Goal: Task Accomplishment & Management: Manage account settings

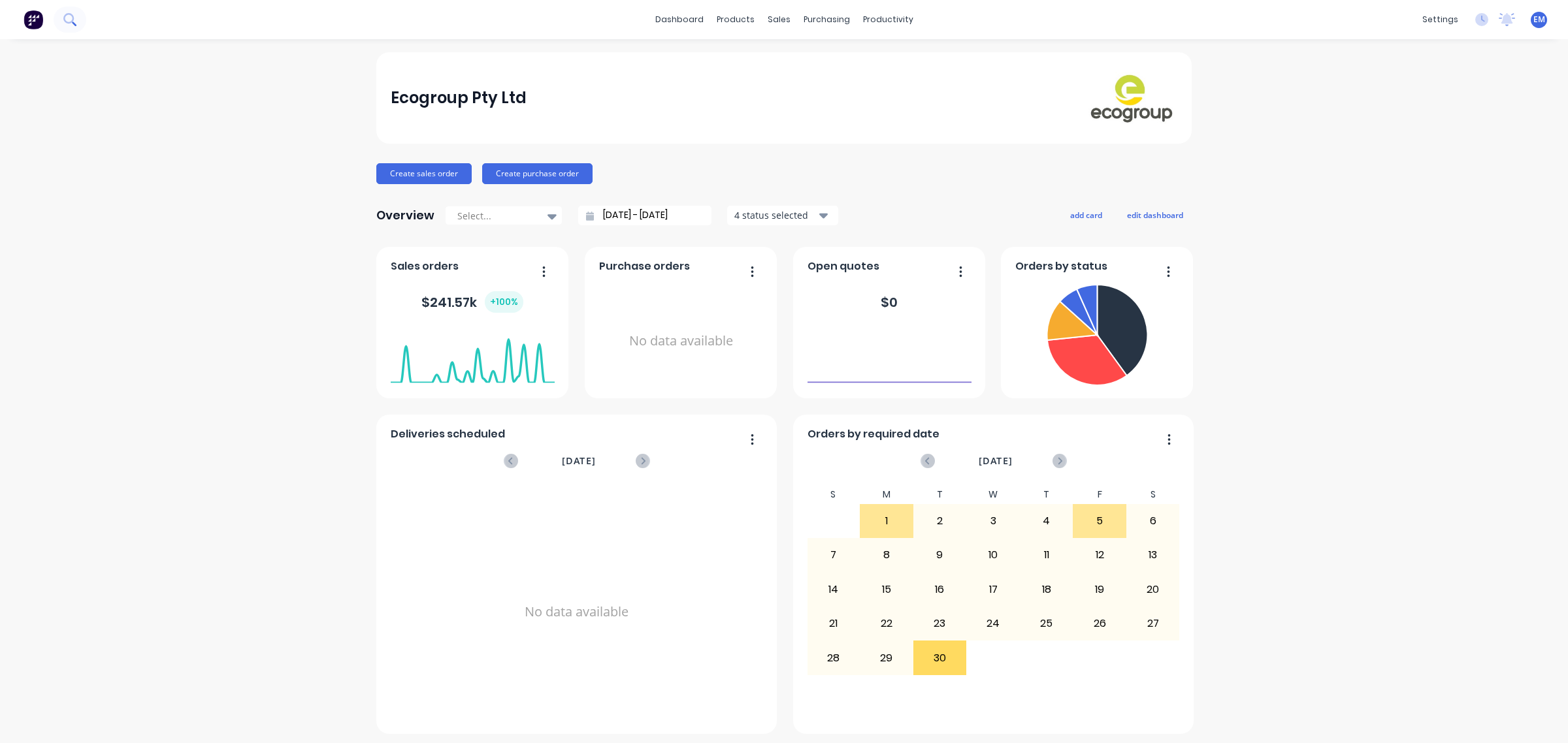
click at [79, 25] on button at bounding box center [70, 20] width 33 height 26
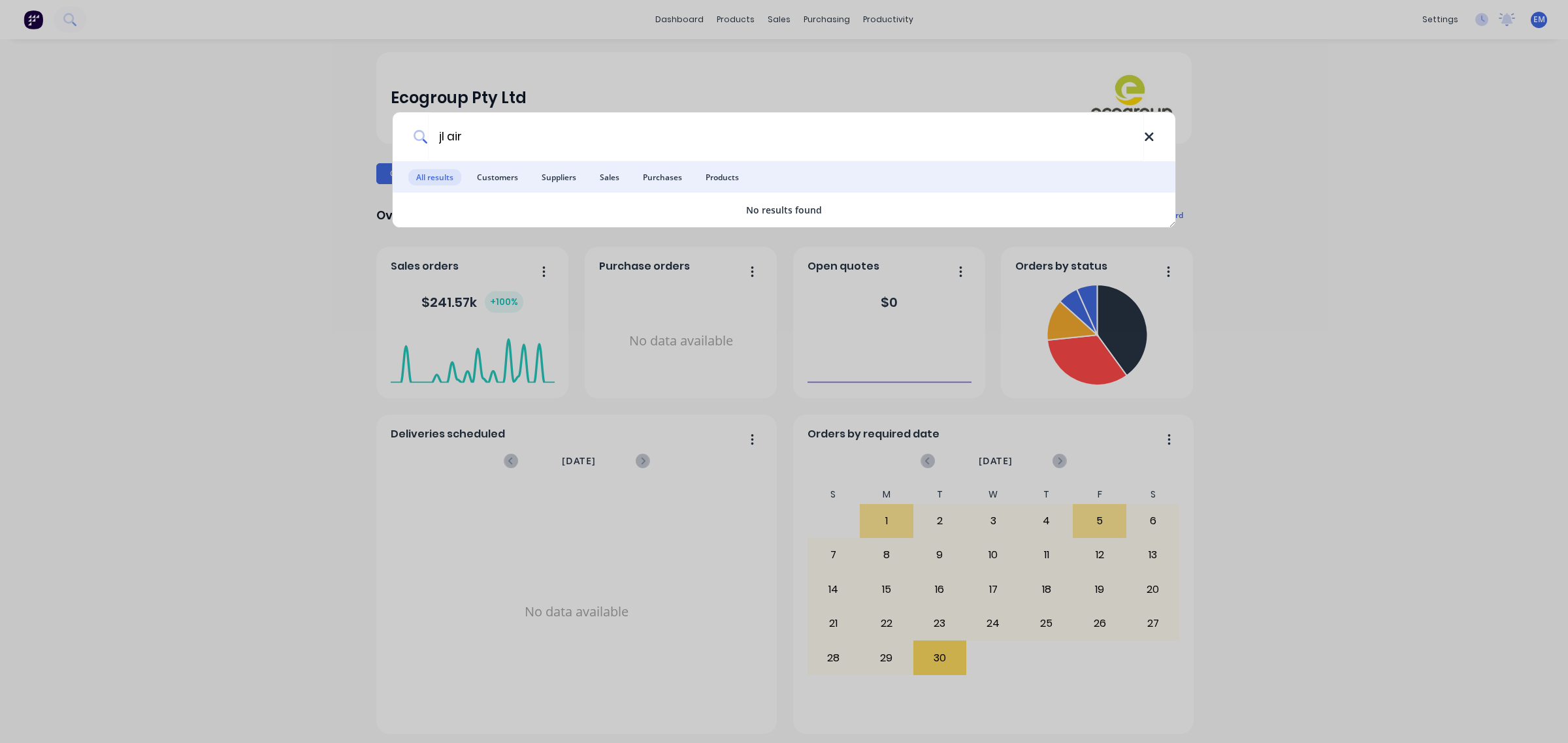
type input "jl air"
click at [1145, 138] on icon at bounding box center [1148, 137] width 10 height 14
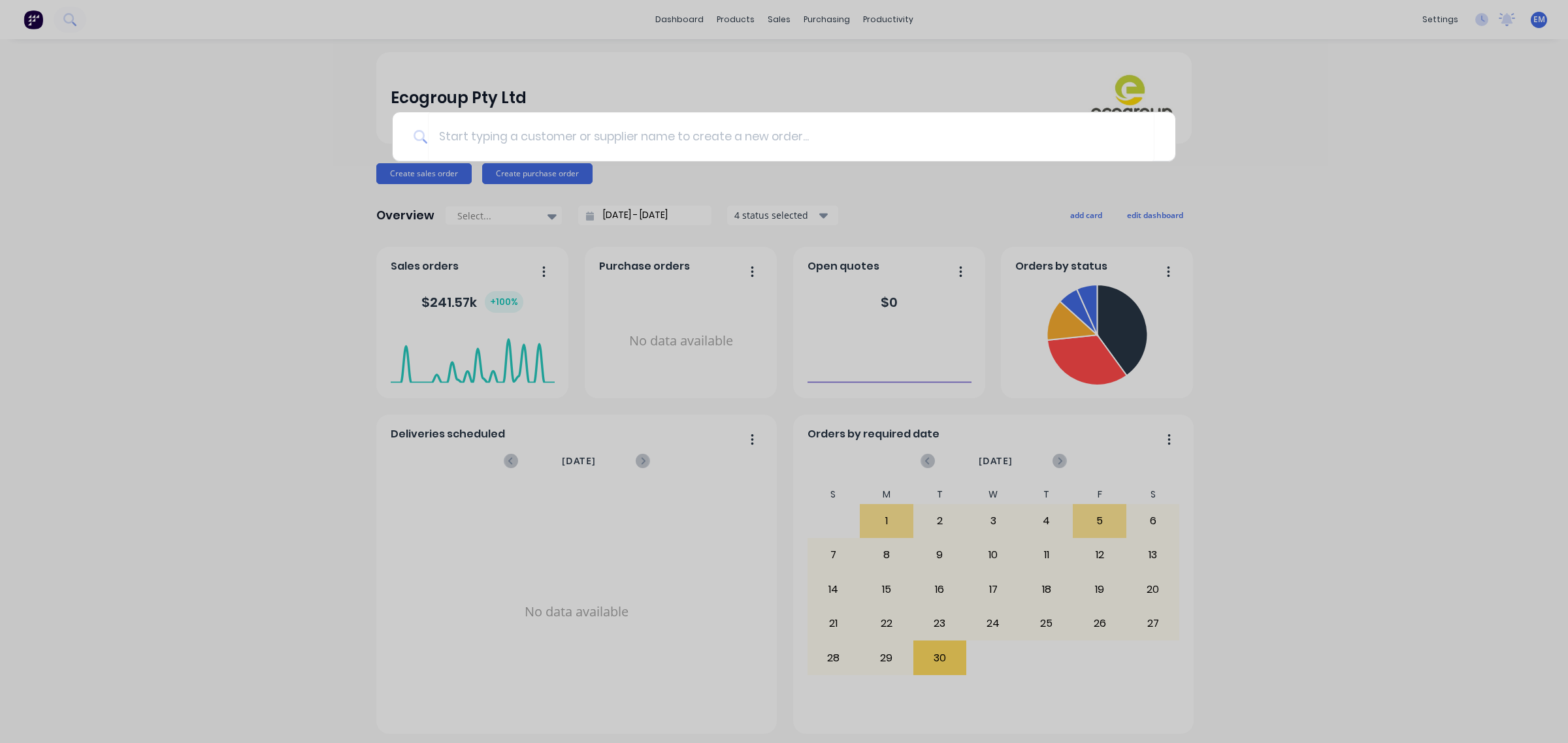
click at [769, 17] on div at bounding box center [784, 372] width 1568 height 743
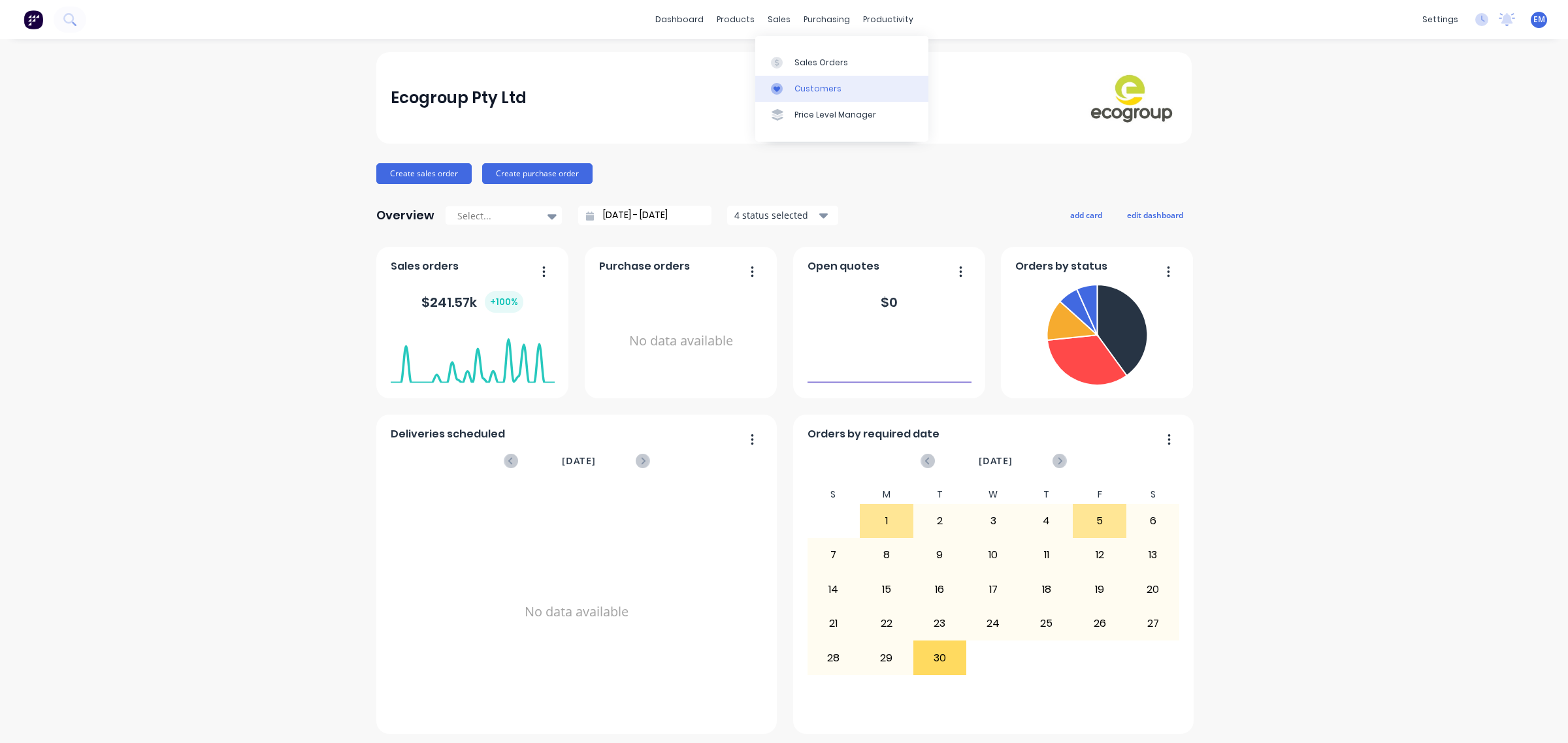
click at [826, 90] on div "Customers" at bounding box center [818, 88] width 47 height 12
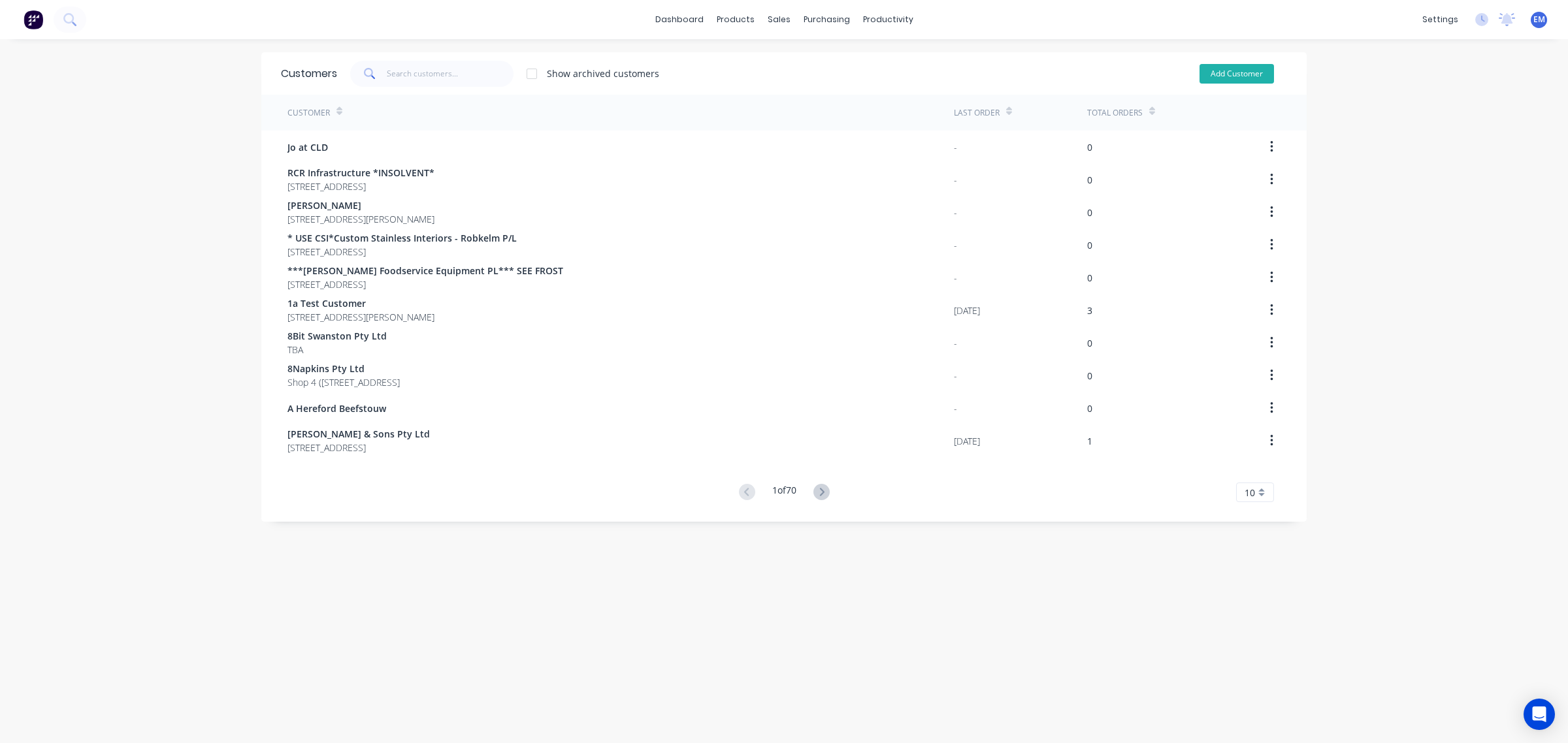
click at [1199, 72] on button "Add Customer" at bounding box center [1236, 74] width 75 height 20
select select "AU"
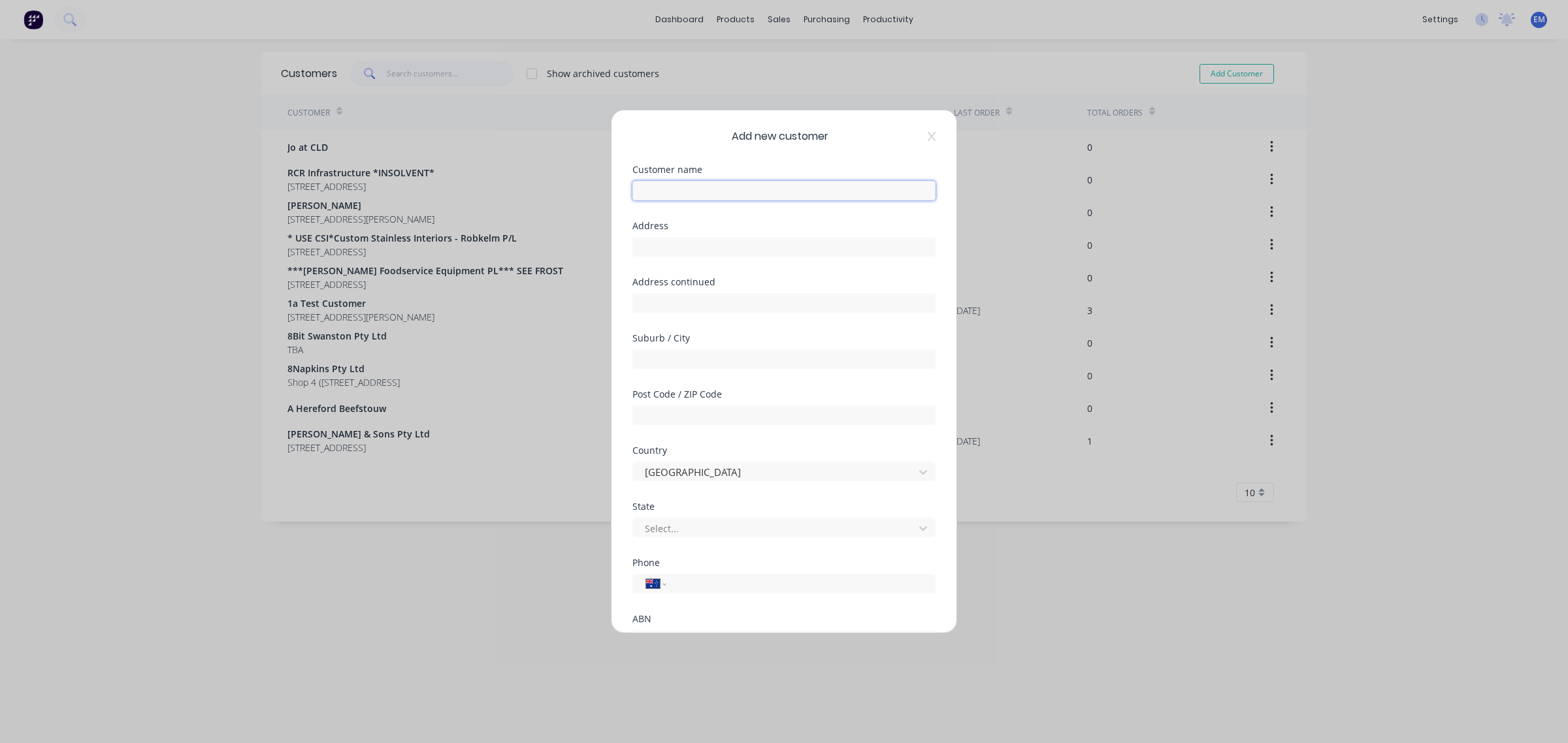
click at [773, 193] on input "text" at bounding box center [784, 190] width 303 height 20
click at [699, 194] on input "text" at bounding box center [784, 190] width 303 height 20
type input "J"
type input "JL Air Trust"
click at [723, 248] on input "text" at bounding box center [784, 246] width 303 height 20
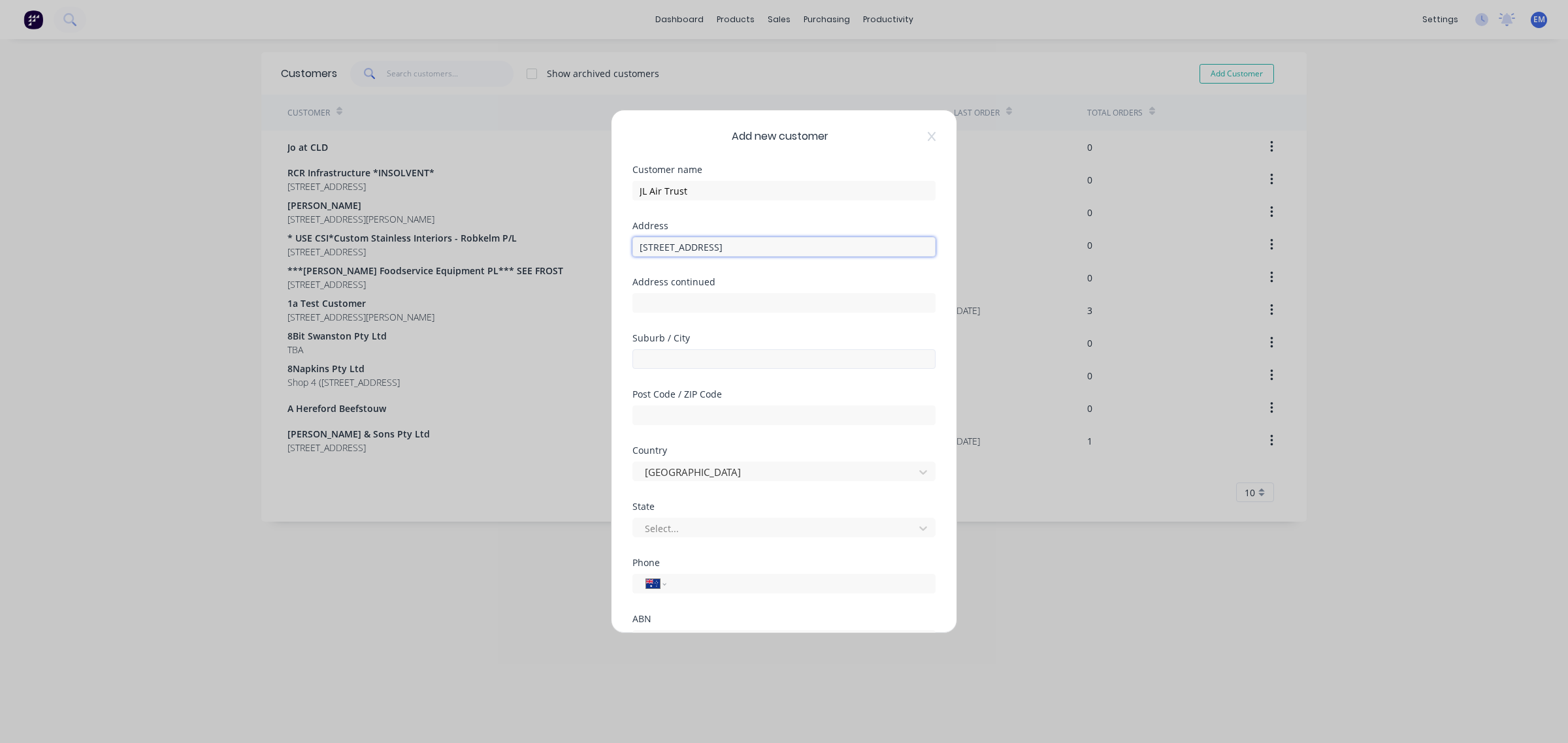
type input "[STREET_ADDRESS]"
click at [733, 356] on input "text" at bounding box center [784, 359] width 303 height 20
type input "[GEOGRAPHIC_DATA]"
click at [719, 415] on input "text" at bounding box center [784, 415] width 303 height 20
type input "7300"
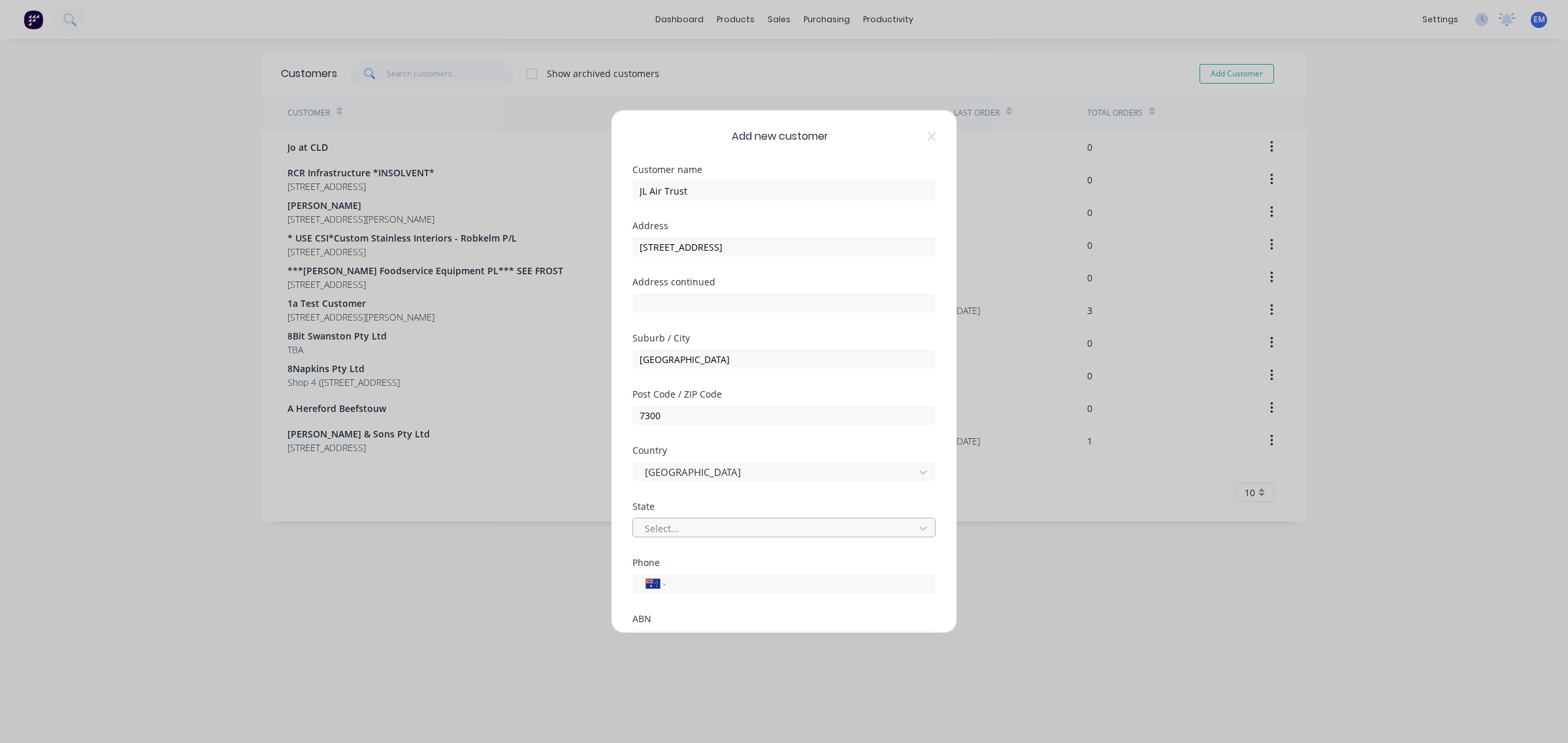
click at [695, 532] on div at bounding box center [775, 529] width 264 height 16
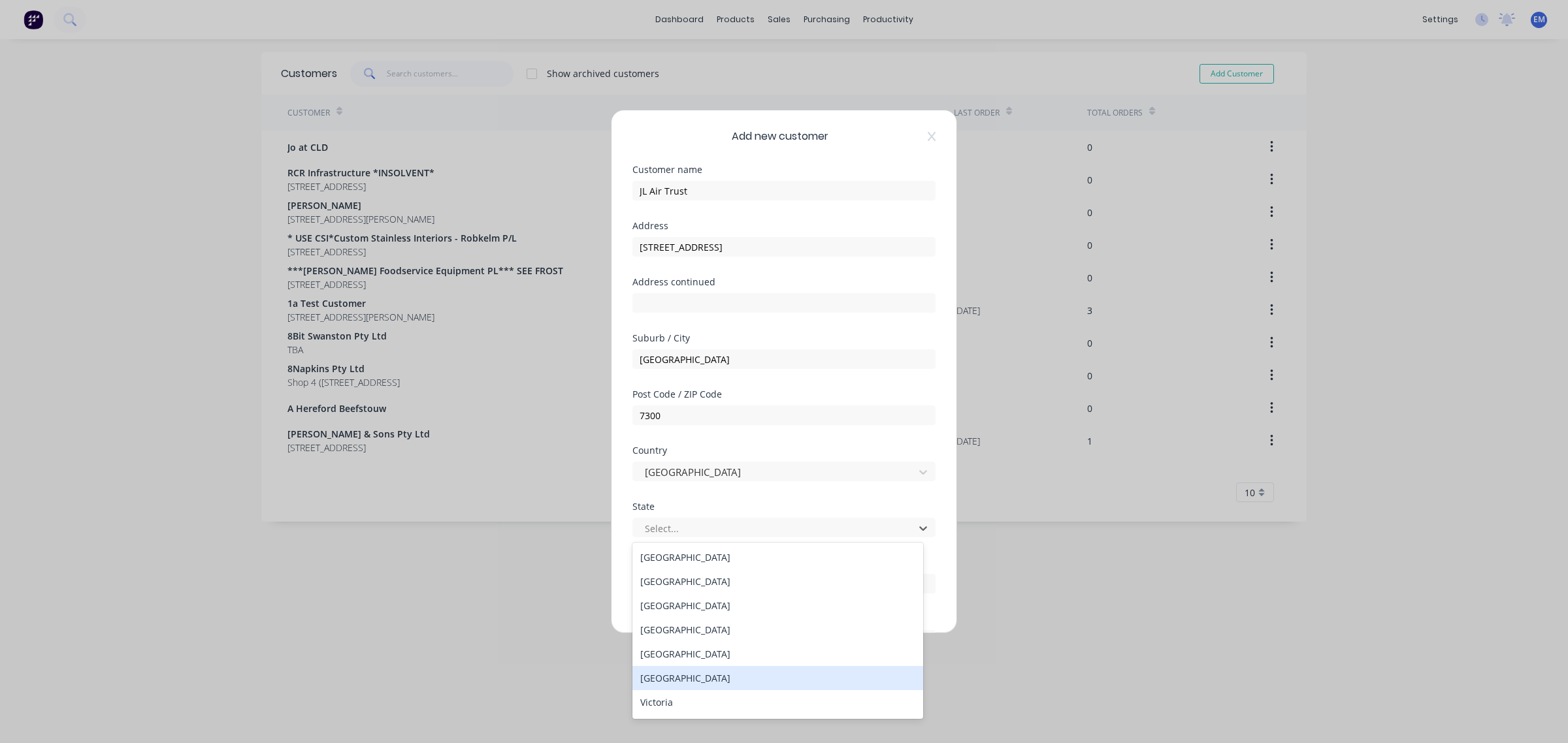
click at [678, 679] on div "[GEOGRAPHIC_DATA]" at bounding box center [777, 678] width 291 height 24
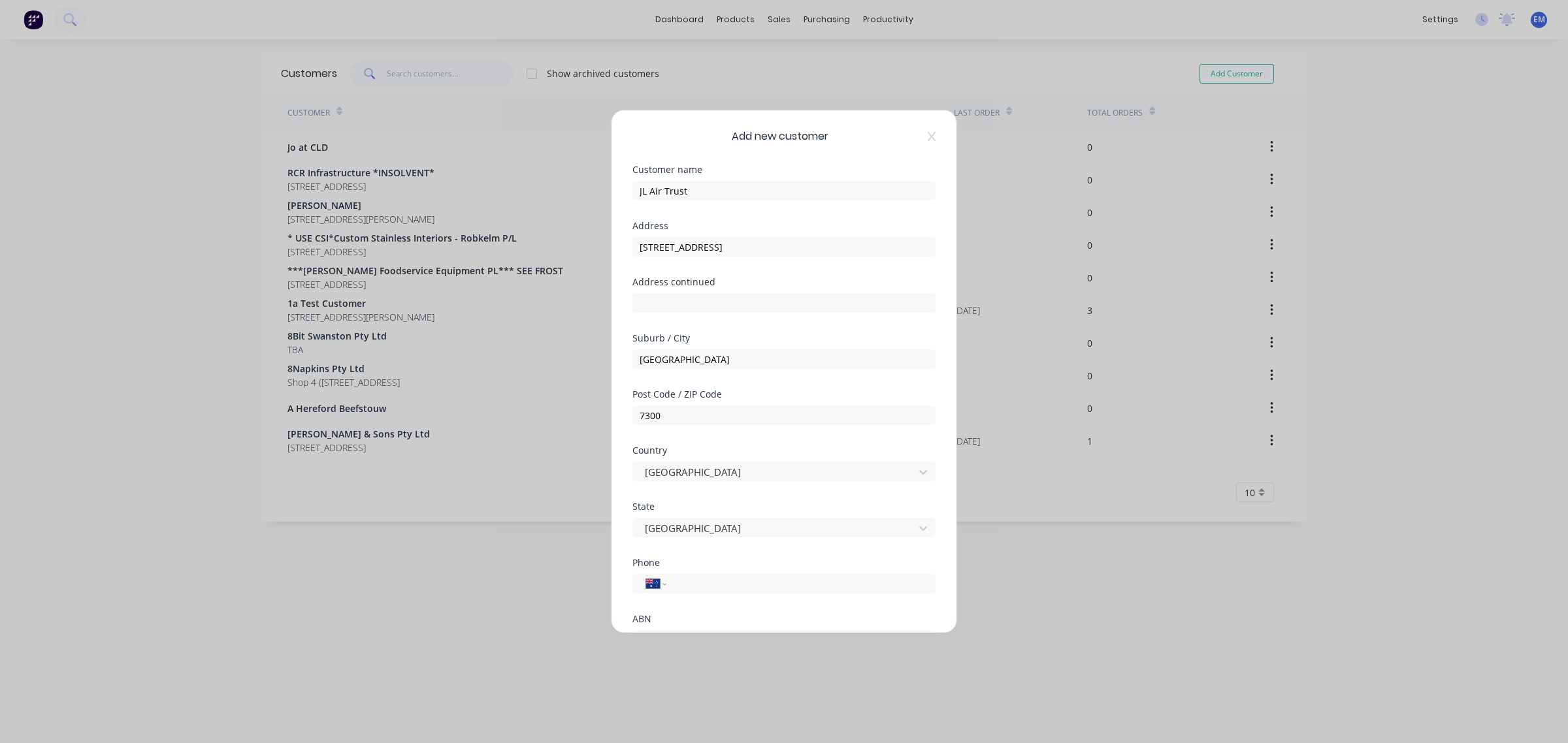
scroll to position [81, 0]
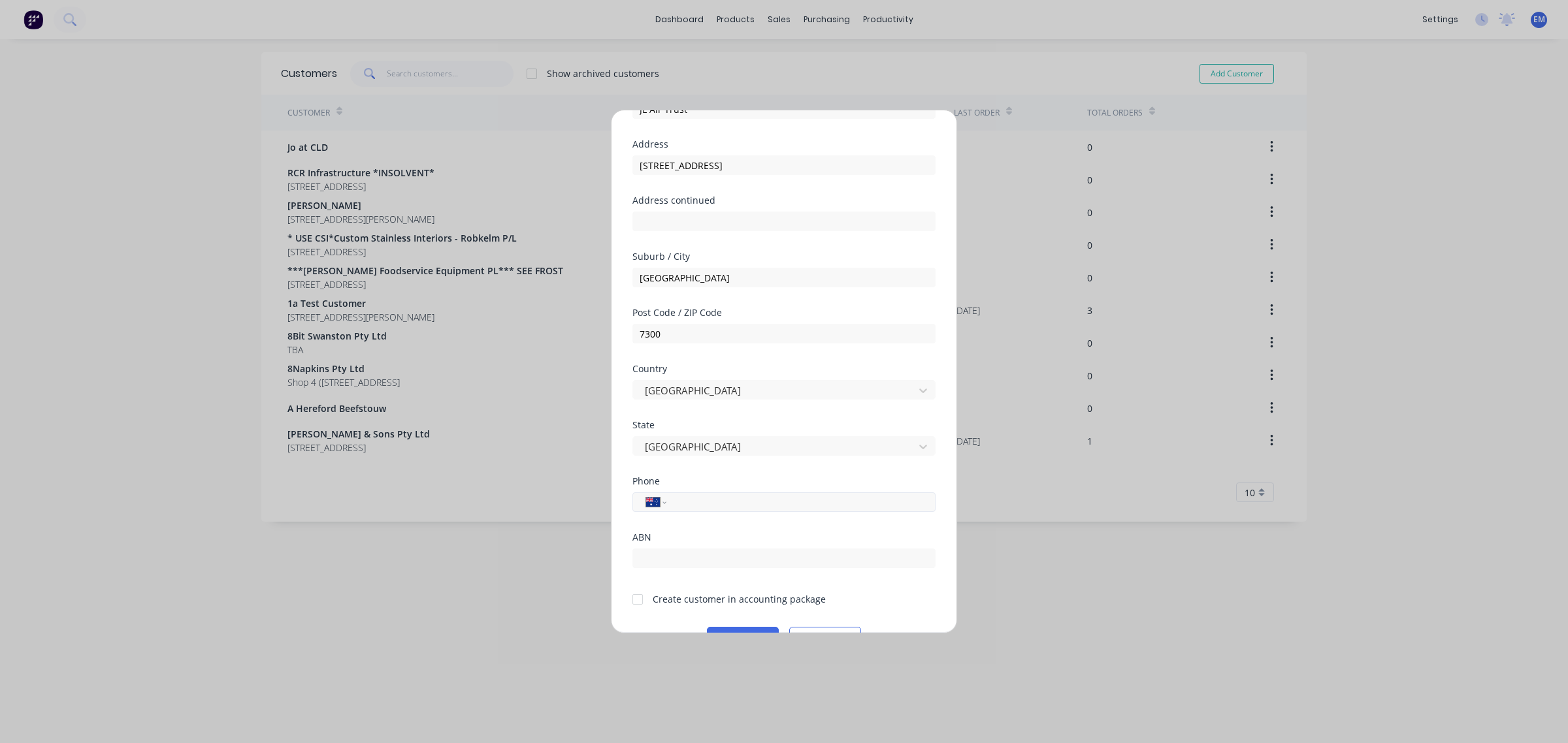
click at [712, 497] on input "tel" at bounding box center [799, 503] width 246 height 15
type input "0447 835 940"
click at [773, 474] on div "State [GEOGRAPHIC_DATA]" at bounding box center [784, 449] width 303 height 56
click at [684, 563] on input "text" at bounding box center [784, 558] width 303 height 20
paste input "80 662 176 707"
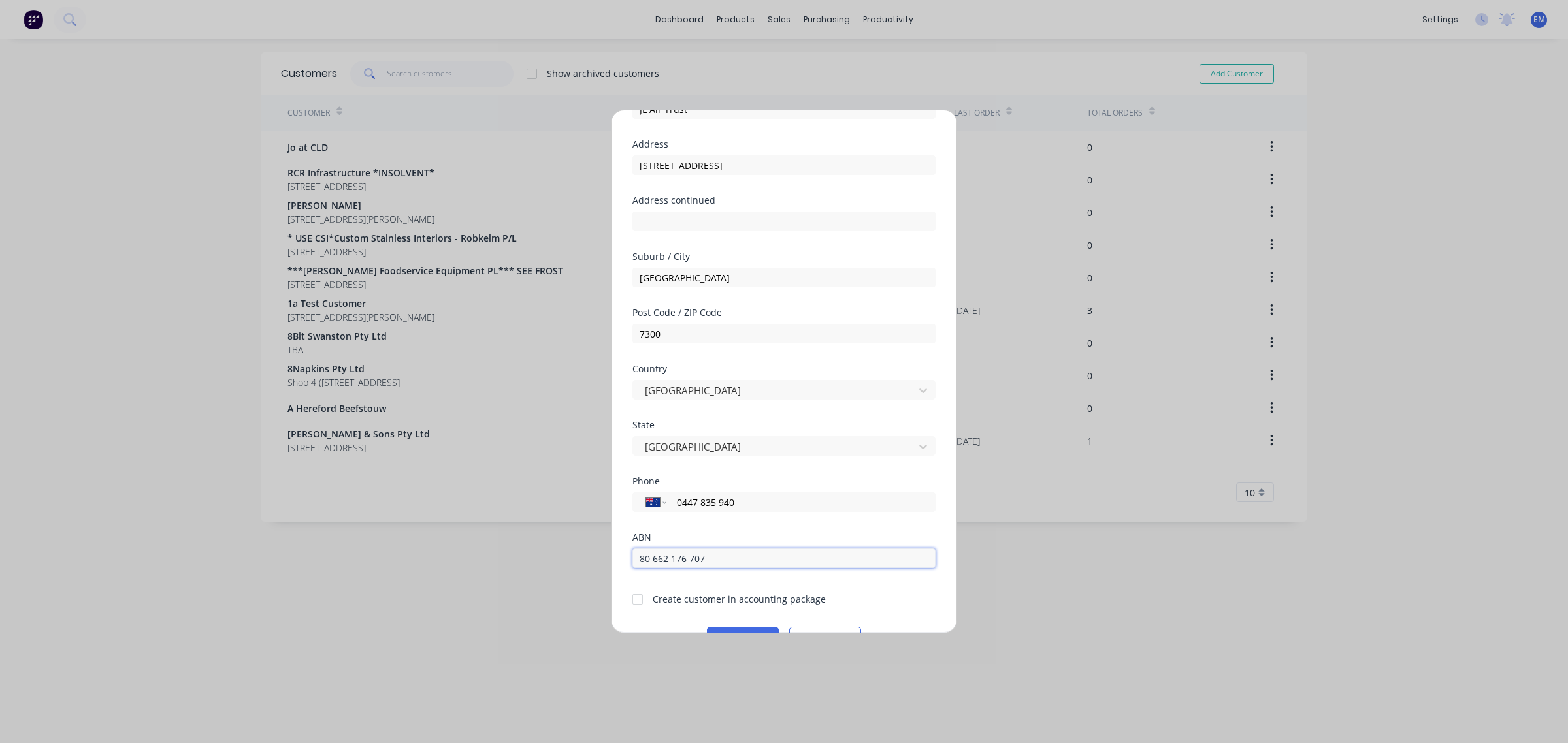
type input "80 662 176 707"
click at [635, 601] on div at bounding box center [637, 599] width 26 height 26
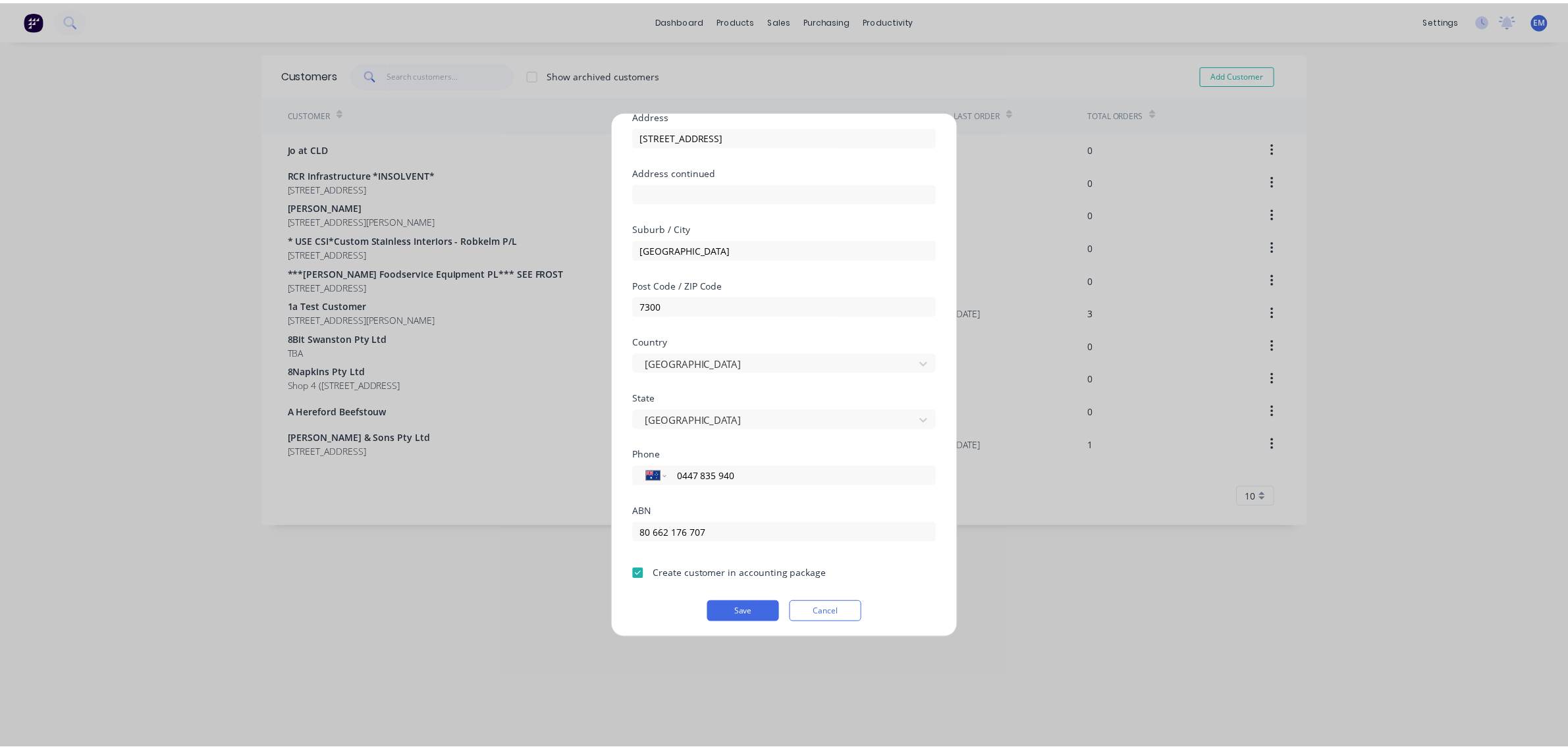
scroll to position [116, 0]
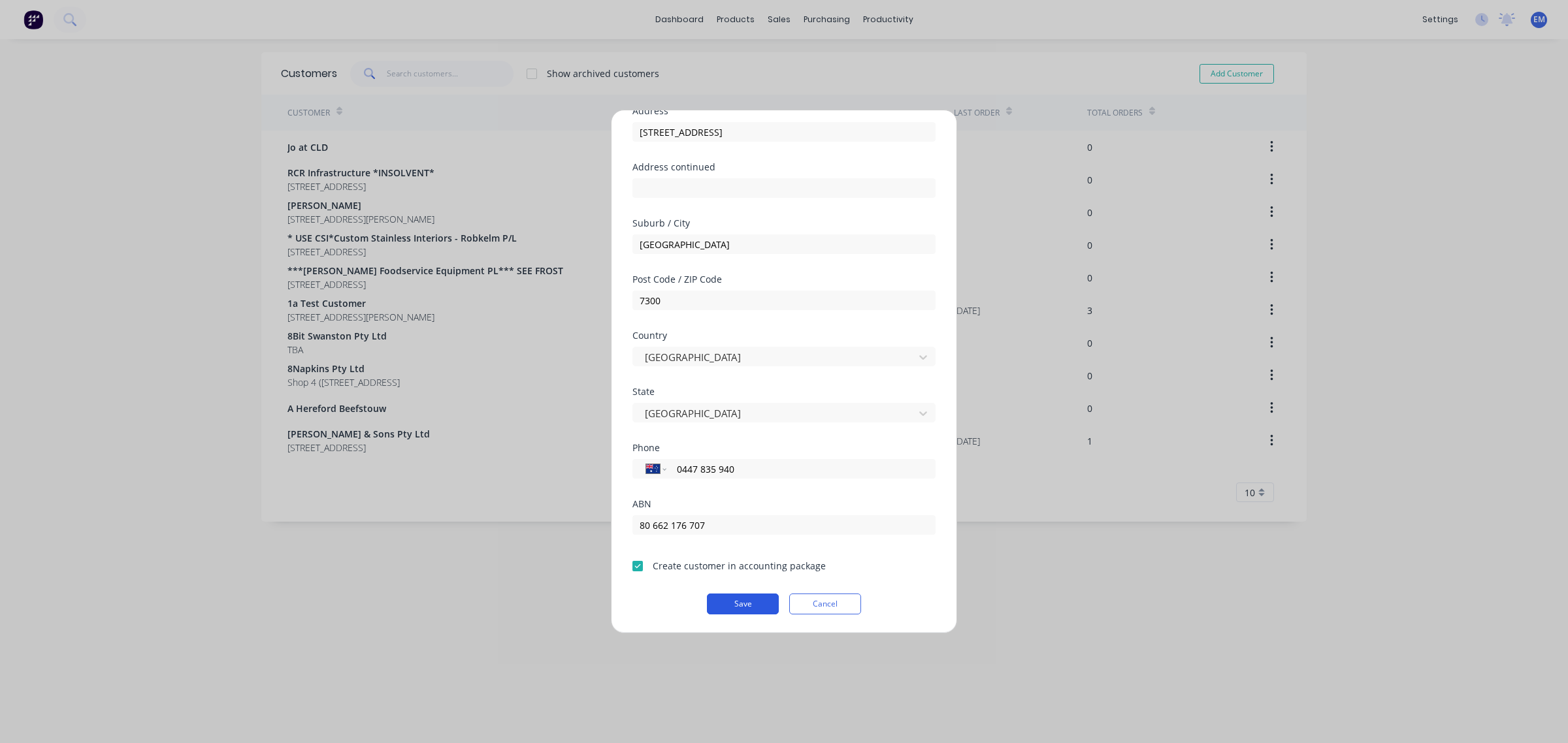
click at [745, 599] on button "Save" at bounding box center [743, 604] width 72 height 21
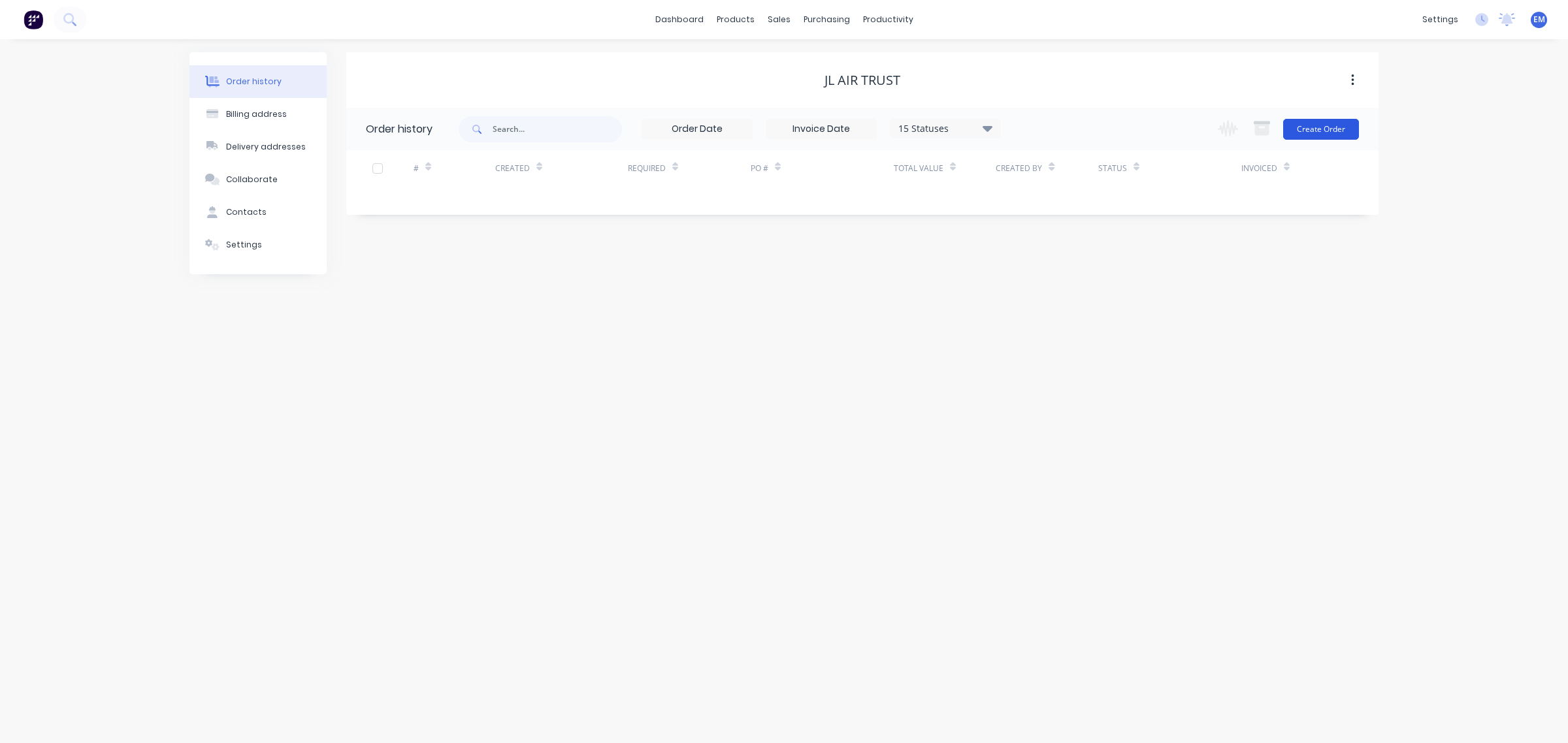
click at [1323, 129] on button "Create Order" at bounding box center [1321, 129] width 76 height 21
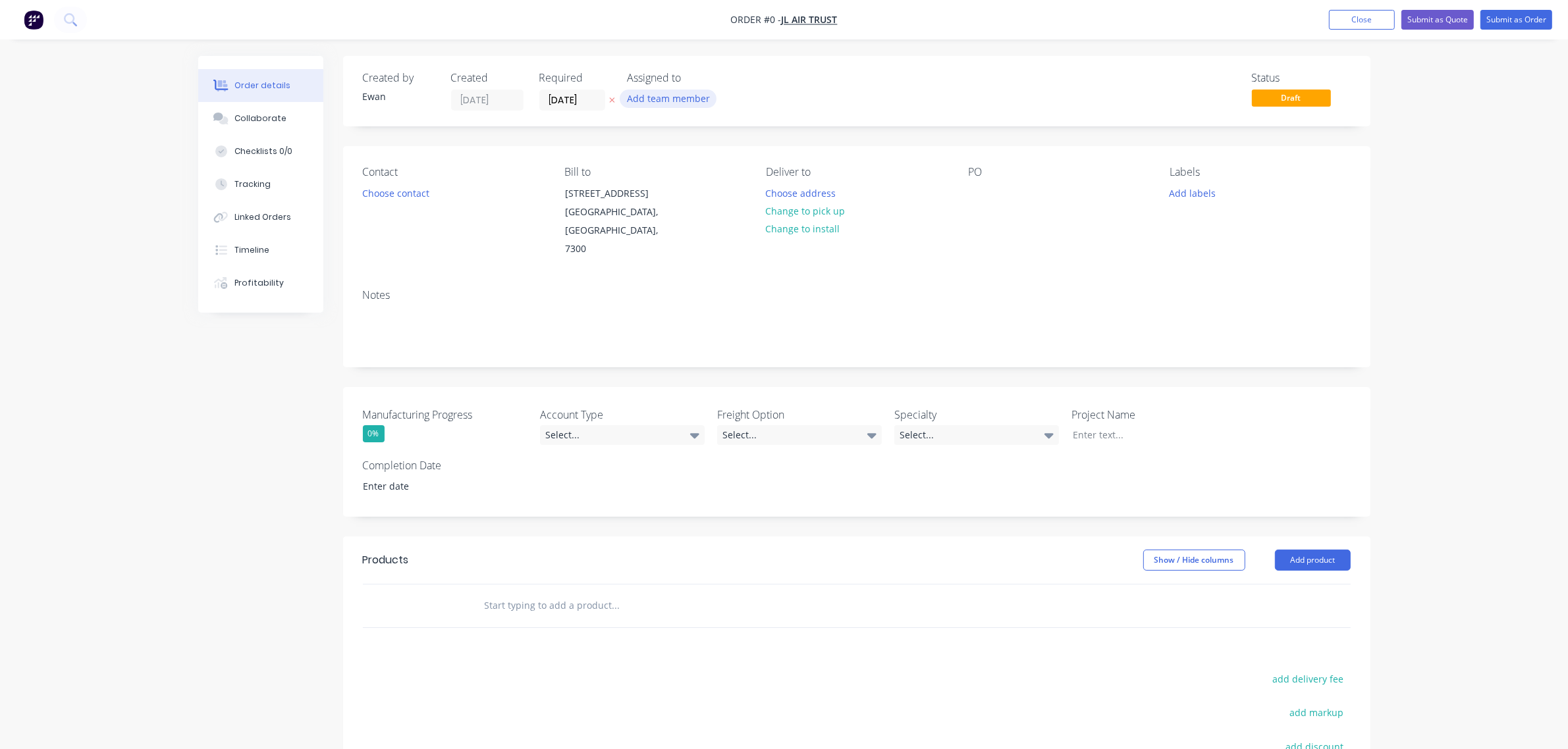
click at [653, 101] on button "Add team member" at bounding box center [668, 99] width 97 height 18
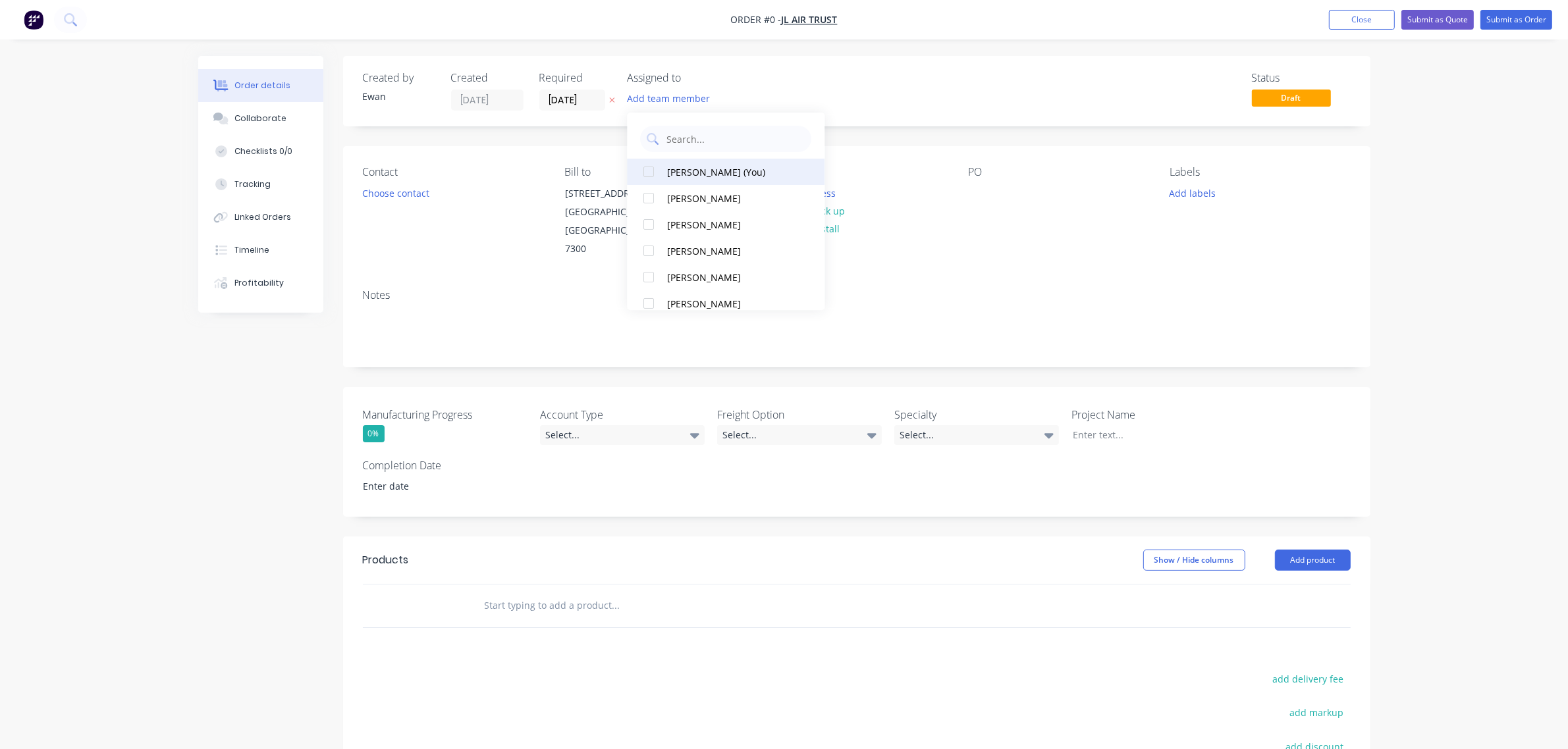
click at [693, 171] on div "[PERSON_NAME] (You)" at bounding box center [733, 172] width 132 height 14
click at [403, 190] on div "Order details Collaborate Checklists 0/0 Tracking Linked Orders Timeline Profit…" at bounding box center [784, 510] width 1198 height 908
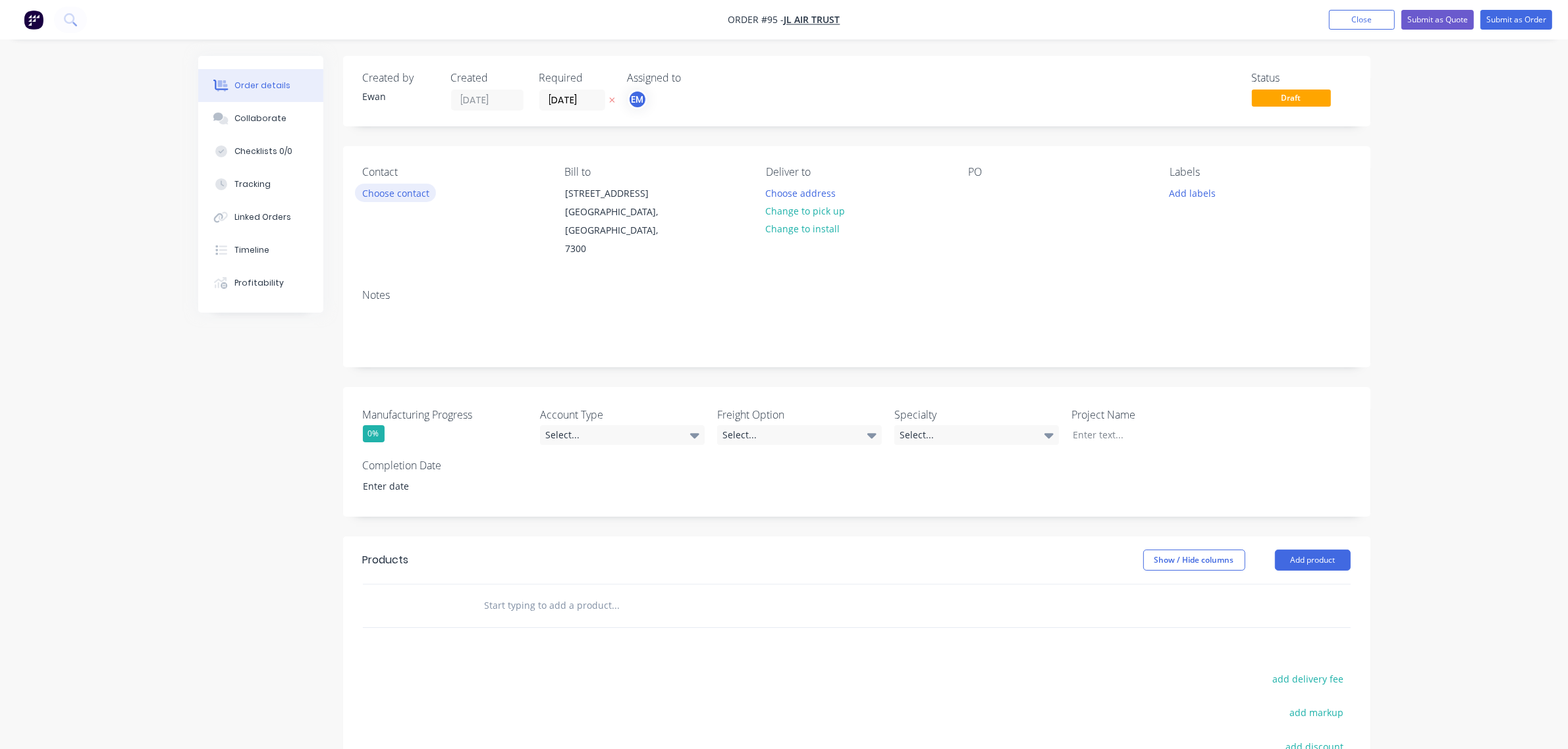
click at [405, 197] on button "Choose contact" at bounding box center [395, 192] width 81 height 18
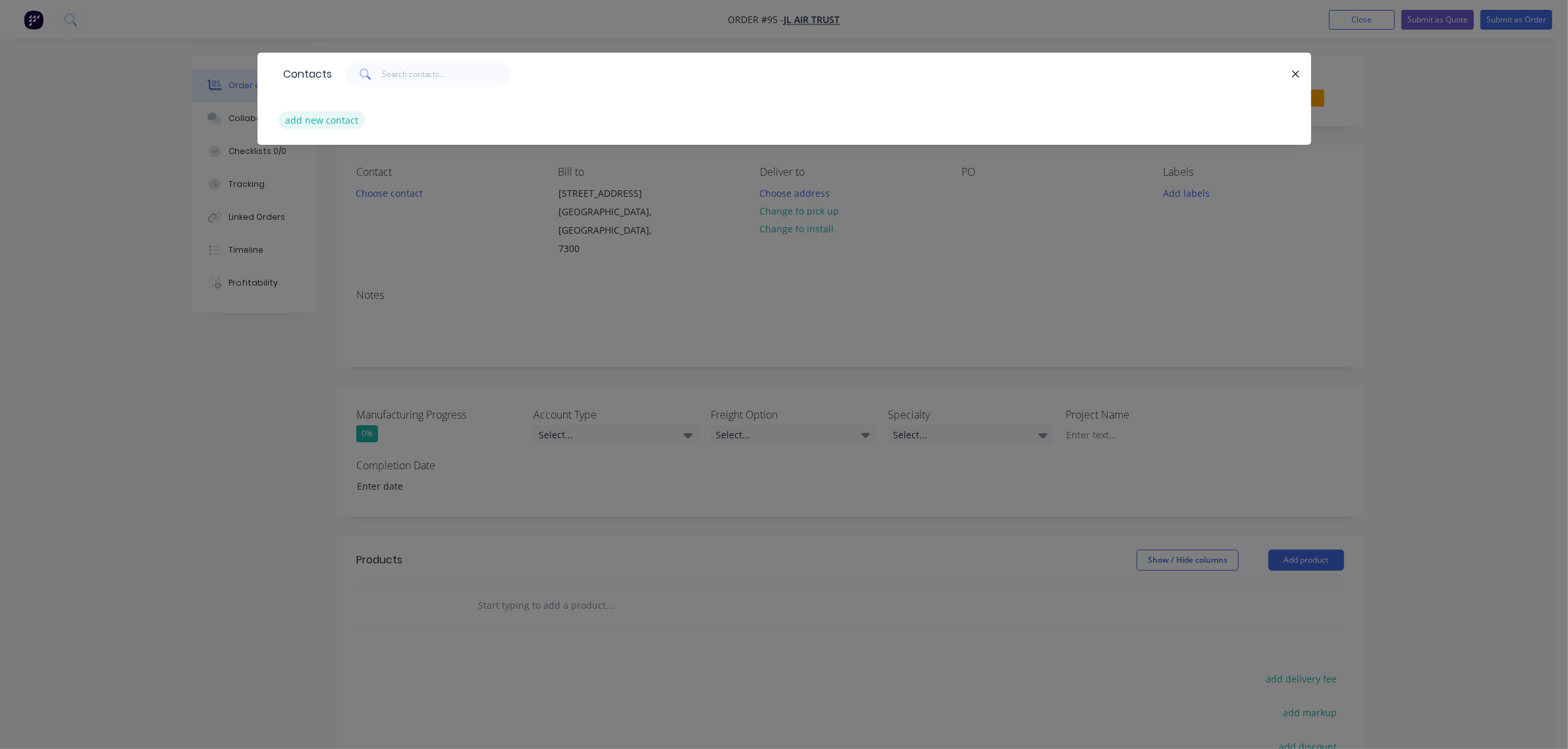
click at [346, 122] on button "add new contact" at bounding box center [322, 120] width 87 height 18
select select "AU"
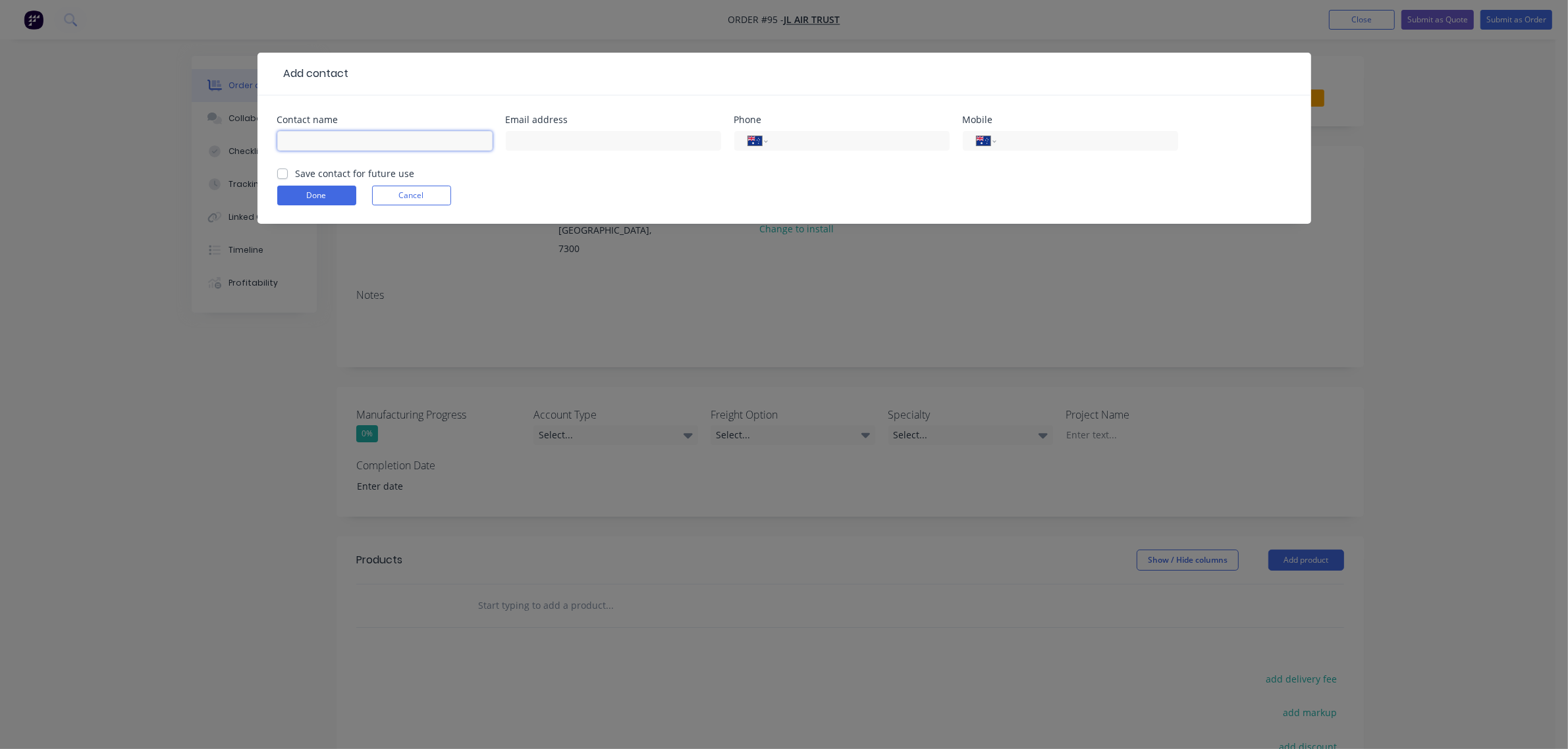
click at [362, 139] on input "text" at bounding box center [385, 141] width 215 height 20
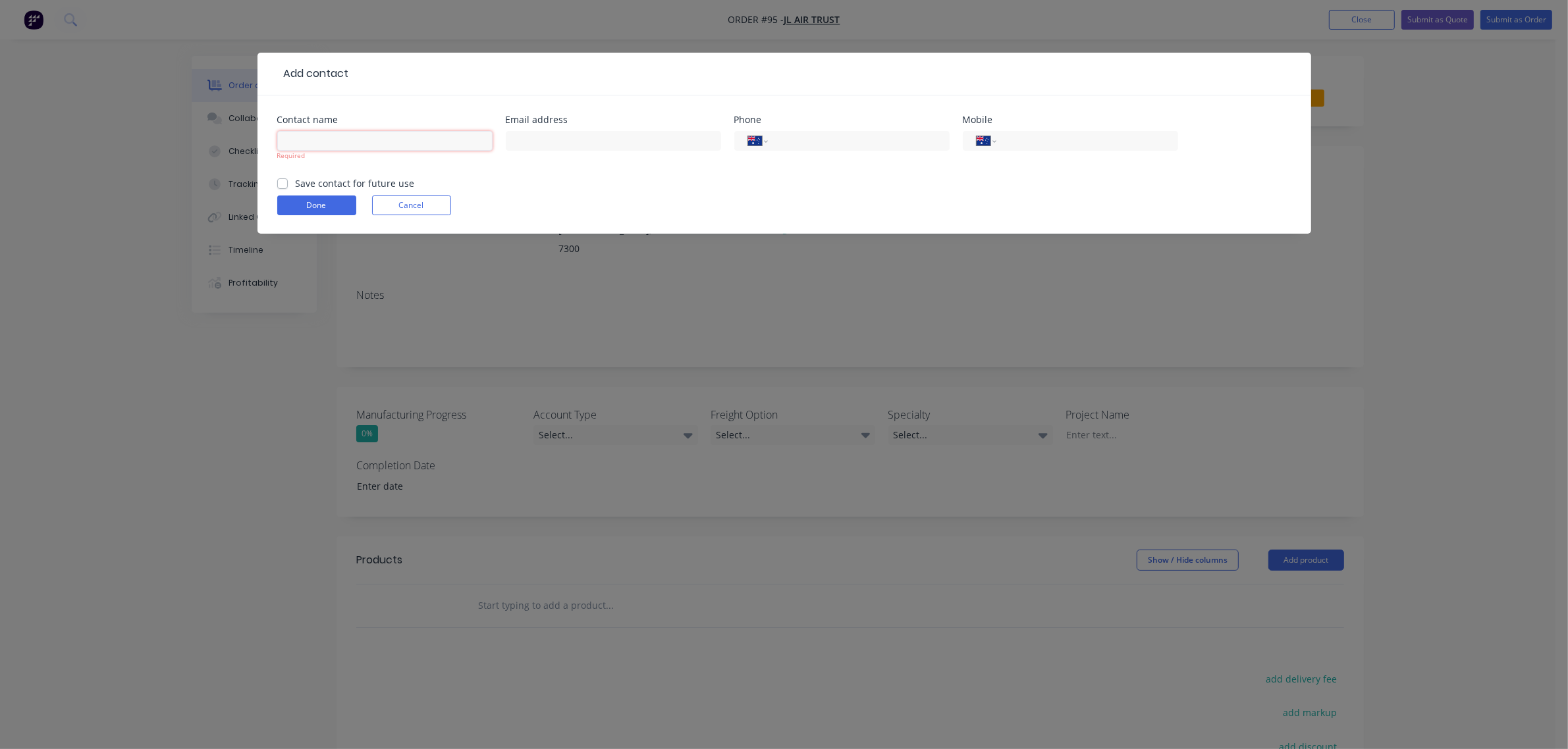
click at [474, 141] on input "text" at bounding box center [385, 141] width 215 height 20
type input "[PERSON_NAME]"
click at [567, 147] on input "text" at bounding box center [613, 141] width 215 height 20
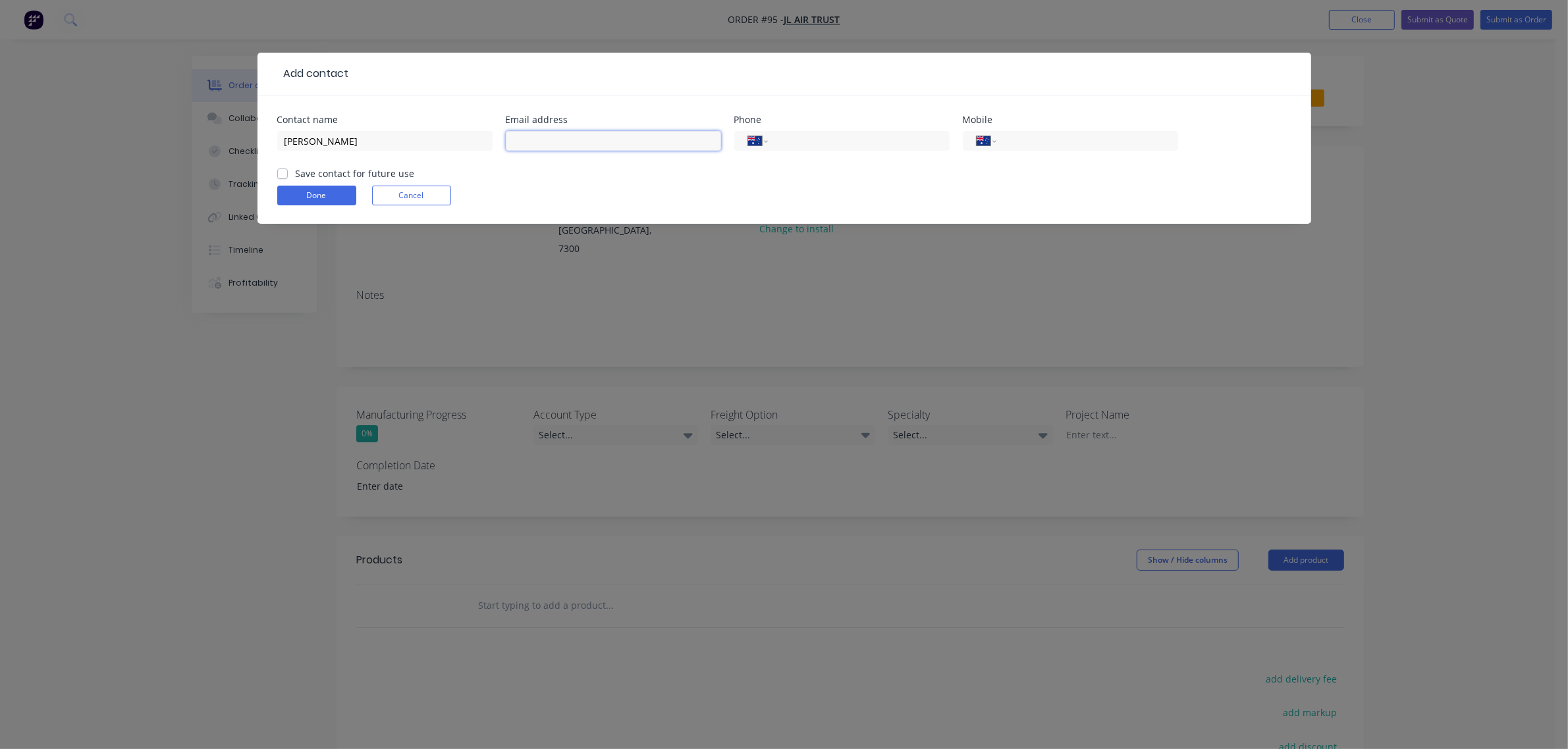
click at [541, 134] on input "text" at bounding box center [613, 141] width 215 height 20
paste input "[PERSON_NAME][EMAIL_ADDRESS][DOMAIN_NAME]"
type input "[PERSON_NAME][EMAIL_ADDRESS][DOMAIN_NAME]"
click at [804, 141] on input "tel" at bounding box center [855, 141] width 158 height 15
click at [812, 141] on input "tel" at bounding box center [855, 141] width 158 height 15
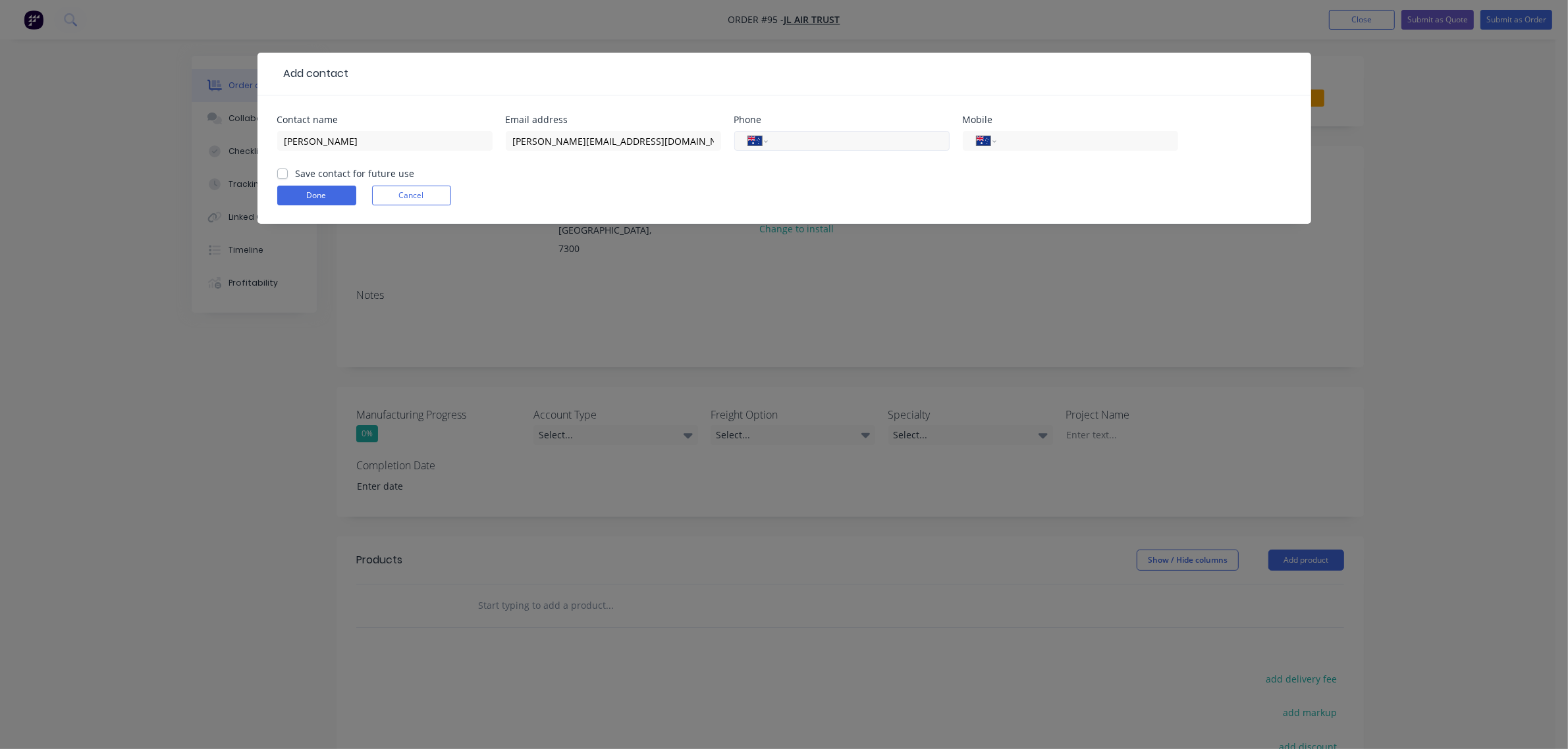
paste input "0447 835 940"
type input "0447 835 940"
click at [333, 172] on label "Save contact for future use" at bounding box center [355, 173] width 119 height 14
click at [288, 172] on input "Save contact for future use" at bounding box center [282, 172] width 10 height 12
checkbox input "true"
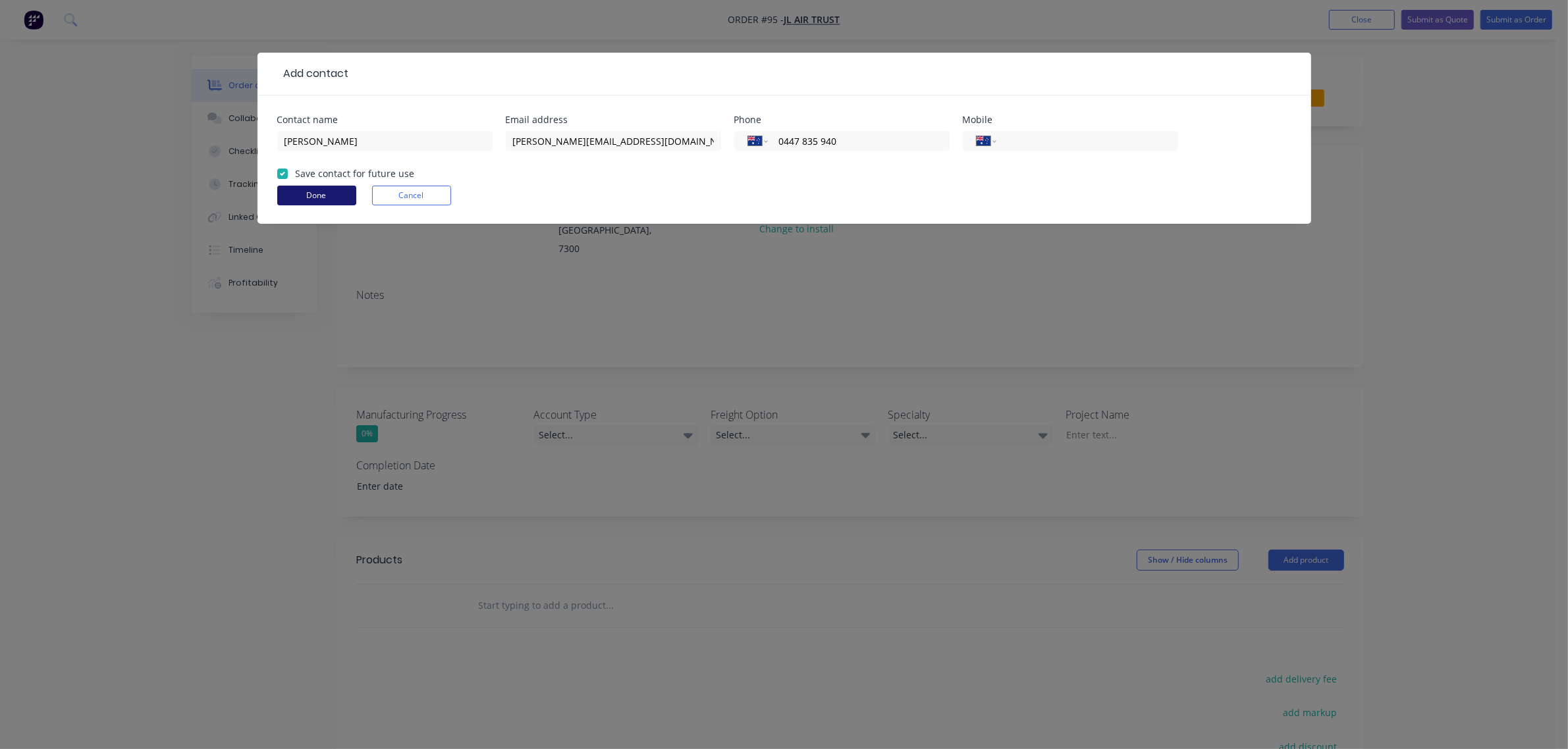
click at [323, 192] on button "Done" at bounding box center [317, 195] width 79 height 20
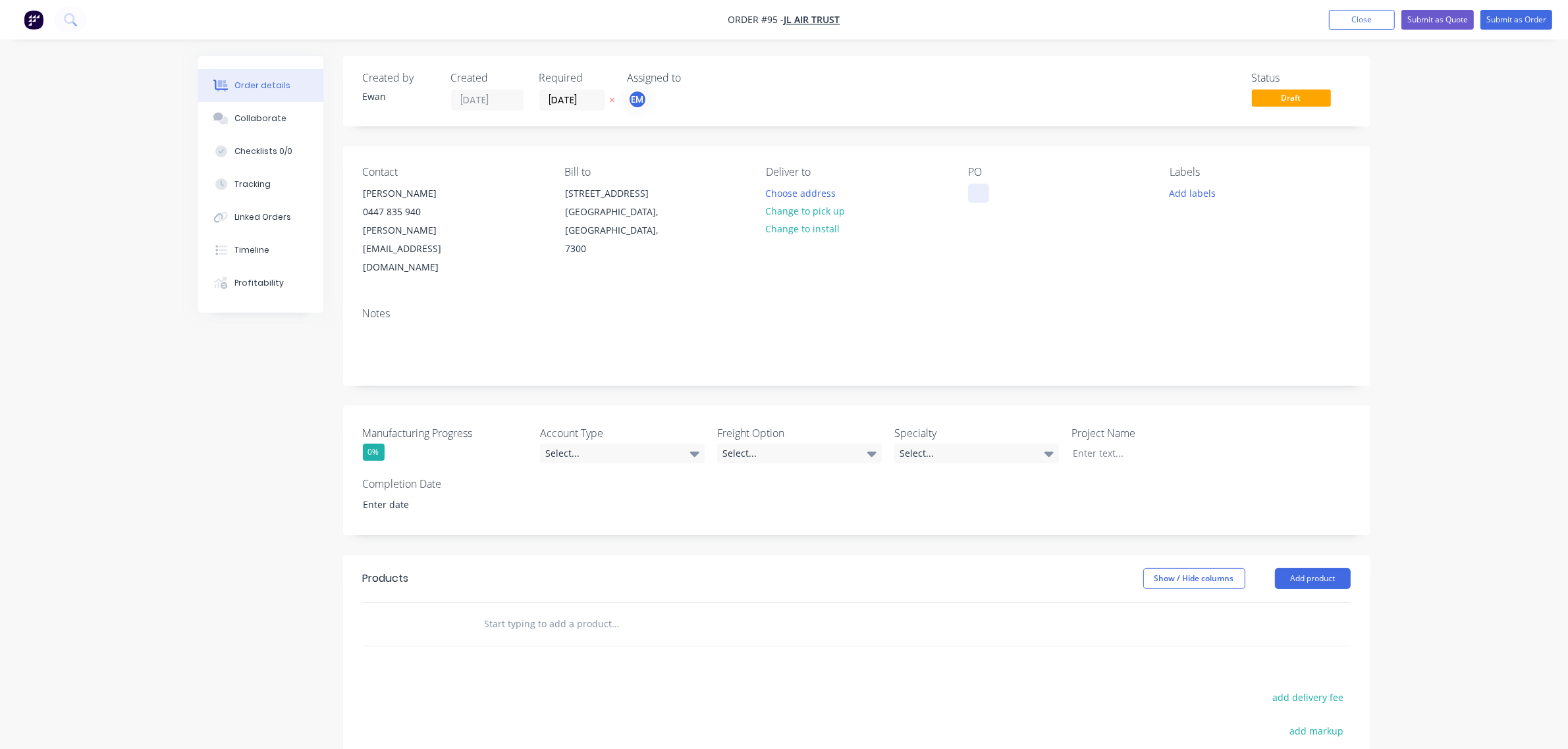
click at [983, 188] on div at bounding box center [978, 193] width 21 height 19
click at [571, 100] on input "[DATE]" at bounding box center [573, 100] width 65 height 20
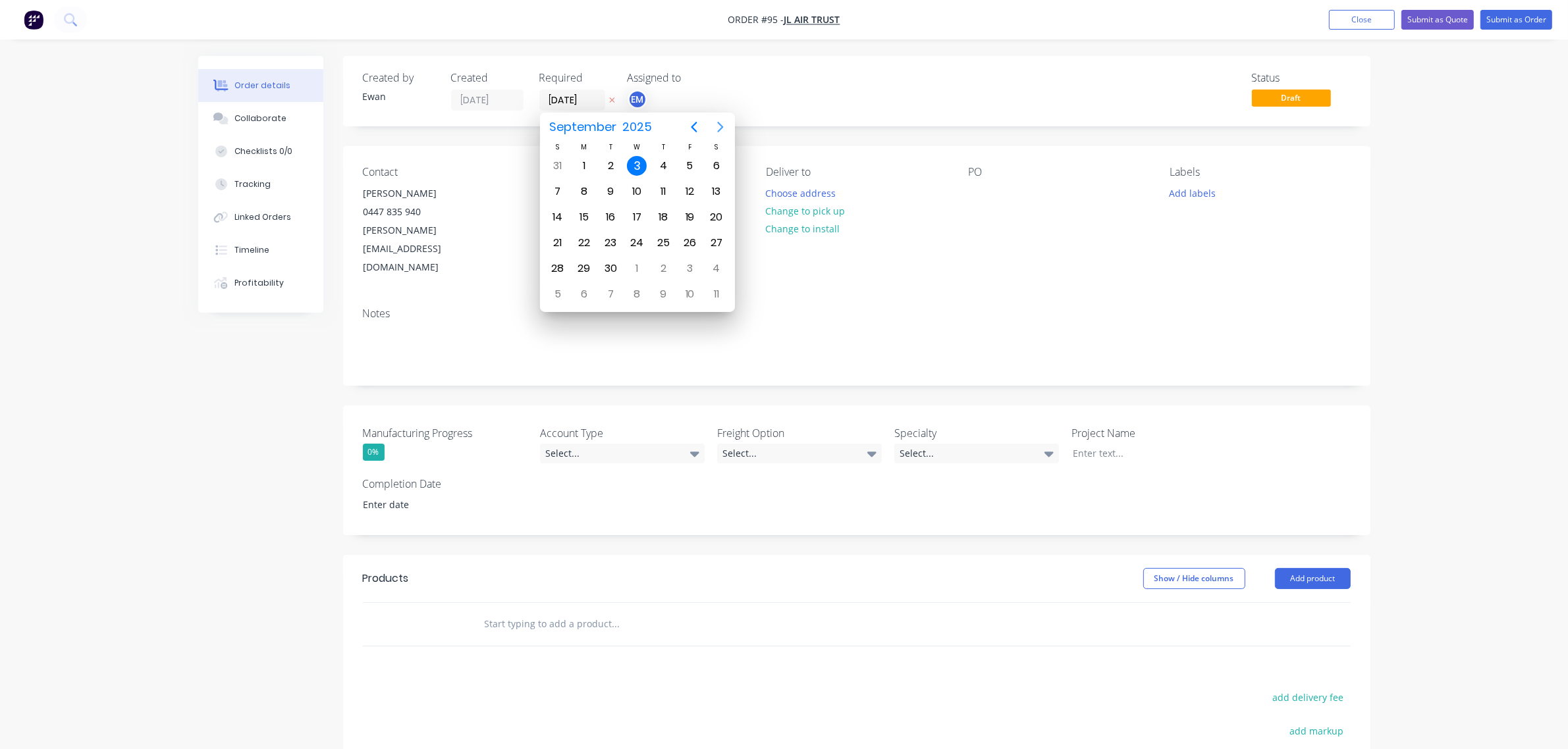
click at [717, 123] on icon "Next page" at bounding box center [720, 127] width 16 height 16
click at [699, 126] on icon "Previous page" at bounding box center [694, 127] width 16 height 16
click at [671, 268] on div "30" at bounding box center [663, 268] width 20 height 20
type input "[DATE]"
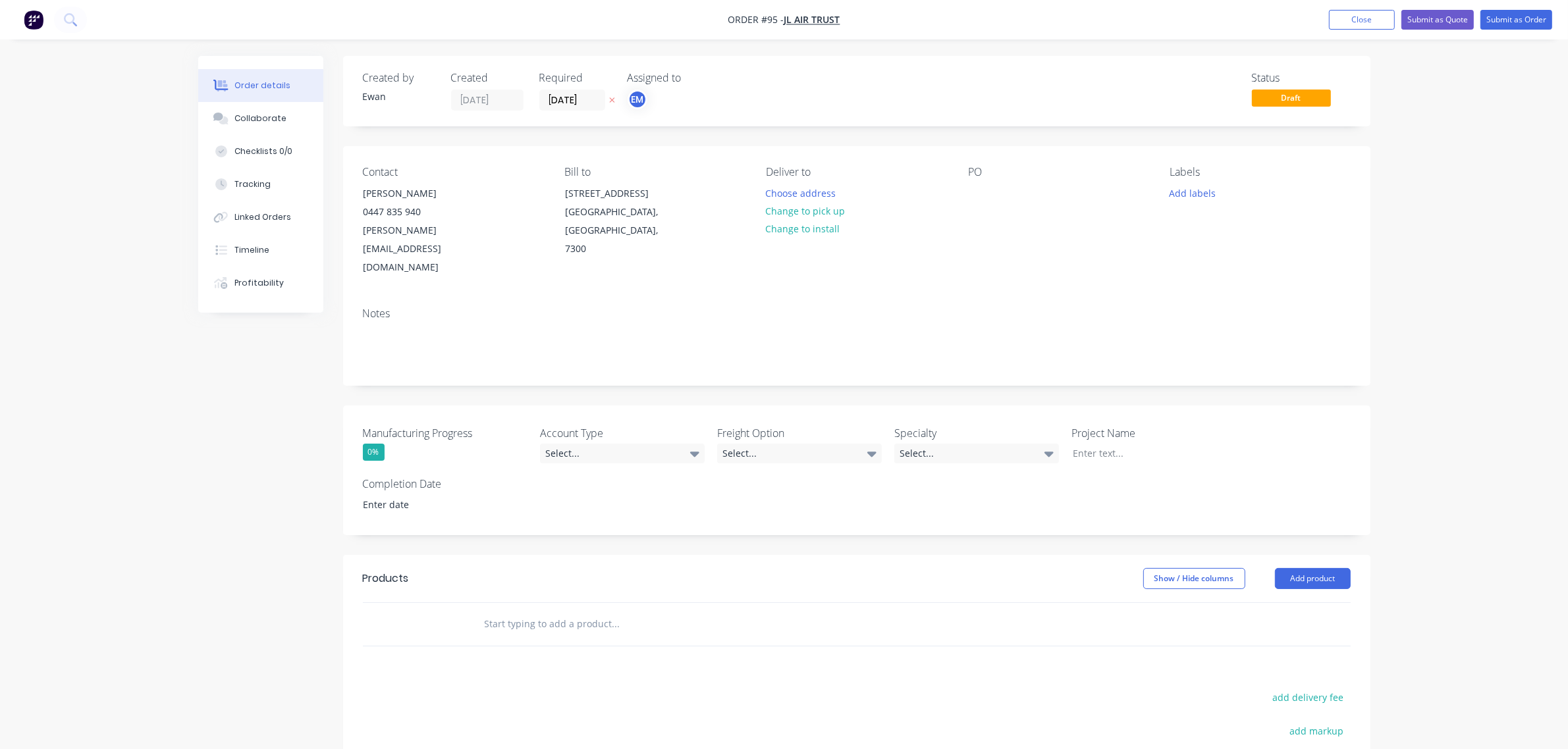
click at [671, 143] on div "Created by [PERSON_NAME] Created [DATE] Required [DATE] Assigned to EM Status D…" at bounding box center [856, 509] width 1027 height 906
click at [800, 190] on button "Choose address" at bounding box center [801, 192] width 84 height 18
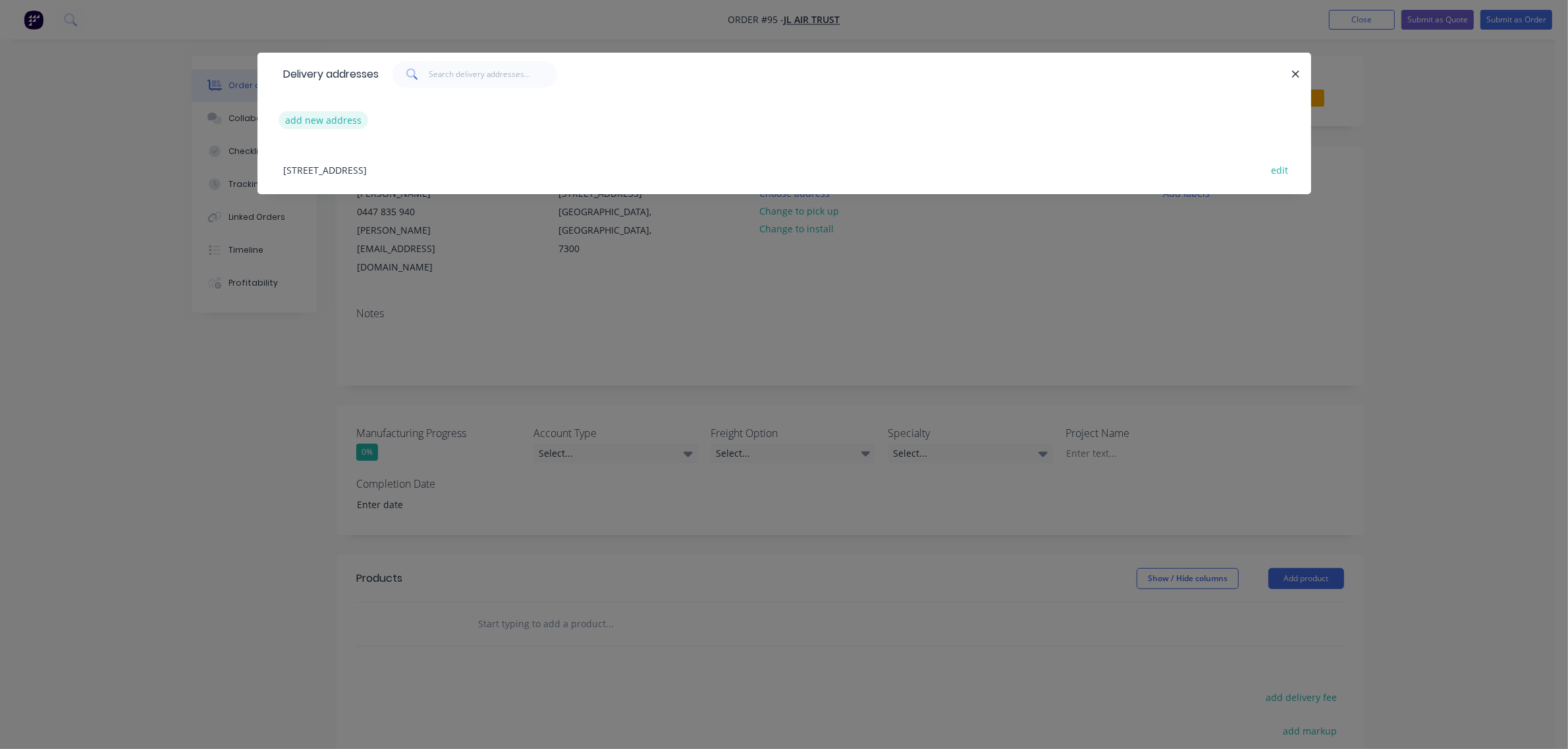
click at [346, 126] on button "add new address" at bounding box center [324, 120] width 90 height 18
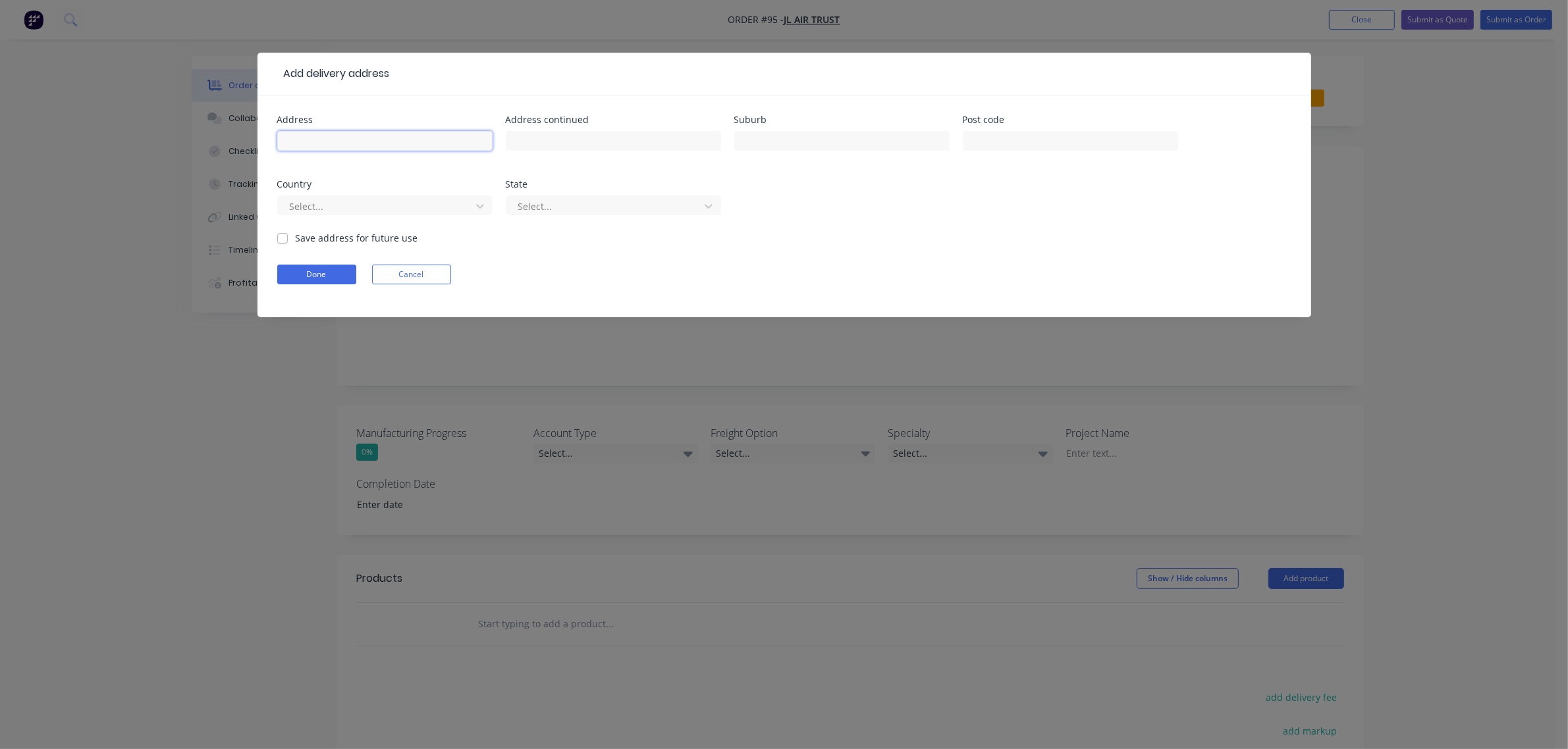
click at [397, 139] on input "text" at bounding box center [385, 141] width 215 height 20
type input "[STREET_ADDRESS][PERSON_NAME]"
click at [767, 138] on input "text" at bounding box center [842, 141] width 215 height 20
type input "[PERSON_NAME] Bay"
click at [1016, 145] on input "text" at bounding box center [1070, 141] width 215 height 20
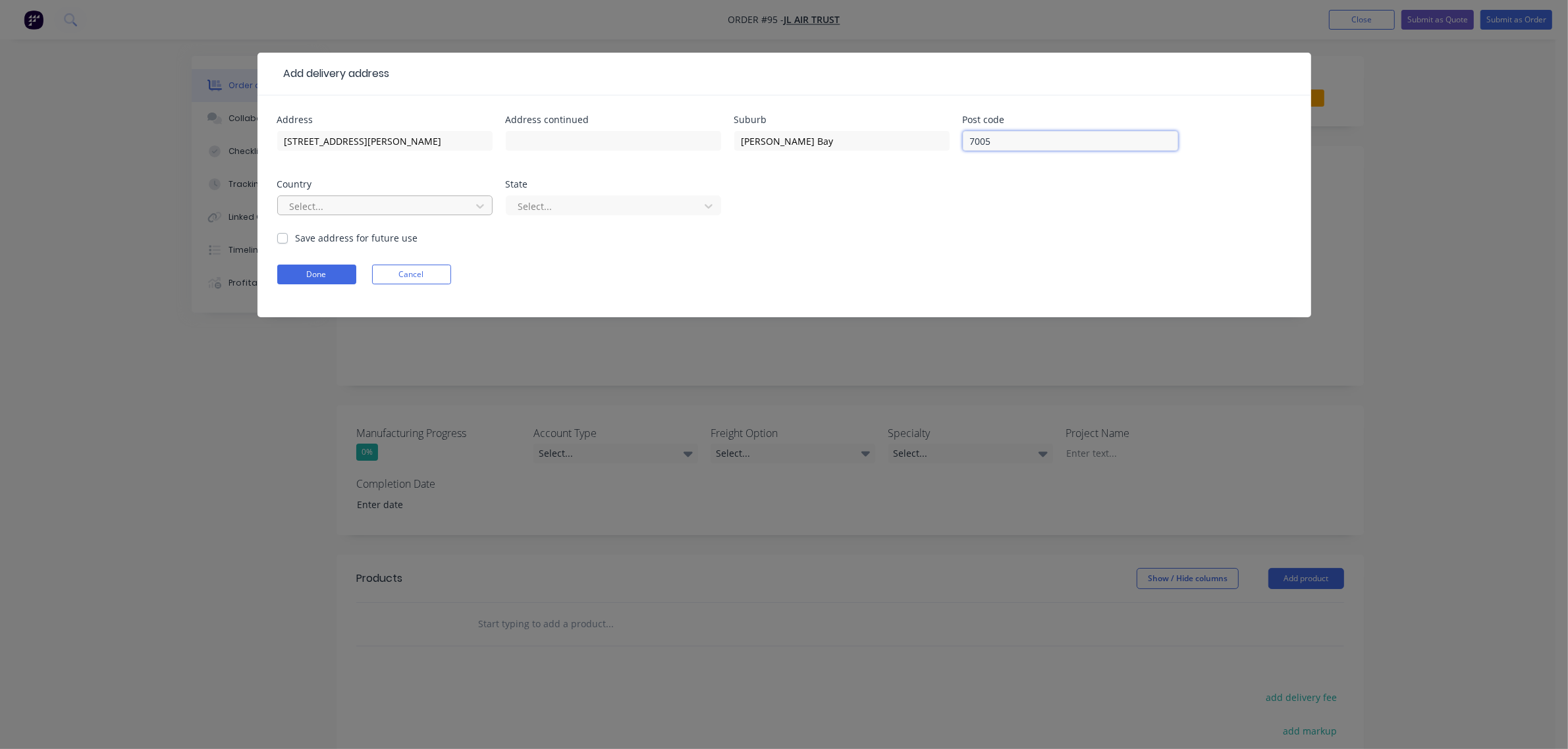
type input "7005"
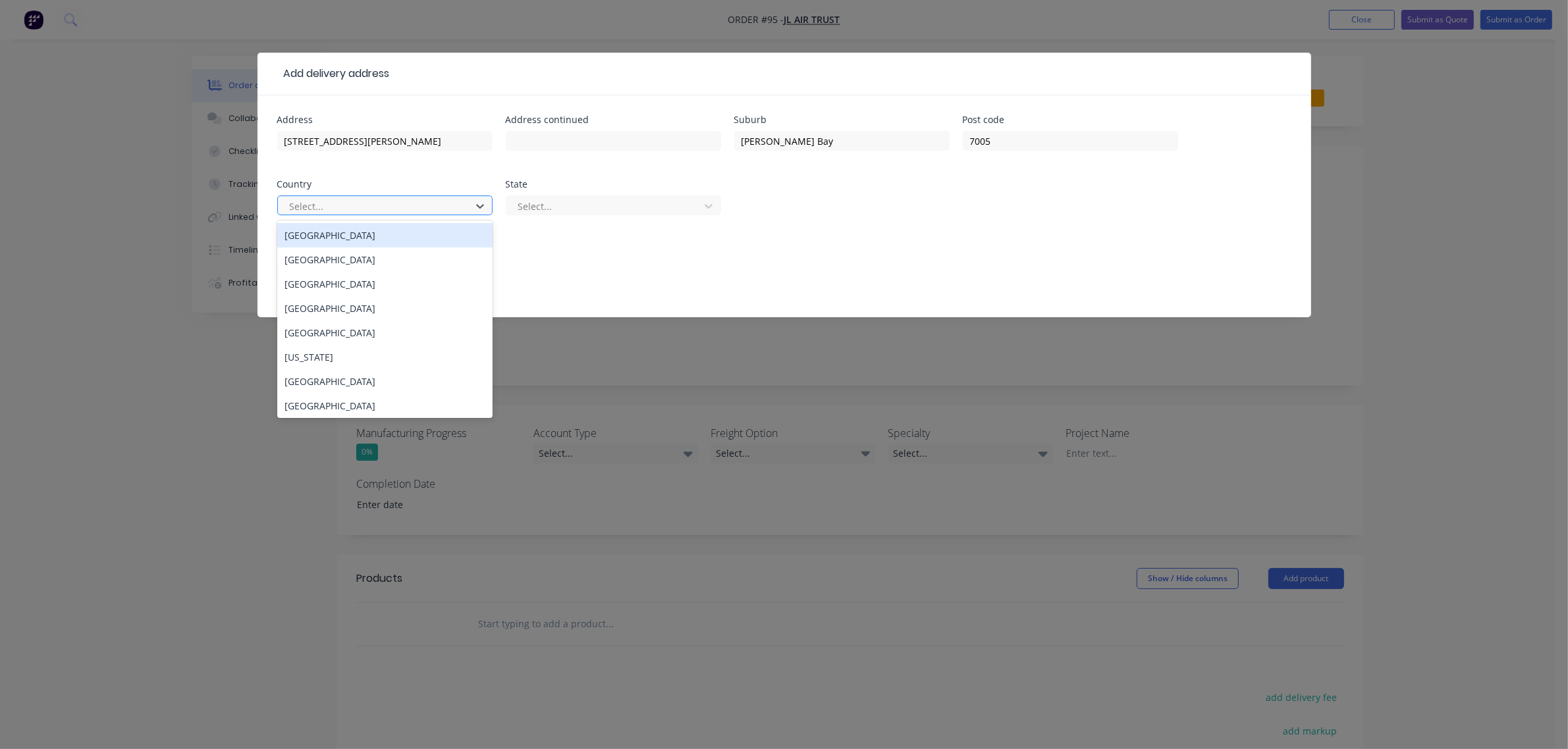
click at [455, 201] on div at bounding box center [376, 206] width 176 height 17
click at [373, 240] on div "[GEOGRAPHIC_DATA]" at bounding box center [385, 235] width 215 height 24
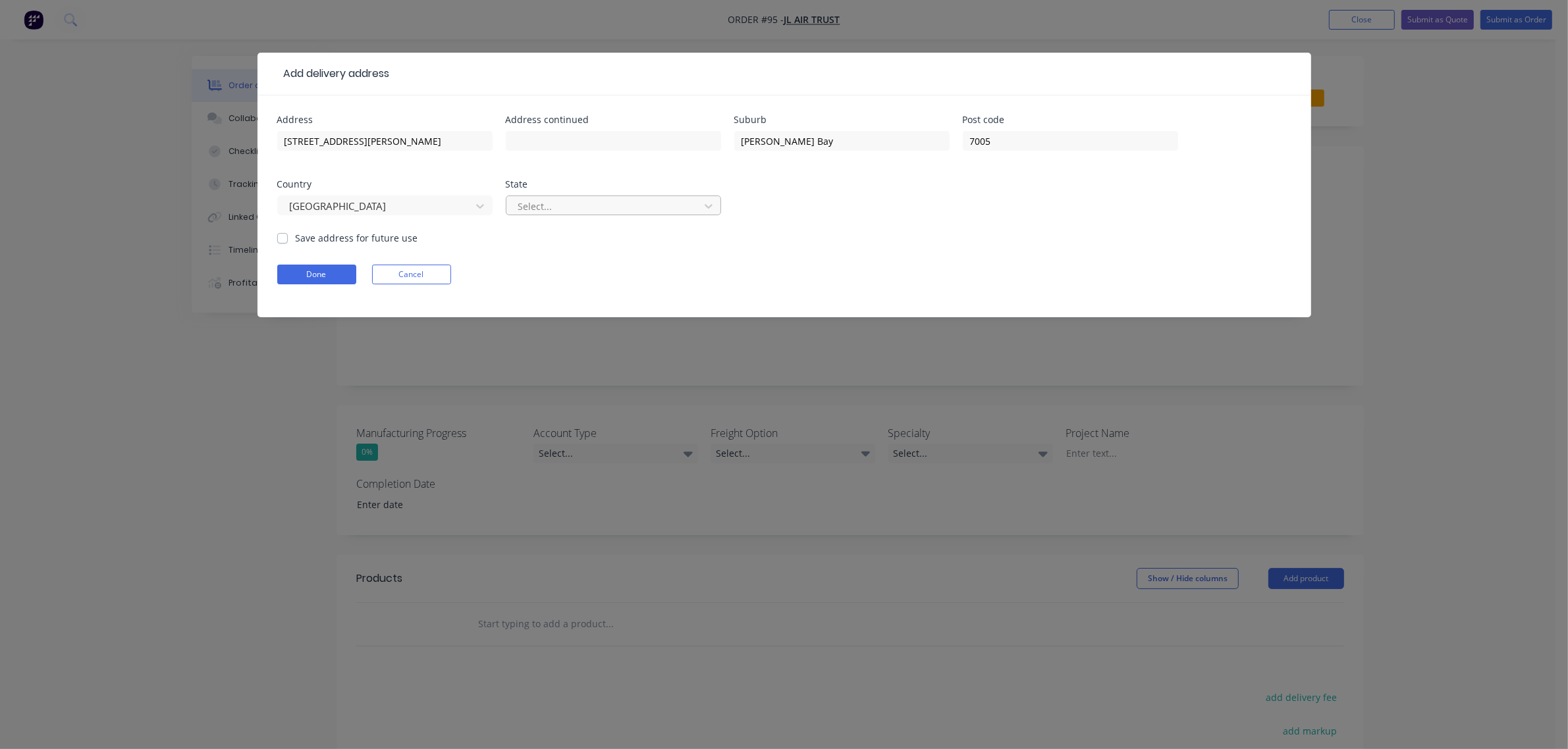
click at [528, 210] on div at bounding box center [604, 206] width 176 height 17
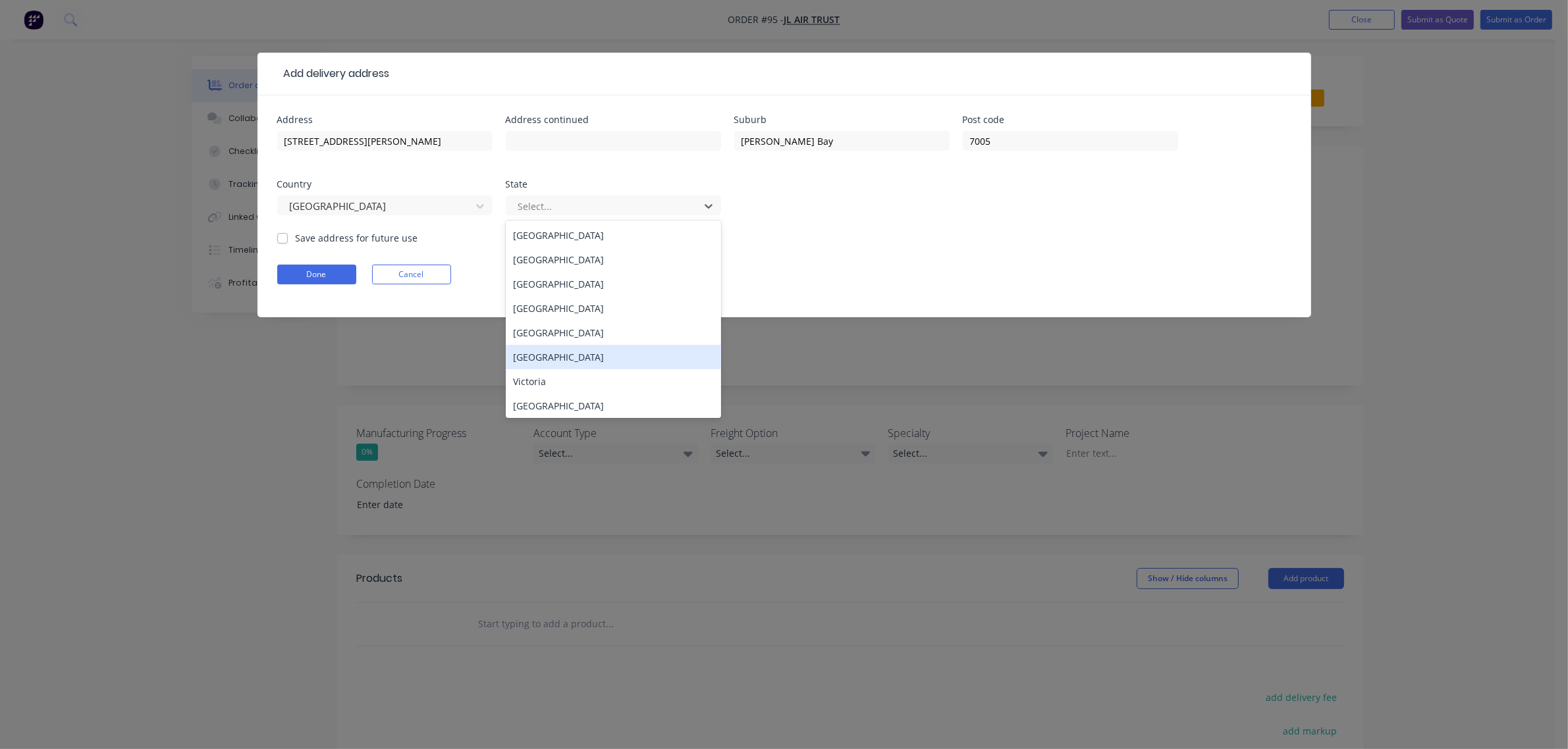
click at [570, 356] on div "[GEOGRAPHIC_DATA]" at bounding box center [613, 357] width 215 height 24
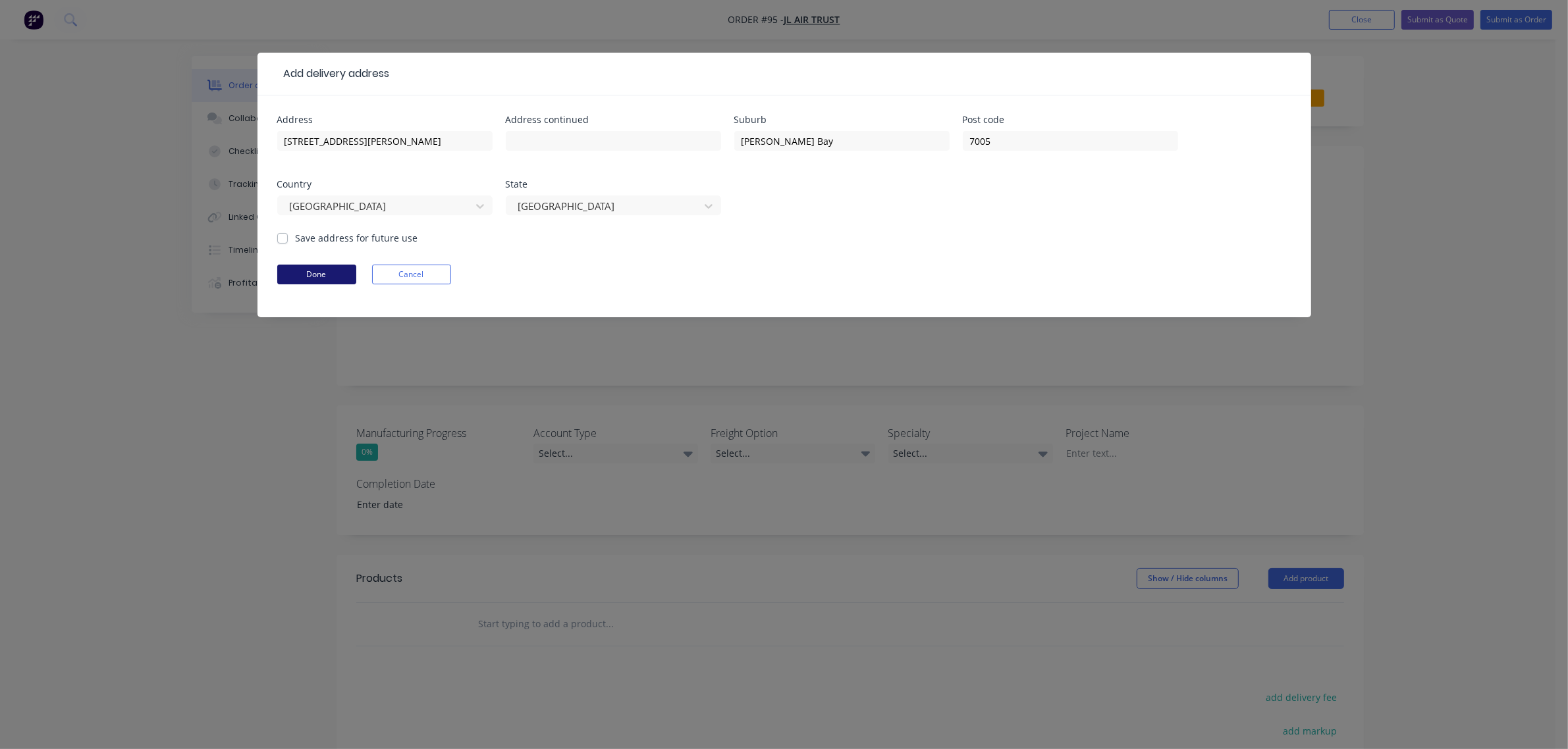
click at [324, 272] on button "Done" at bounding box center [317, 274] width 79 height 20
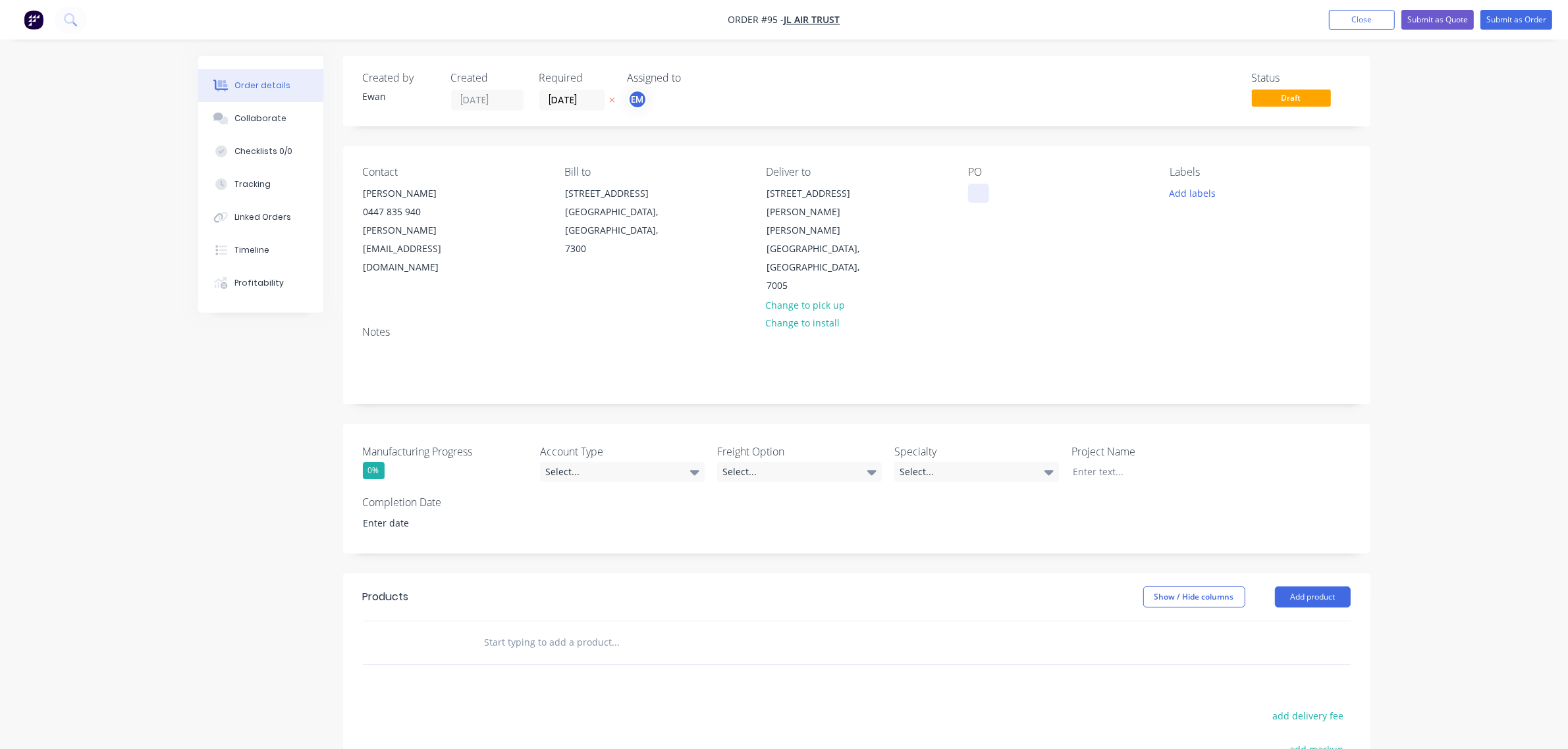
click at [982, 192] on div at bounding box center [978, 193] width 21 height 19
click at [1108, 315] on div "Notes" at bounding box center [856, 359] width 1027 height 88
click at [1179, 194] on button "Add labels" at bounding box center [1193, 192] width 61 height 18
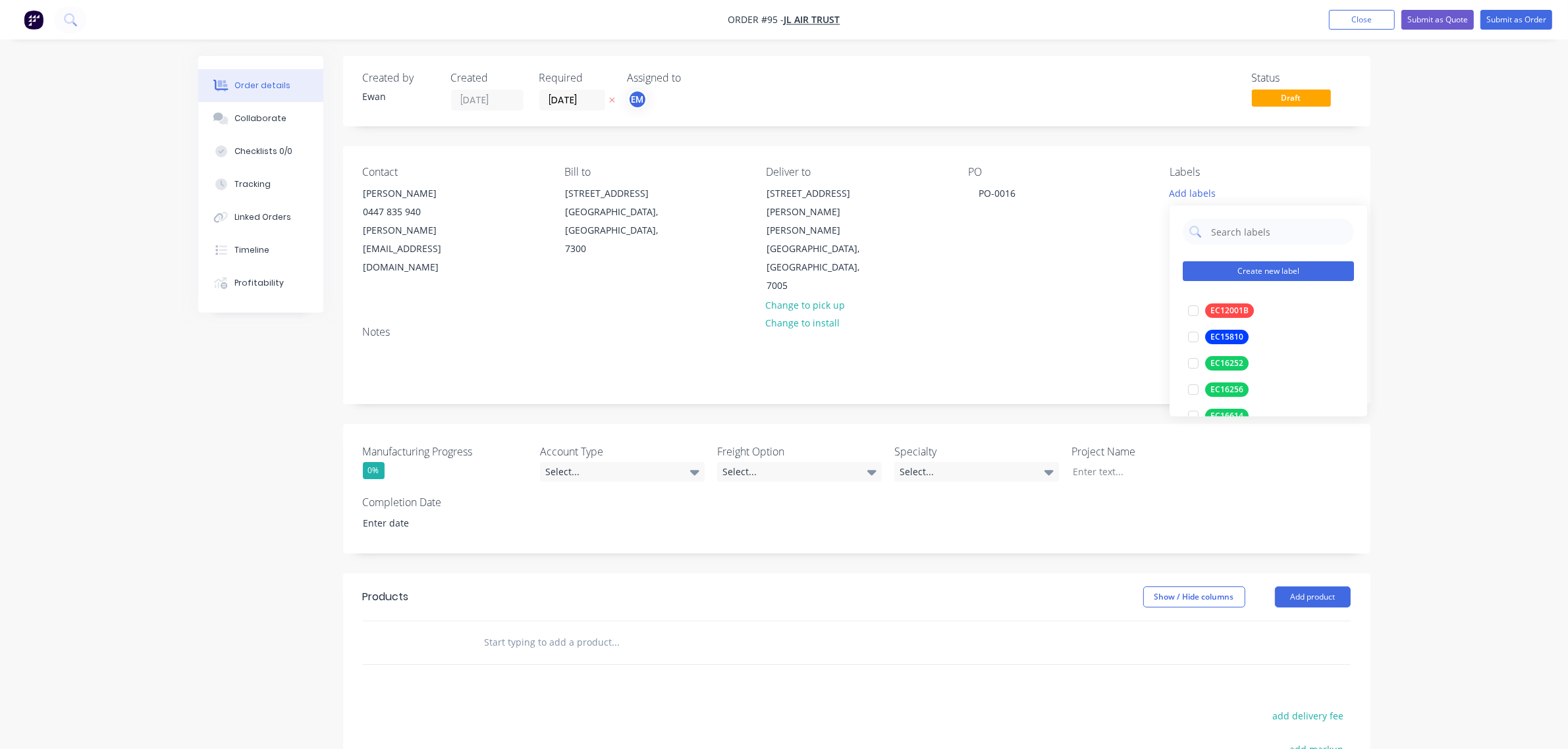
click at [1231, 267] on button "Create new label" at bounding box center [1268, 272] width 171 height 20
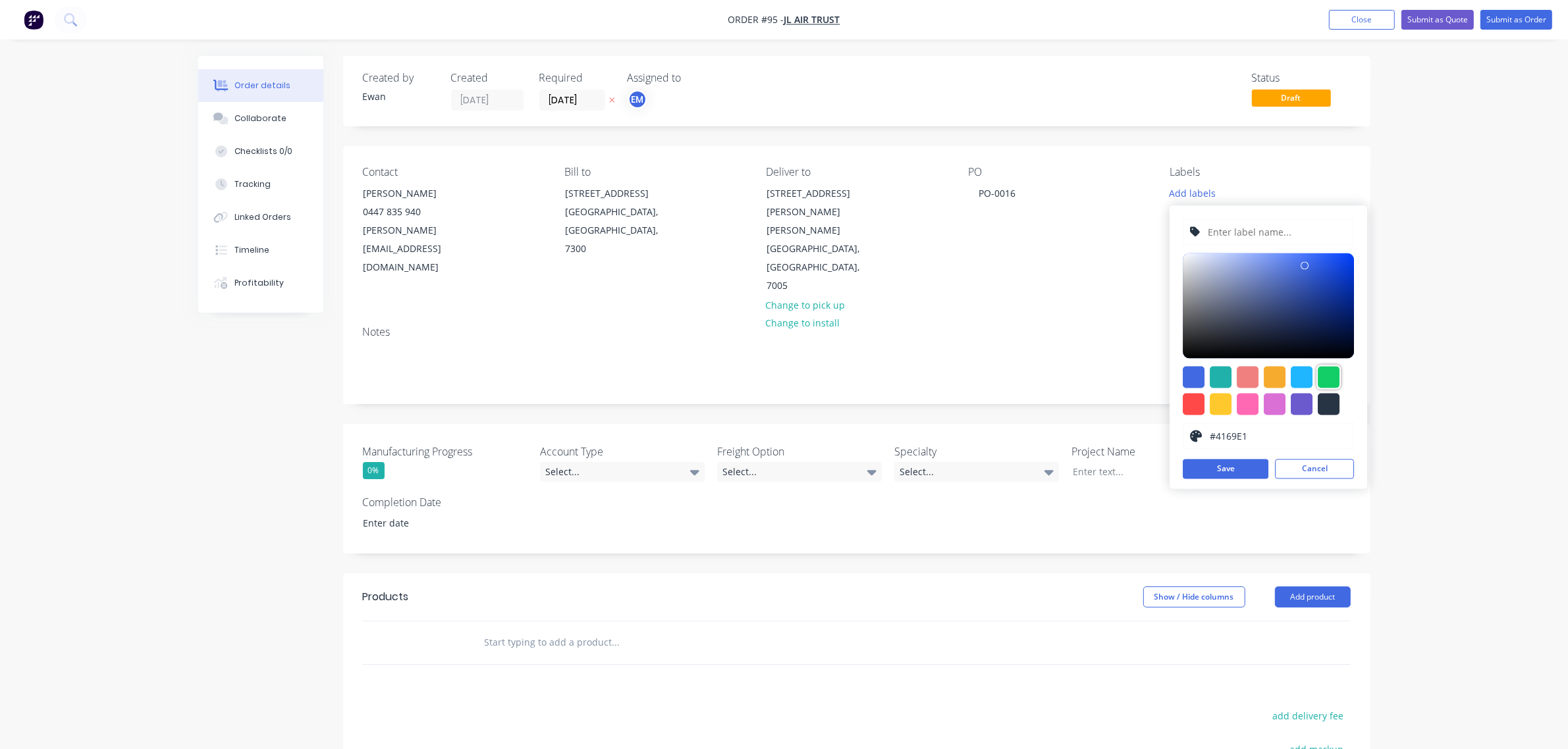
click at [1322, 381] on div at bounding box center [1328, 377] width 21 height 21
type input "#13CE66"
click at [1266, 225] on input "text" at bounding box center [1277, 232] width 140 height 25
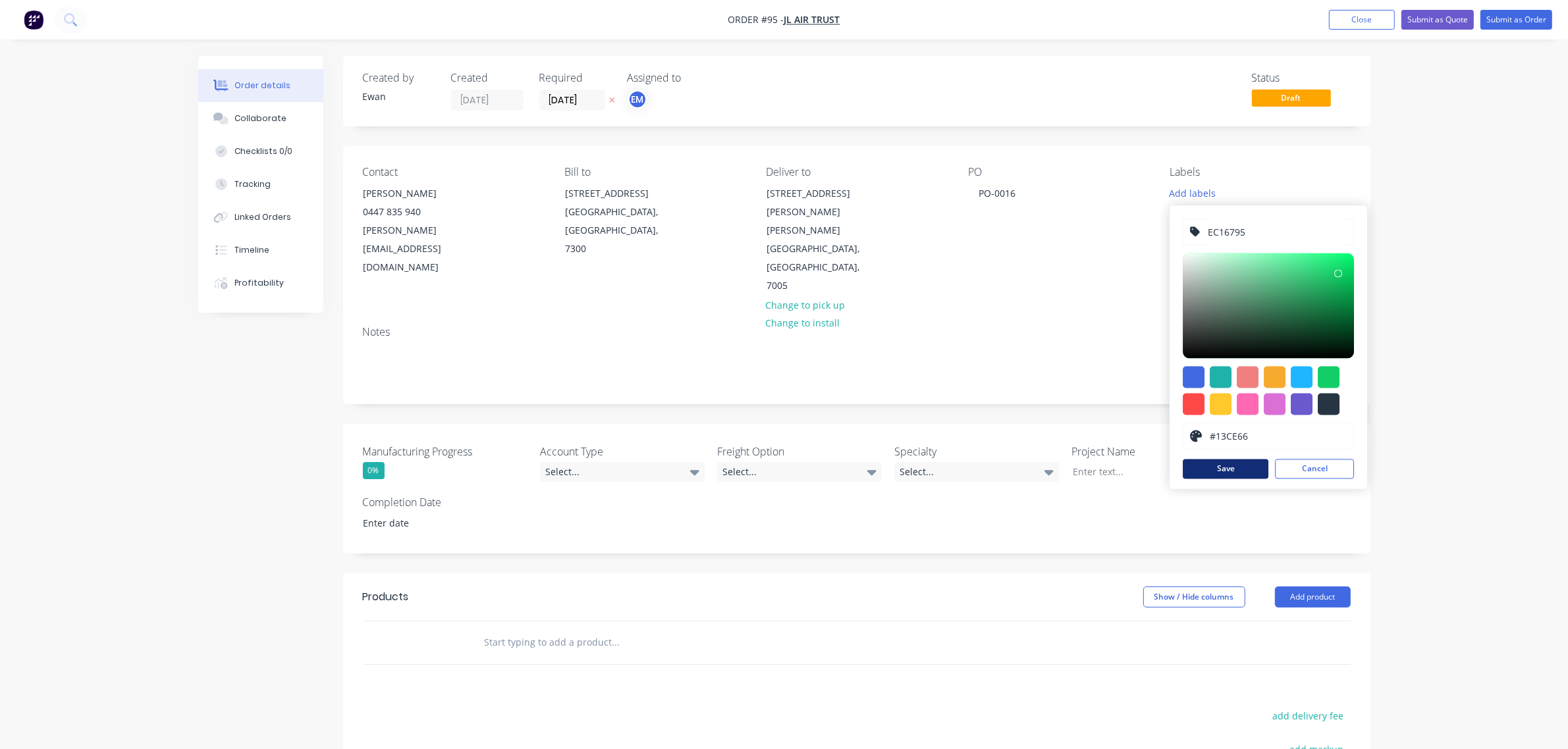
type input "EC16795"
click at [1233, 469] on button "Save" at bounding box center [1225, 469] width 86 height 20
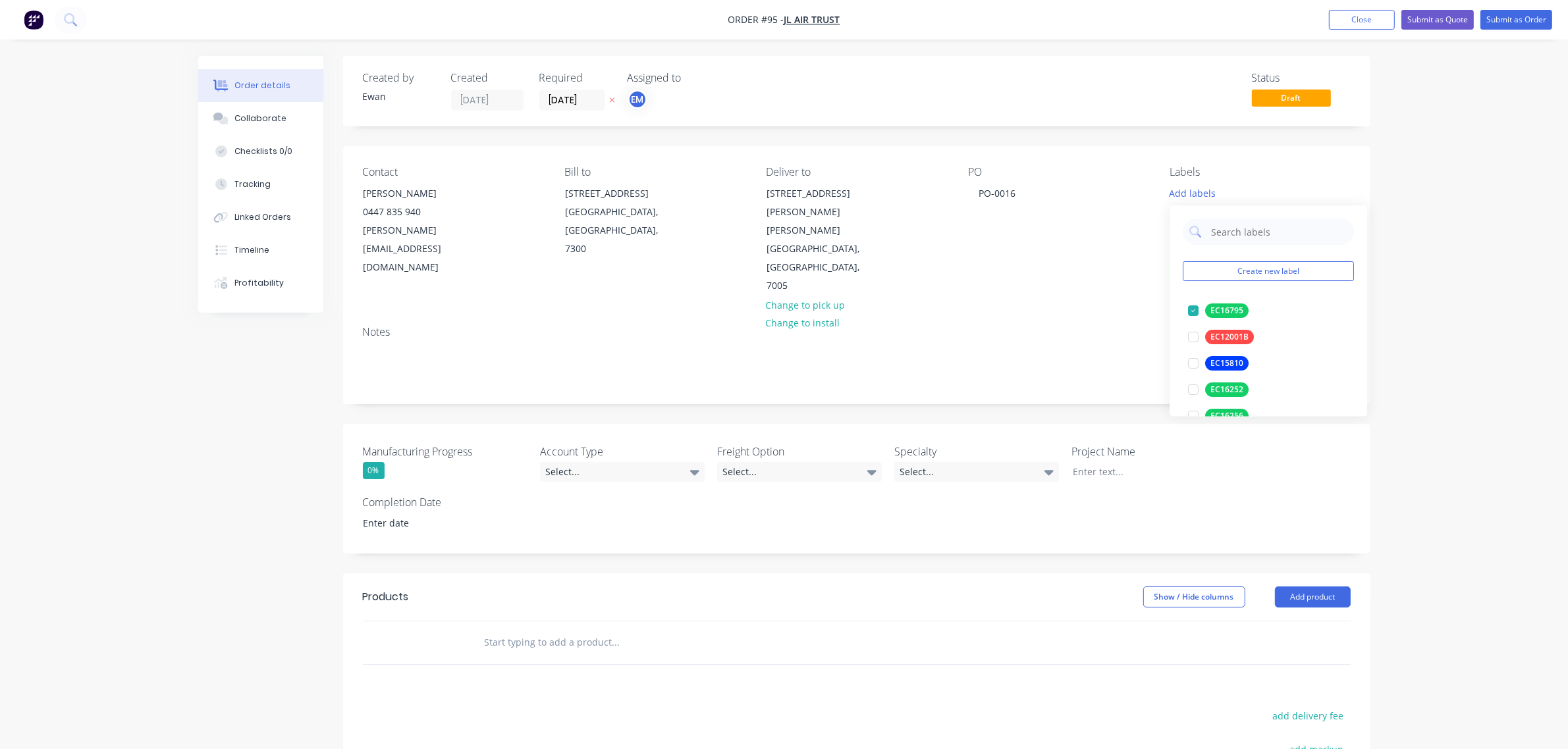
click at [1469, 261] on div "Order details Collaborate Checklists 0/0 Tracking Linked Orders Timeline Profit…" at bounding box center [784, 500] width 1568 height 1001
click at [567, 462] on div "Select..." at bounding box center [622, 472] width 165 height 20
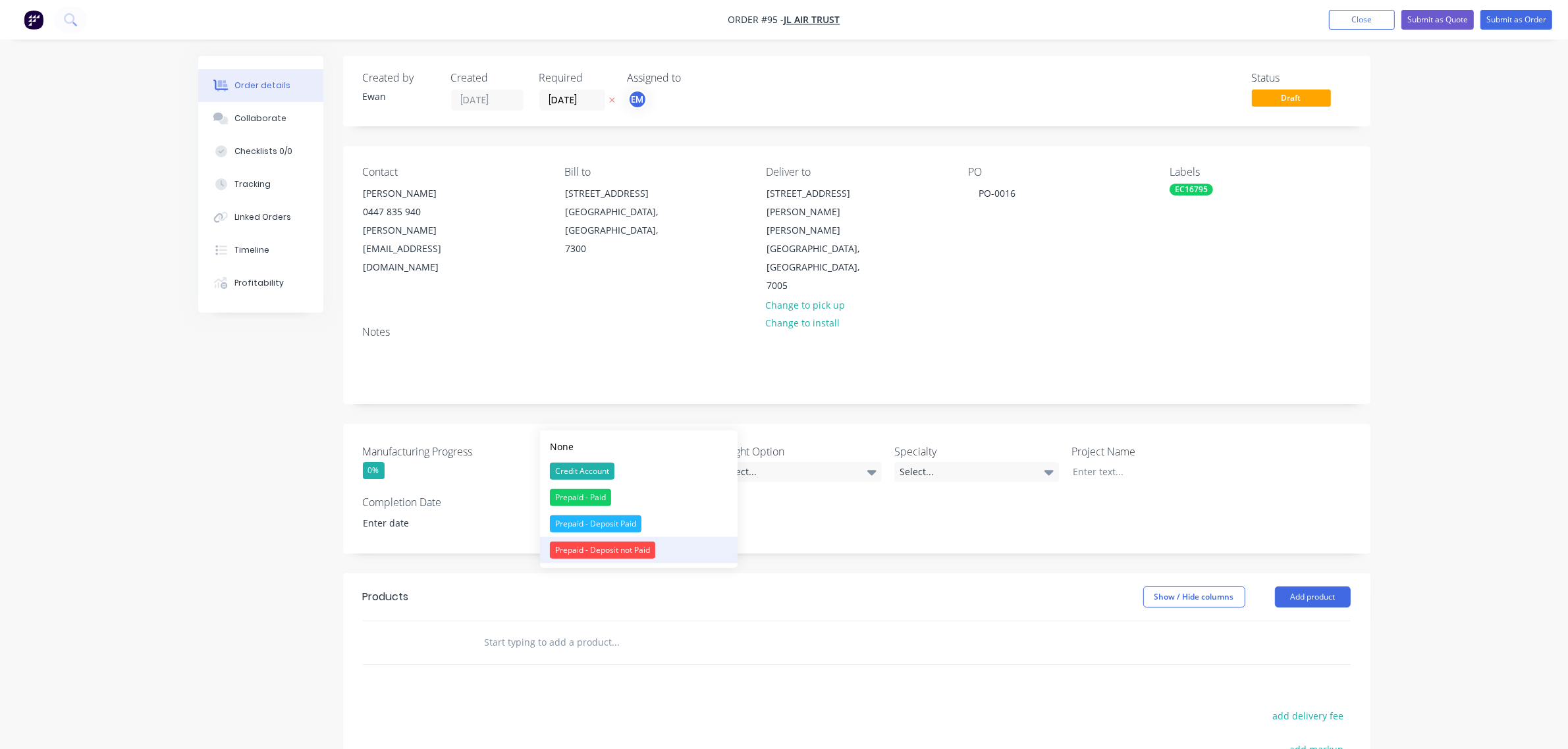
click at [617, 544] on div "Prepaid - Deposit not Paid" at bounding box center [602, 550] width 106 height 17
click at [746, 462] on div "Select..." at bounding box center [799, 472] width 165 height 20
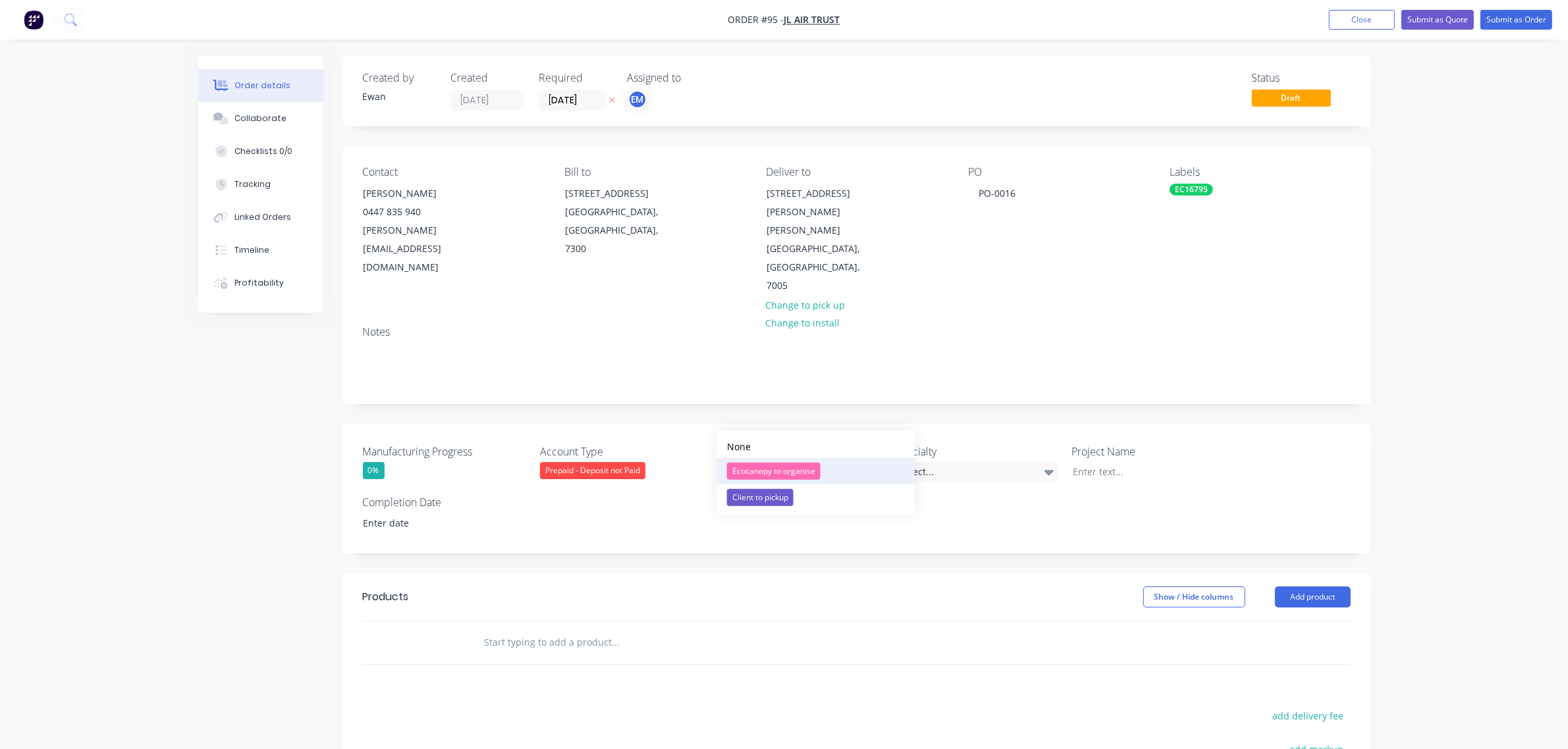
click at [779, 472] on div "Ecocanopy to organise" at bounding box center [774, 471] width 94 height 17
click at [909, 462] on div "Select..." at bounding box center [976, 472] width 165 height 20
click at [1200, 449] on div "Manufacturing Progress 0% Account Type Prepaid - Deposit not Paid Freight Optio…" at bounding box center [856, 489] width 1027 height 130
click at [1127, 462] on div at bounding box center [1144, 472] width 165 height 19
click at [1136, 468] on div "Manufacturing Progress 0% Account Type Prepaid - Deposit not Paid Freight Optio…" at bounding box center [856, 489] width 1027 height 130
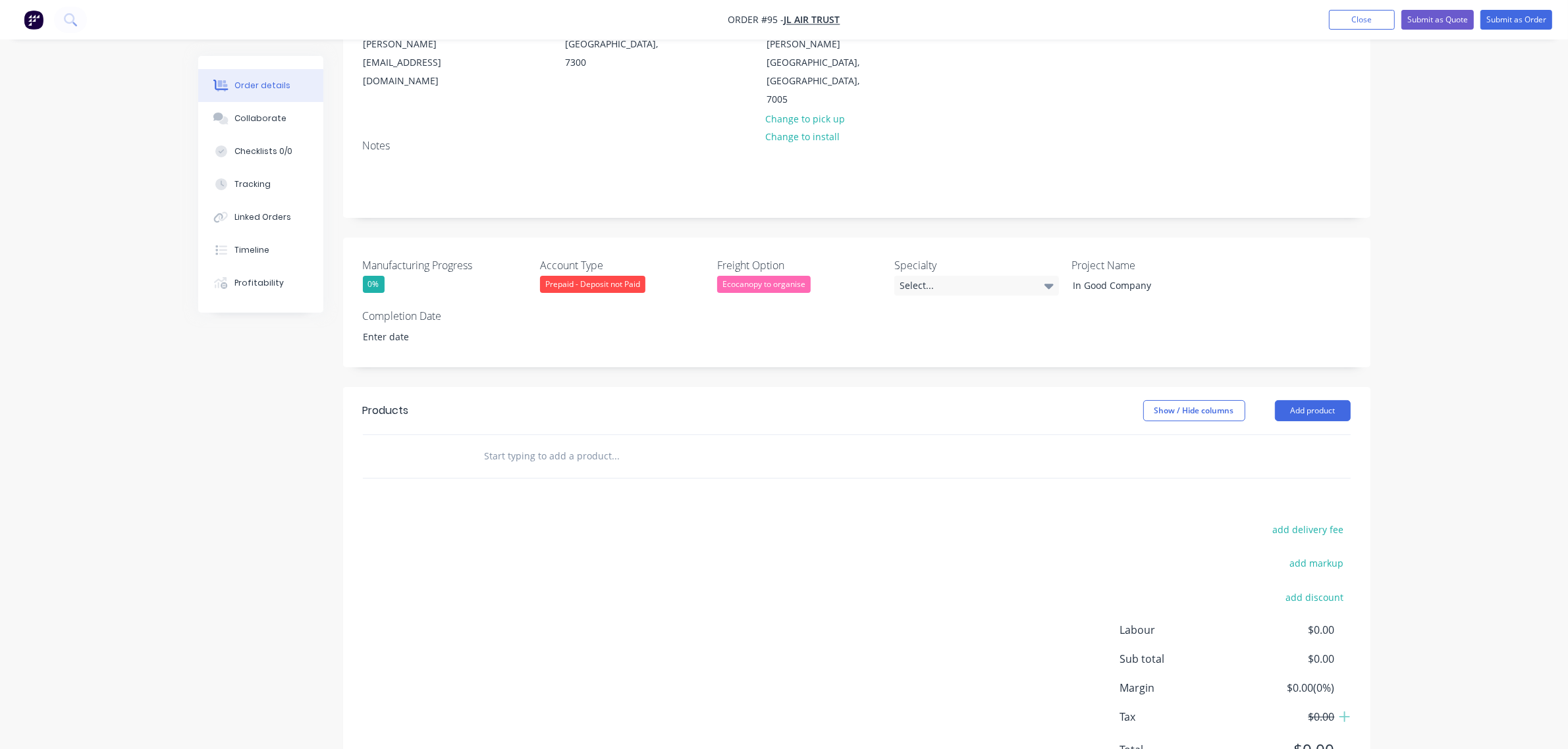
scroll to position [197, 0]
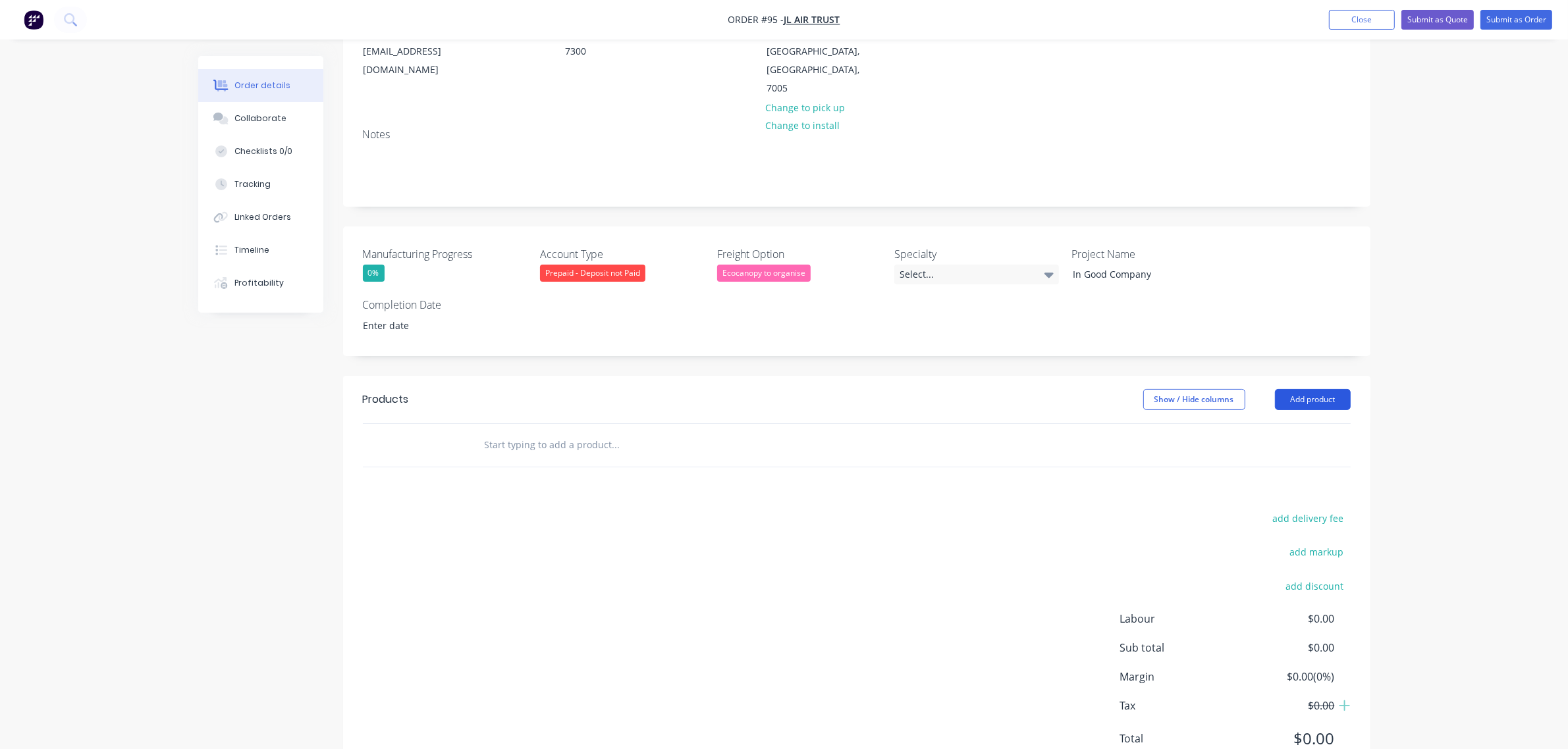
click at [1328, 389] on button "Add product" at bounding box center [1313, 399] width 76 height 21
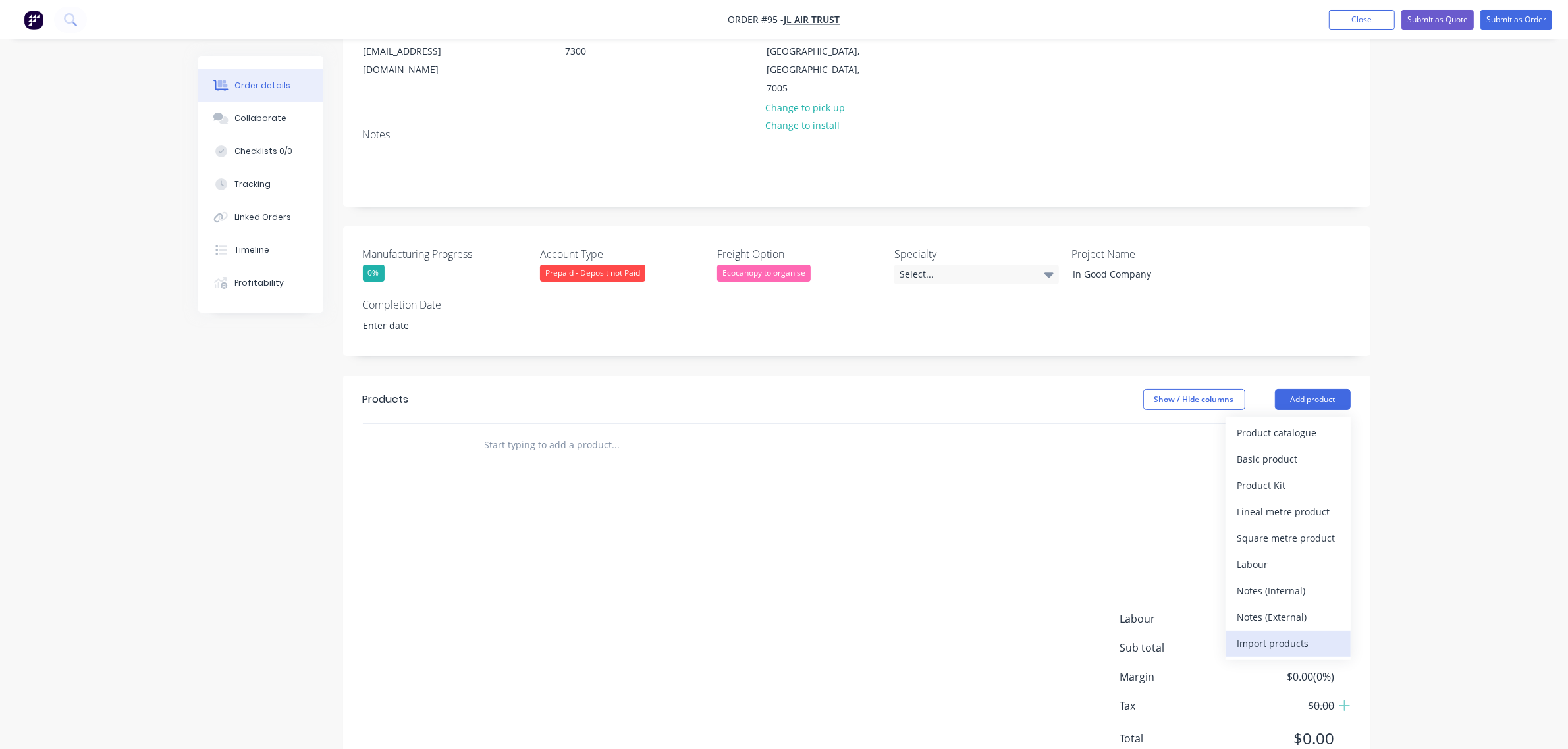
click at [1300, 634] on div "Import products" at bounding box center [1287, 643] width 101 height 19
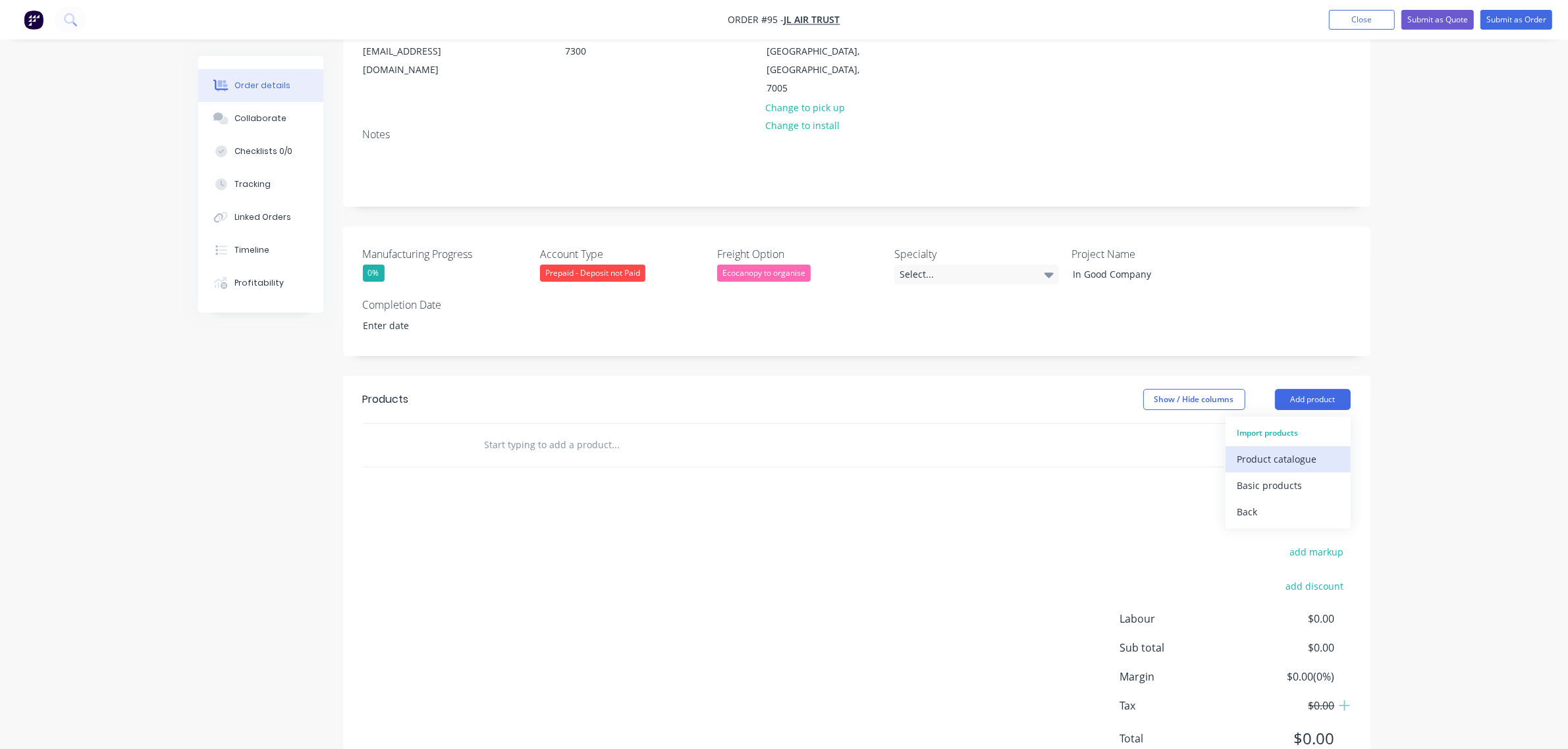
click at [1292, 450] on div "Product catalogue" at bounding box center [1287, 459] width 101 height 19
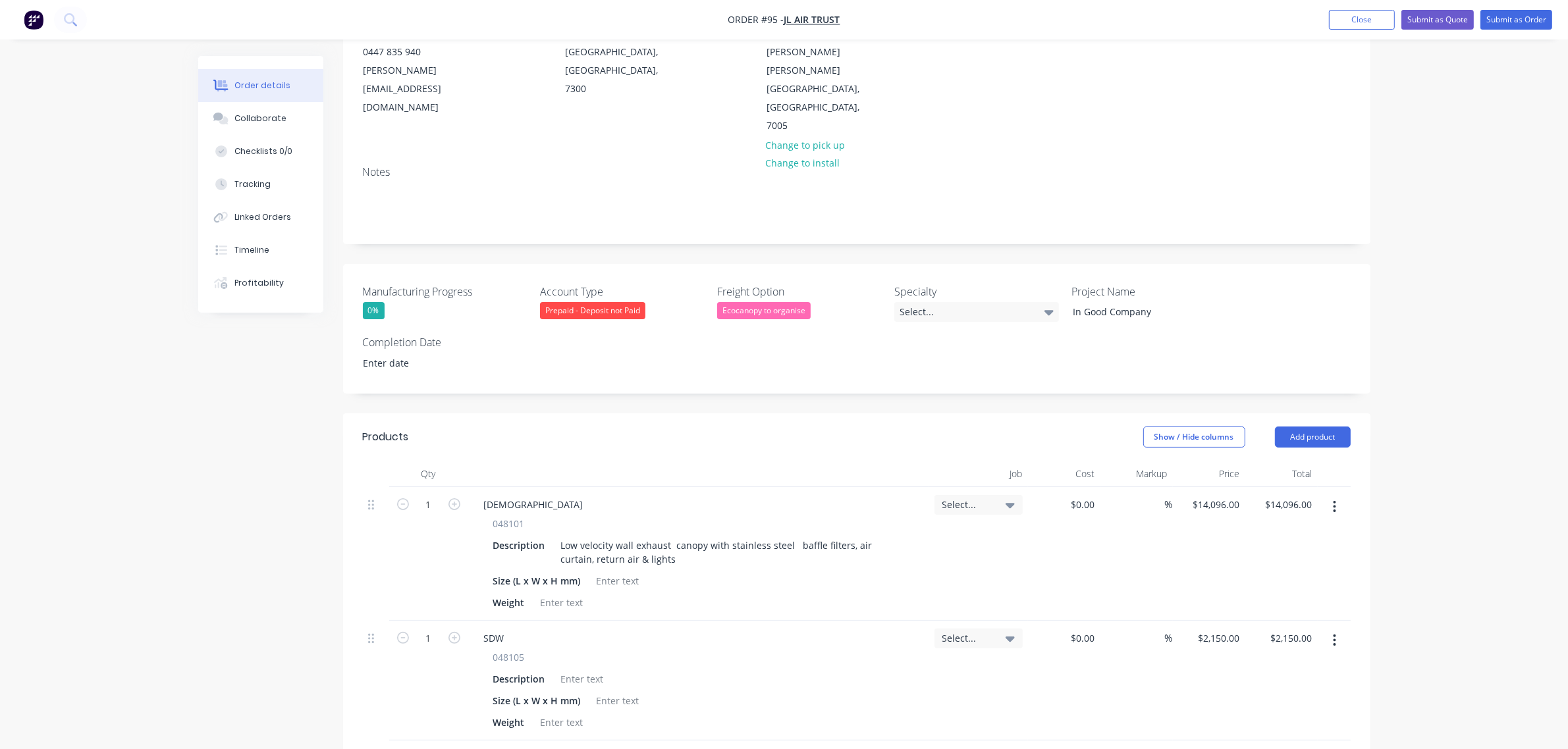
scroll to position [247, 0]
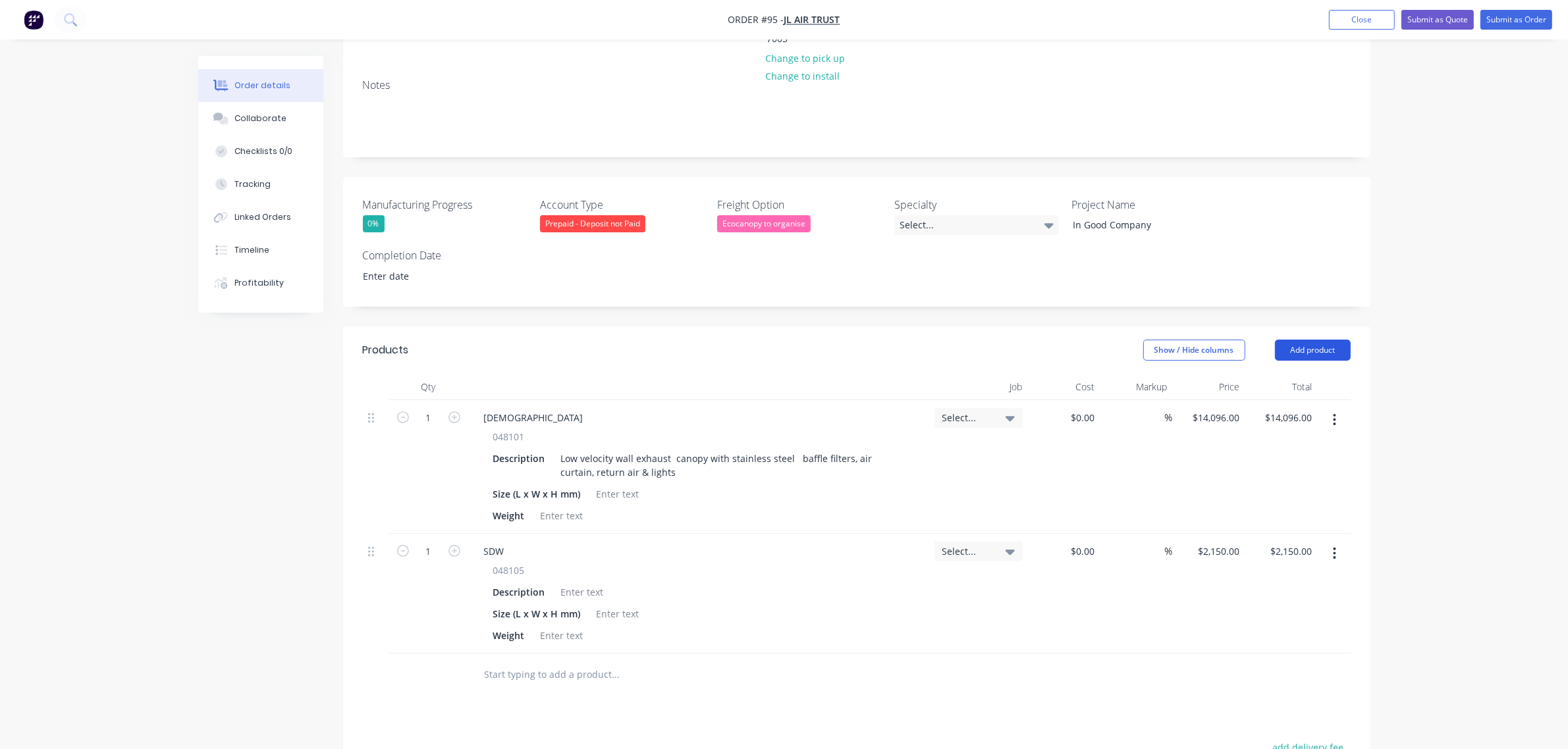
click at [1322, 340] on button "Add product" at bounding box center [1313, 350] width 76 height 21
click at [1298, 558] on div "Notes (External)" at bounding box center [1287, 568] width 101 height 19
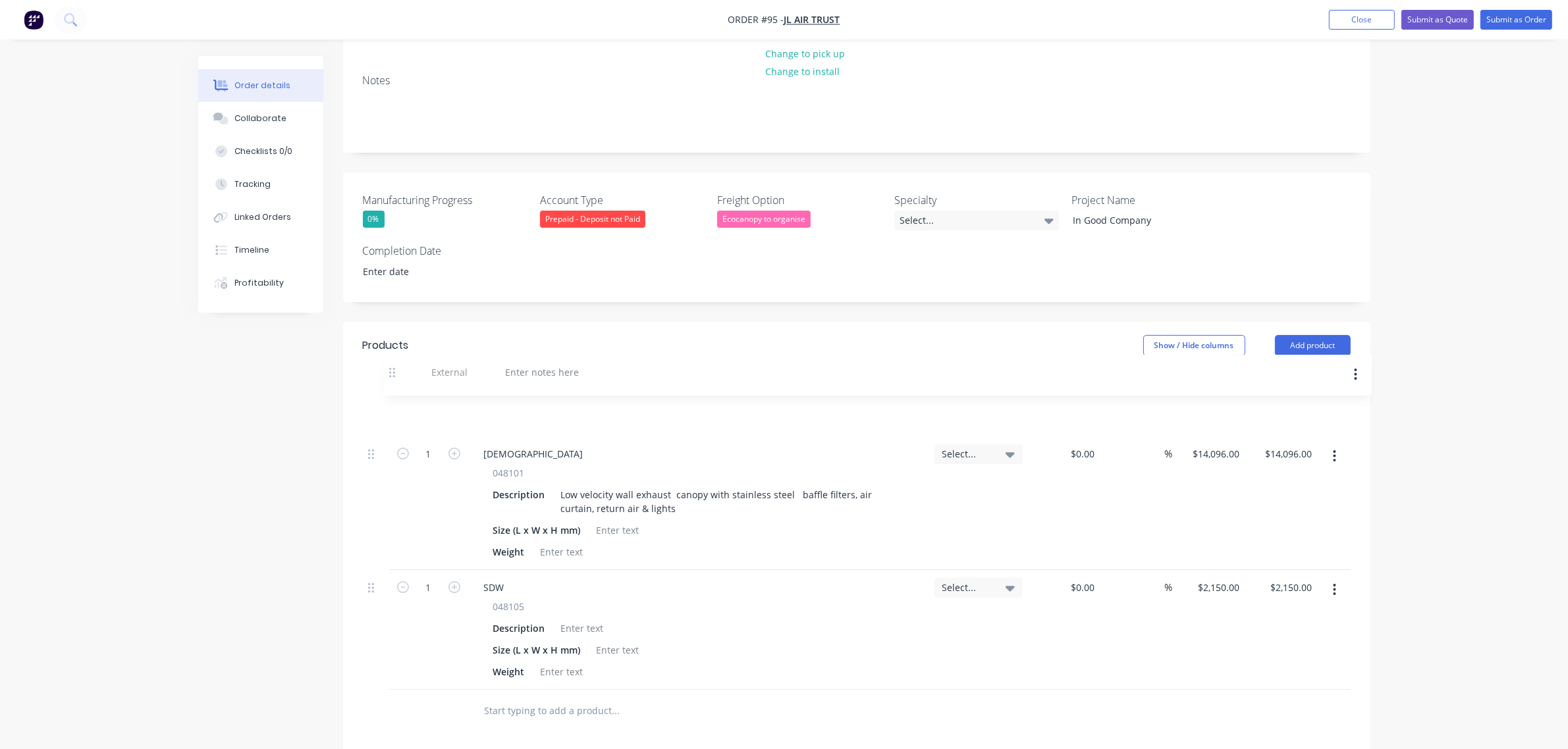
drag, startPoint x: 375, startPoint y: 616, endPoint x: 392, endPoint y: 354, distance: 262.6
click at [392, 396] on div "1 SACRA 048101 Description Low velocity wall exhaust canopy with stainless stee…" at bounding box center [857, 543] width 988 height 294
click at [528, 403] on div at bounding box center [520, 413] width 95 height 19
click at [567, 369] on div at bounding box center [699, 382] width 461 height 26
click at [1330, 335] on button "Add product" at bounding box center [1313, 346] width 76 height 21
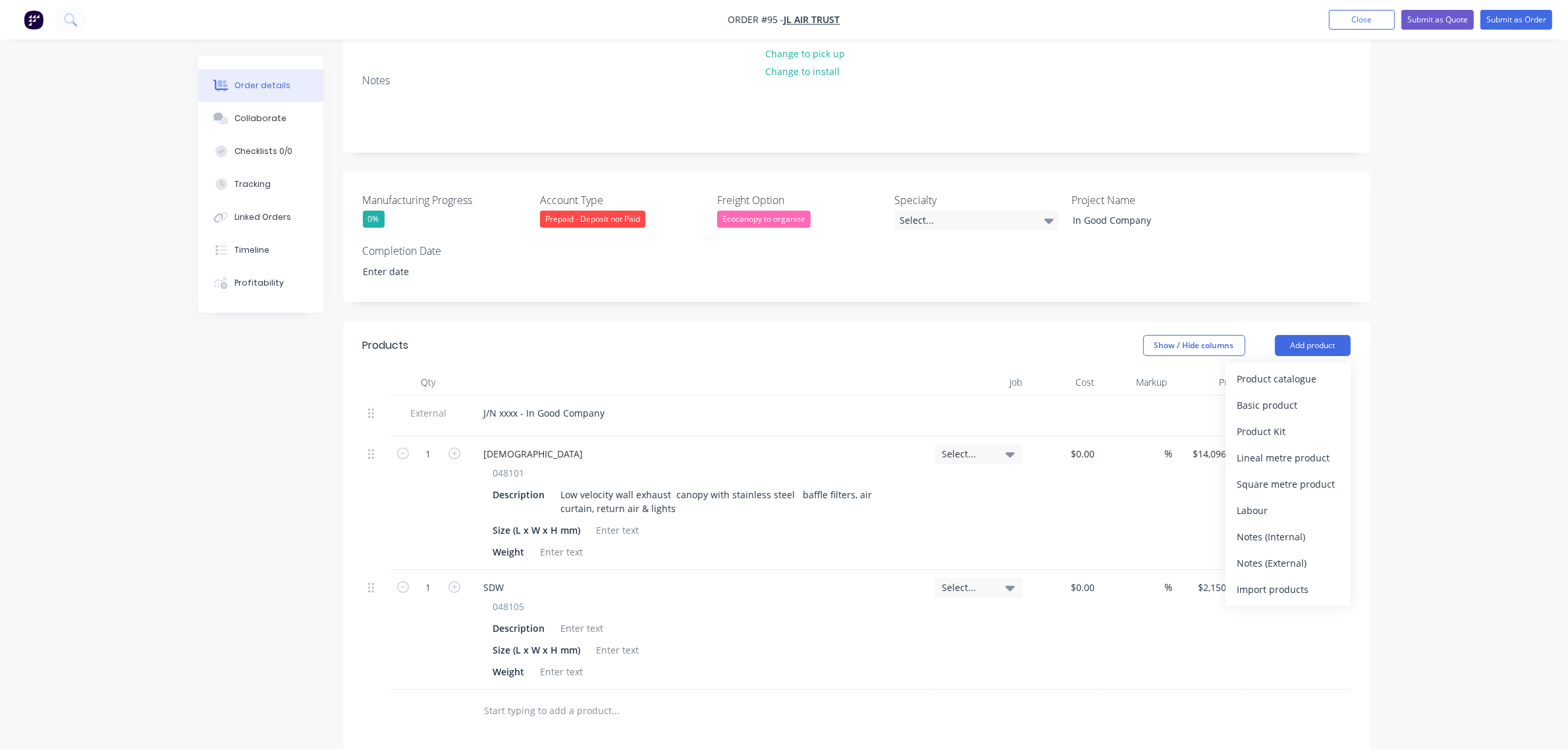
click at [1297, 554] on div "Notes (External)" at bounding box center [1287, 563] width 101 height 19
click at [542, 698] on div at bounding box center [520, 708] width 95 height 19
paste div
click at [706, 698] on div "Delivery to [GEOGRAPHIC_DATA] , STATE - Fork Lift Unload Only" at bounding box center [621, 708] width 296 height 19
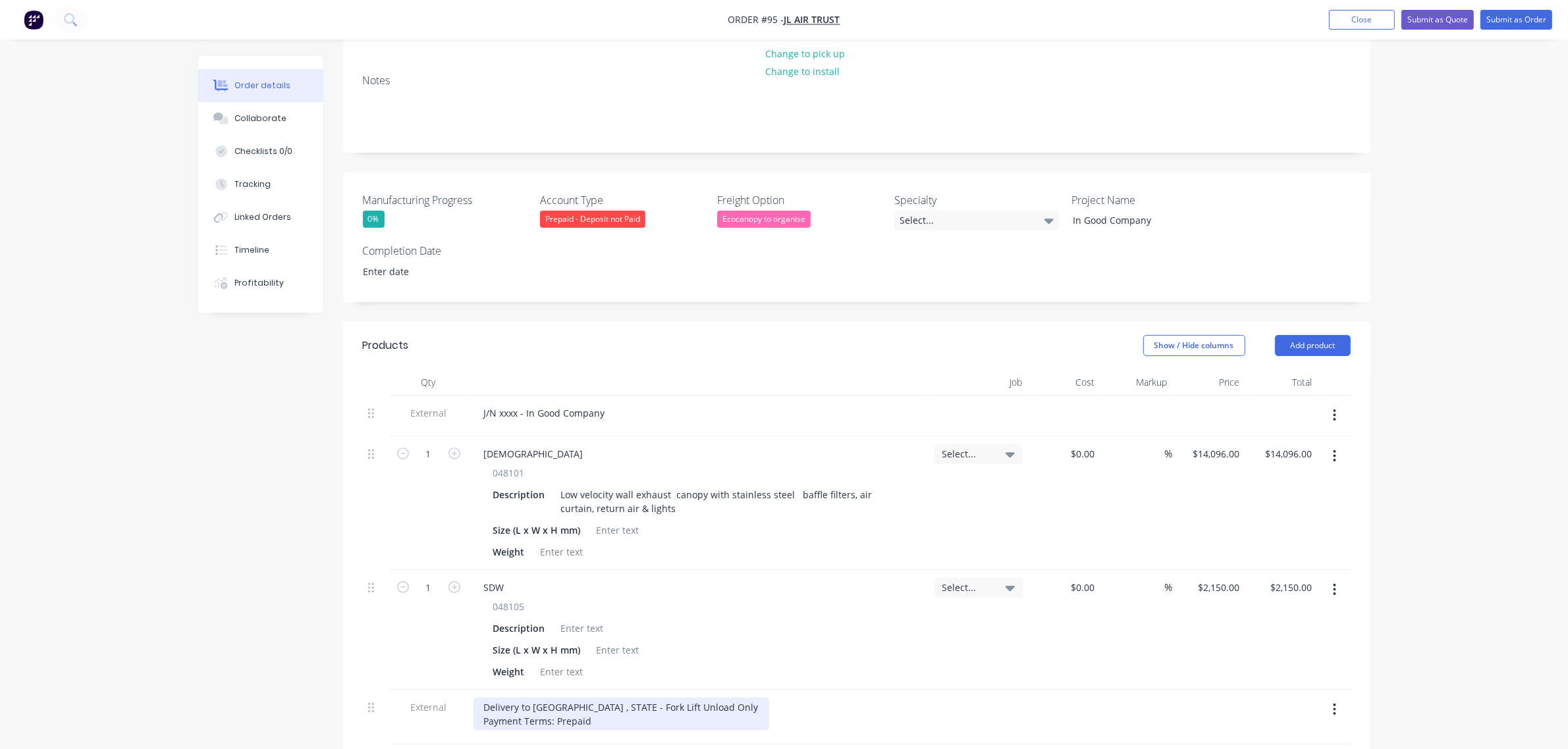
click at [606, 698] on div "Delivery to [GEOGRAPHIC_DATA] , STATE - Fork Lift Unload Only Payment Terms: Pr…" at bounding box center [621, 715] width 296 height 33
click at [1012, 690] on div at bounding box center [978, 723] width 99 height 68
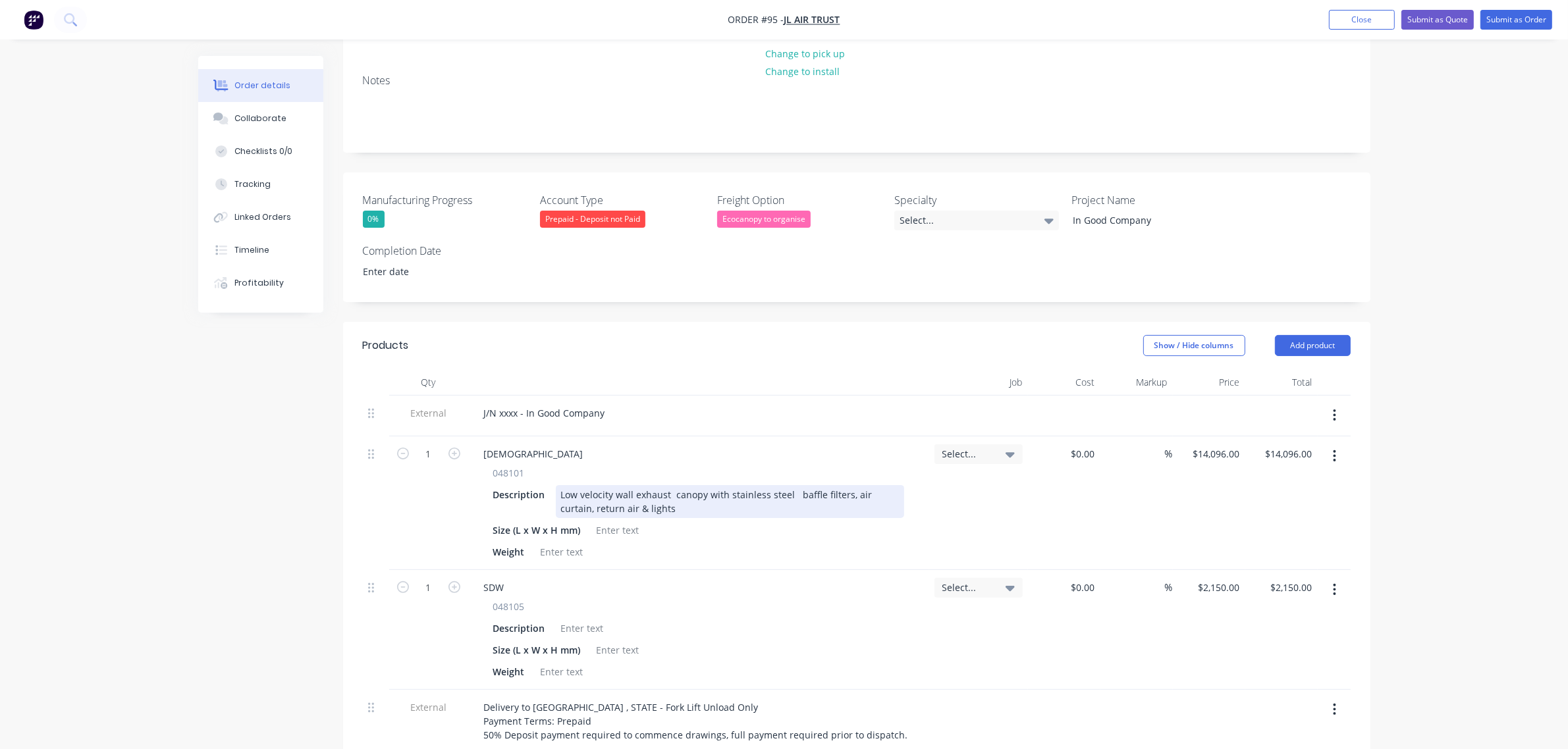
click at [639, 485] on div "Low velocity wall exhaust canopy with stainless steel baffle filters, air curta…" at bounding box center [730, 501] width 348 height 33
click at [628, 521] on div at bounding box center [617, 530] width 53 height 19
click at [623, 521] on div at bounding box center [617, 530] width 53 height 19
paste div
click at [573, 542] on div at bounding box center [562, 552] width 53 height 19
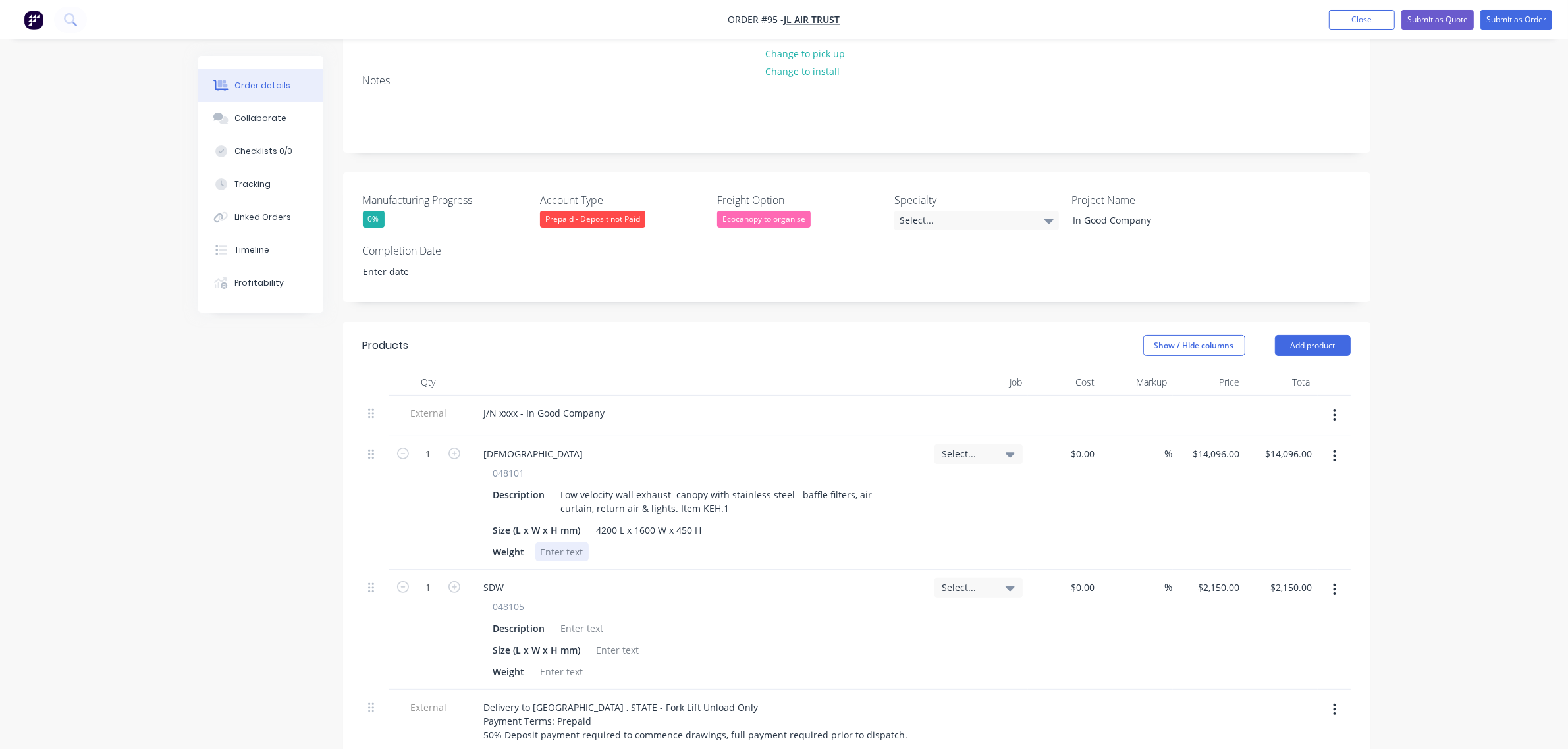
paste div
click at [615, 542] on div "Weight 546kg" at bounding box center [695, 552] width 416 height 19
click at [570, 619] on div at bounding box center [582, 628] width 53 height 19
paste div
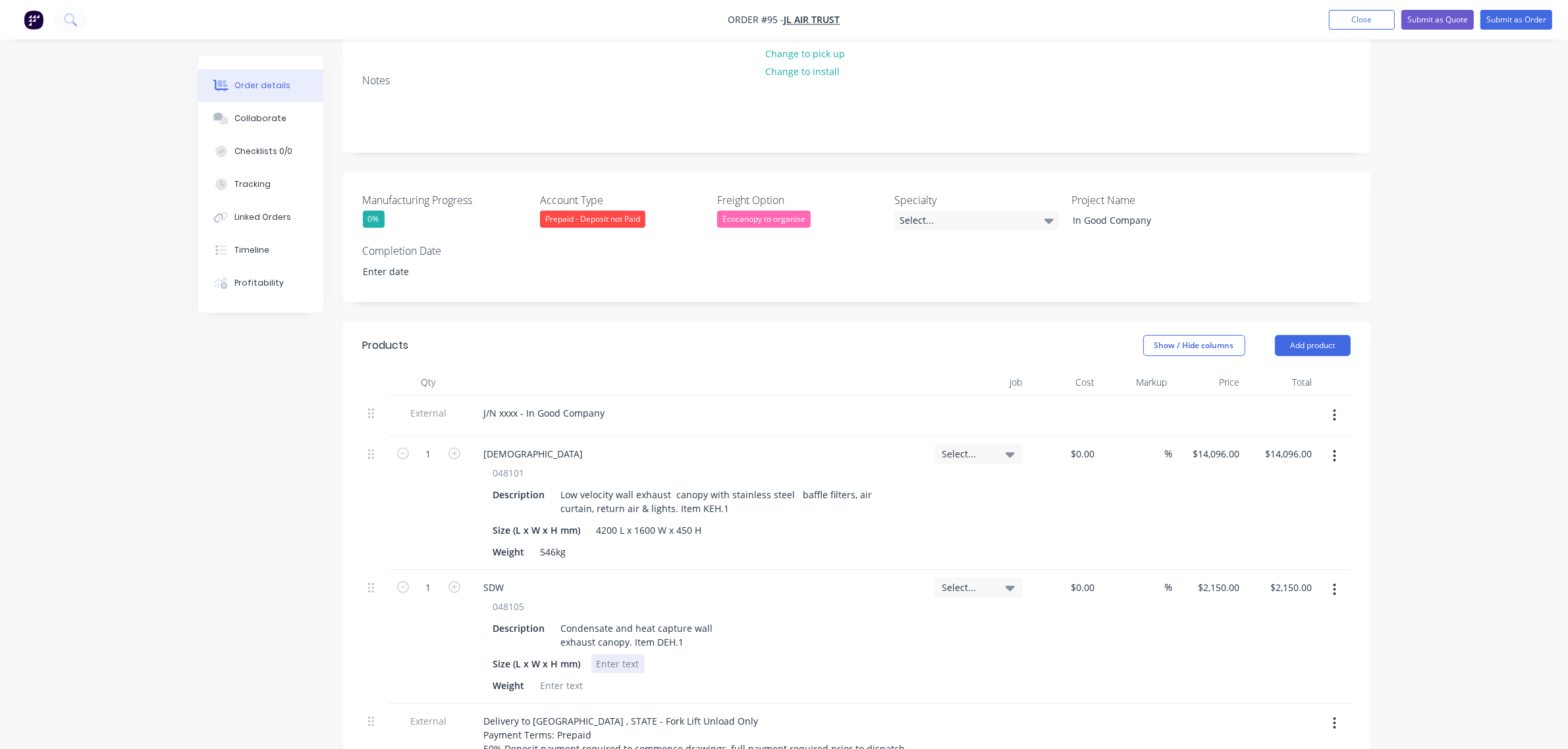
click at [629, 610] on div "048105 Description Condensate and heat capture wall exhaust canopy. Item DEH.1 …" at bounding box center [698, 648] width 450 height 95
click at [629, 641] on div at bounding box center [617, 650] width 53 height 19
paste div
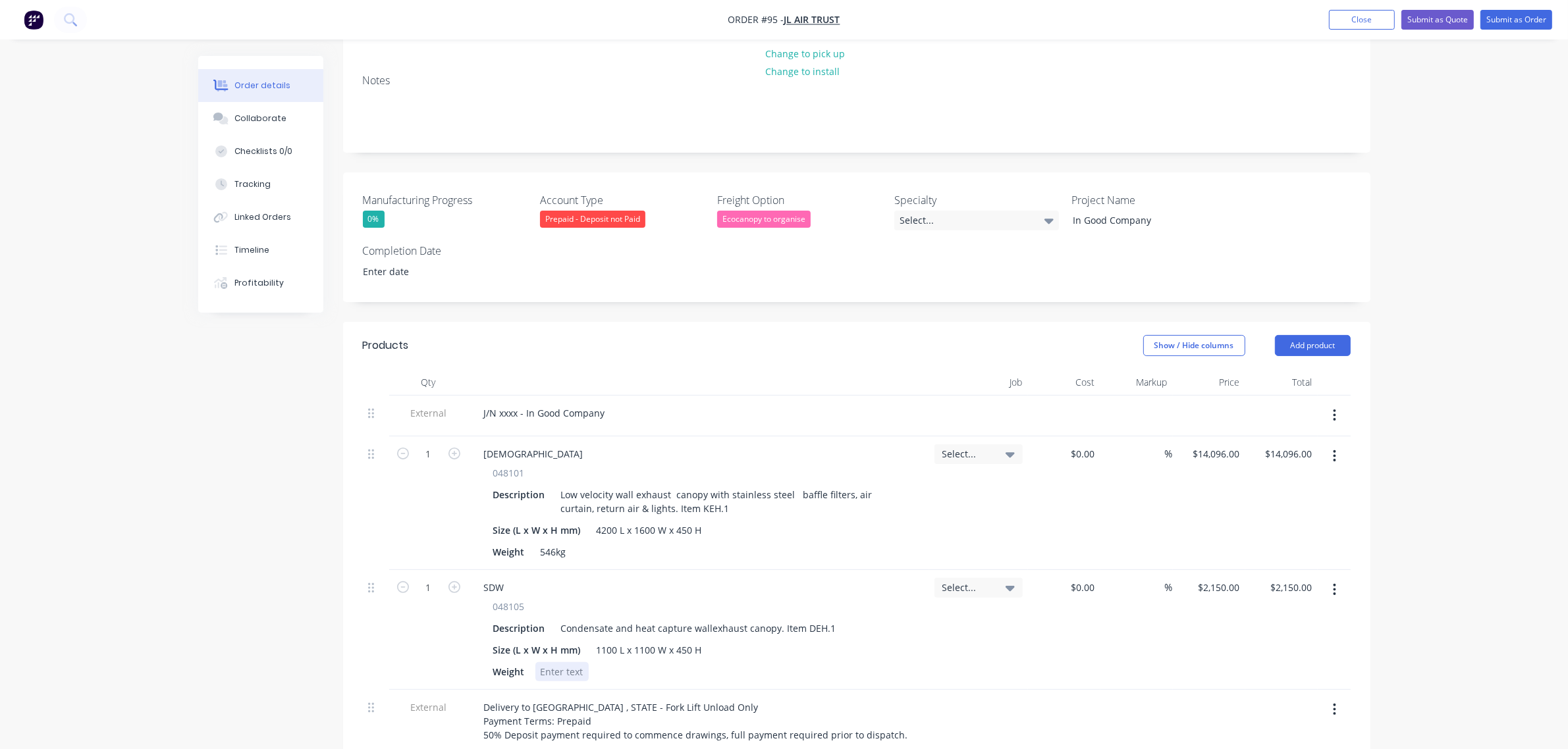
click at [578, 662] on div at bounding box center [562, 672] width 53 height 19
paste div
click at [654, 662] on div "Weight 88kg" at bounding box center [695, 672] width 416 height 19
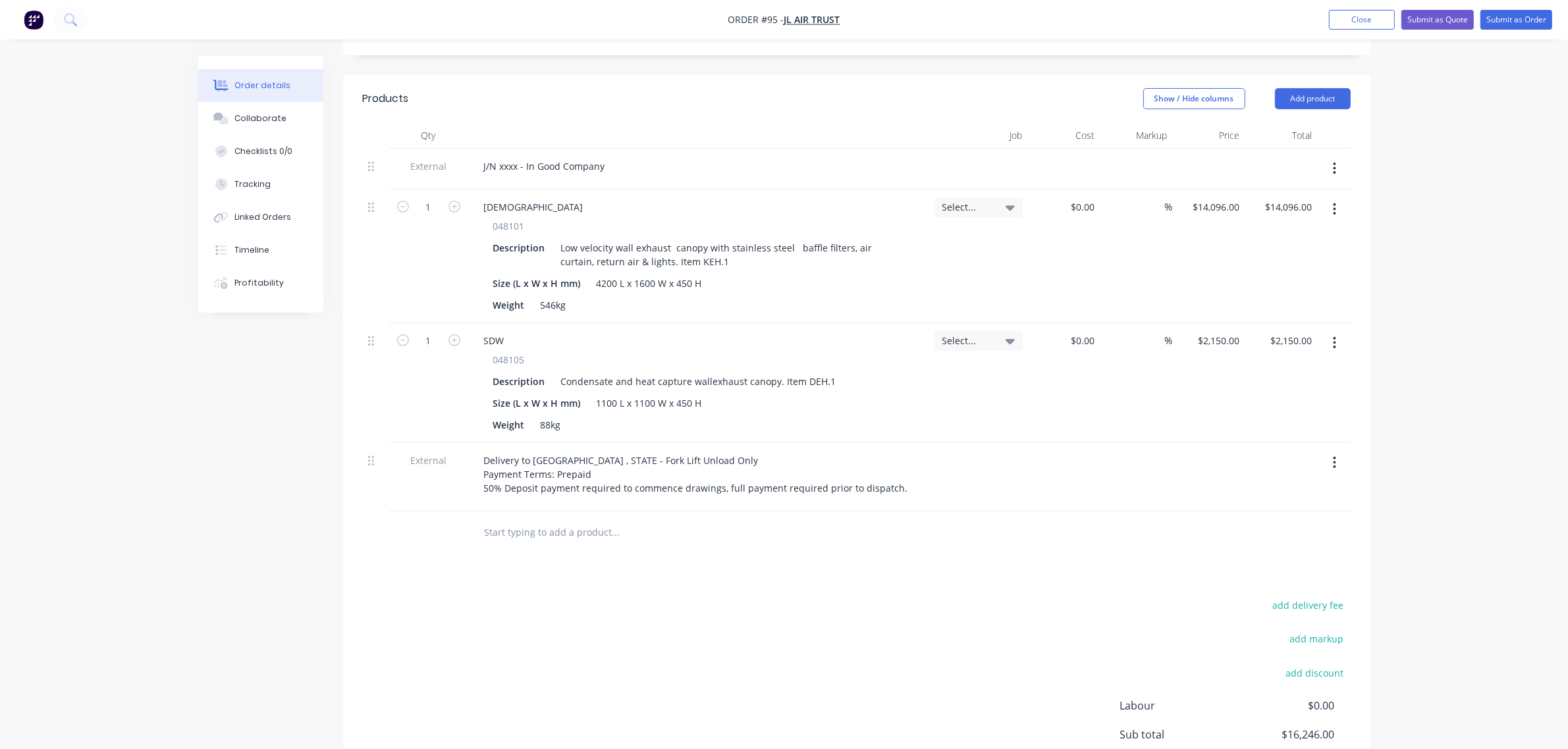
scroll to position [581, 0]
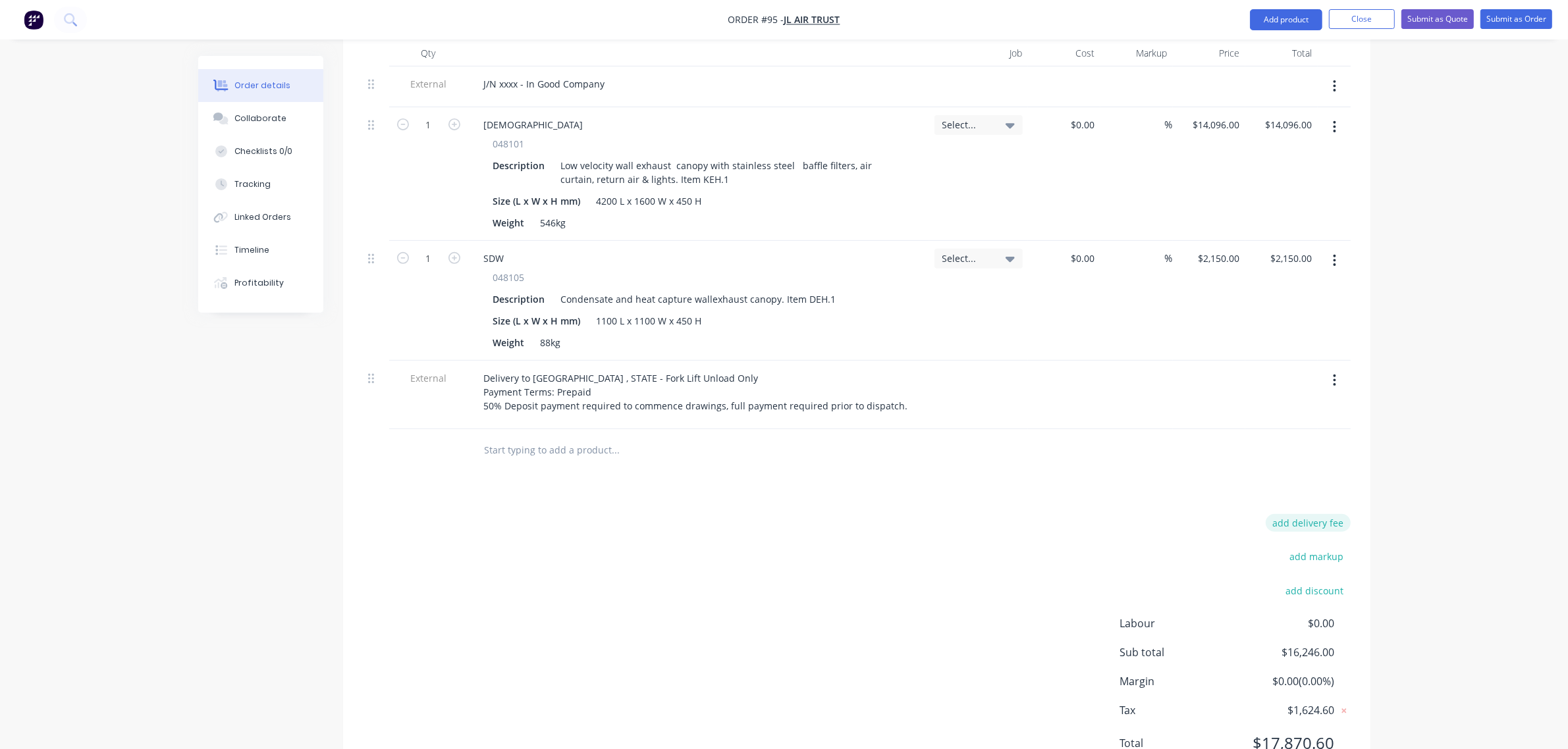
click at [1318, 514] on button "add delivery fee" at bounding box center [1308, 523] width 85 height 18
type input "2574"
click at [1417, 465] on div "Order details Collaborate Checklists 0/0 Tracking Linked Orders Timeline Profit…" at bounding box center [784, 111] width 1568 height 1381
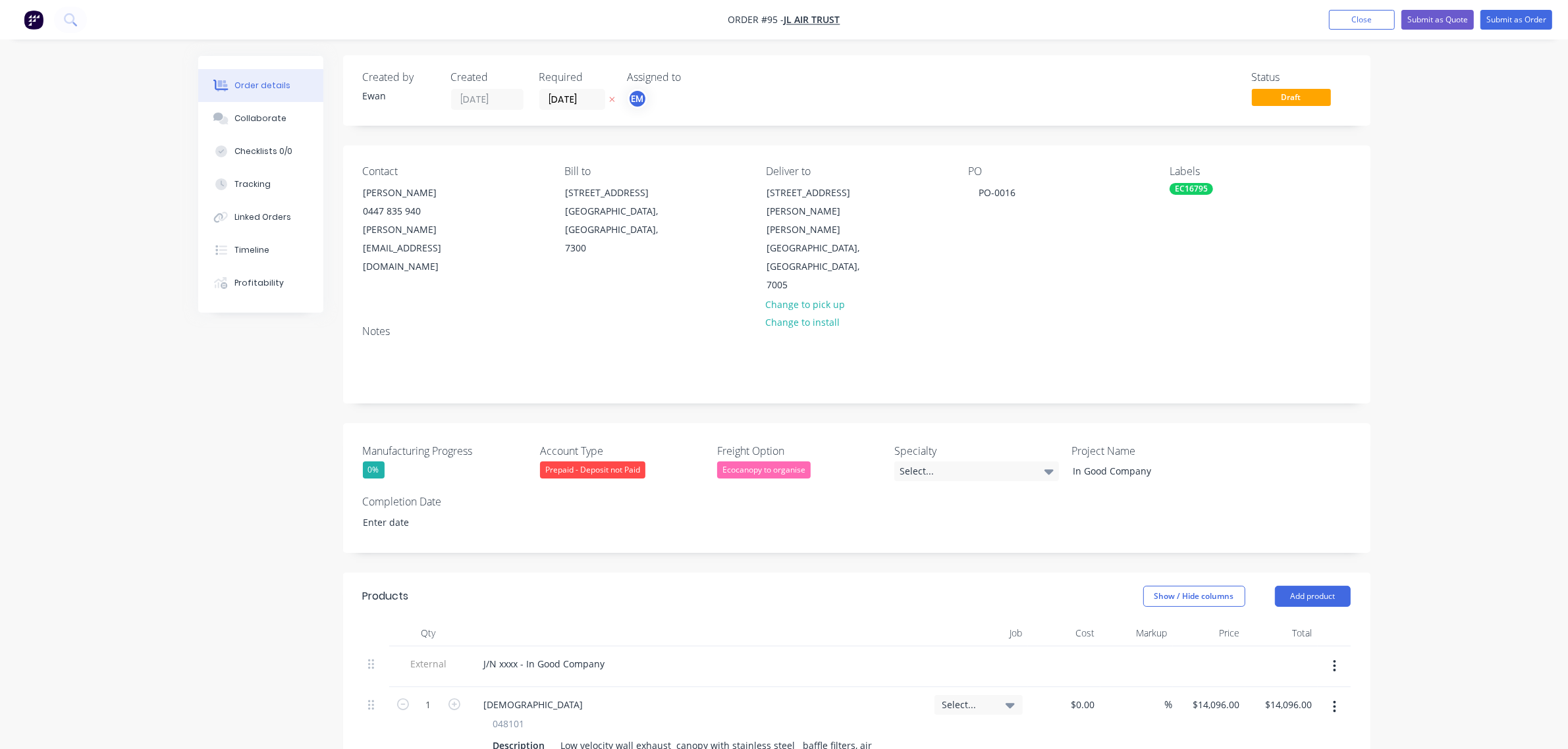
scroll to position [0, 0]
click at [1507, 18] on button "Submit as Order" at bounding box center [1516, 19] width 72 height 20
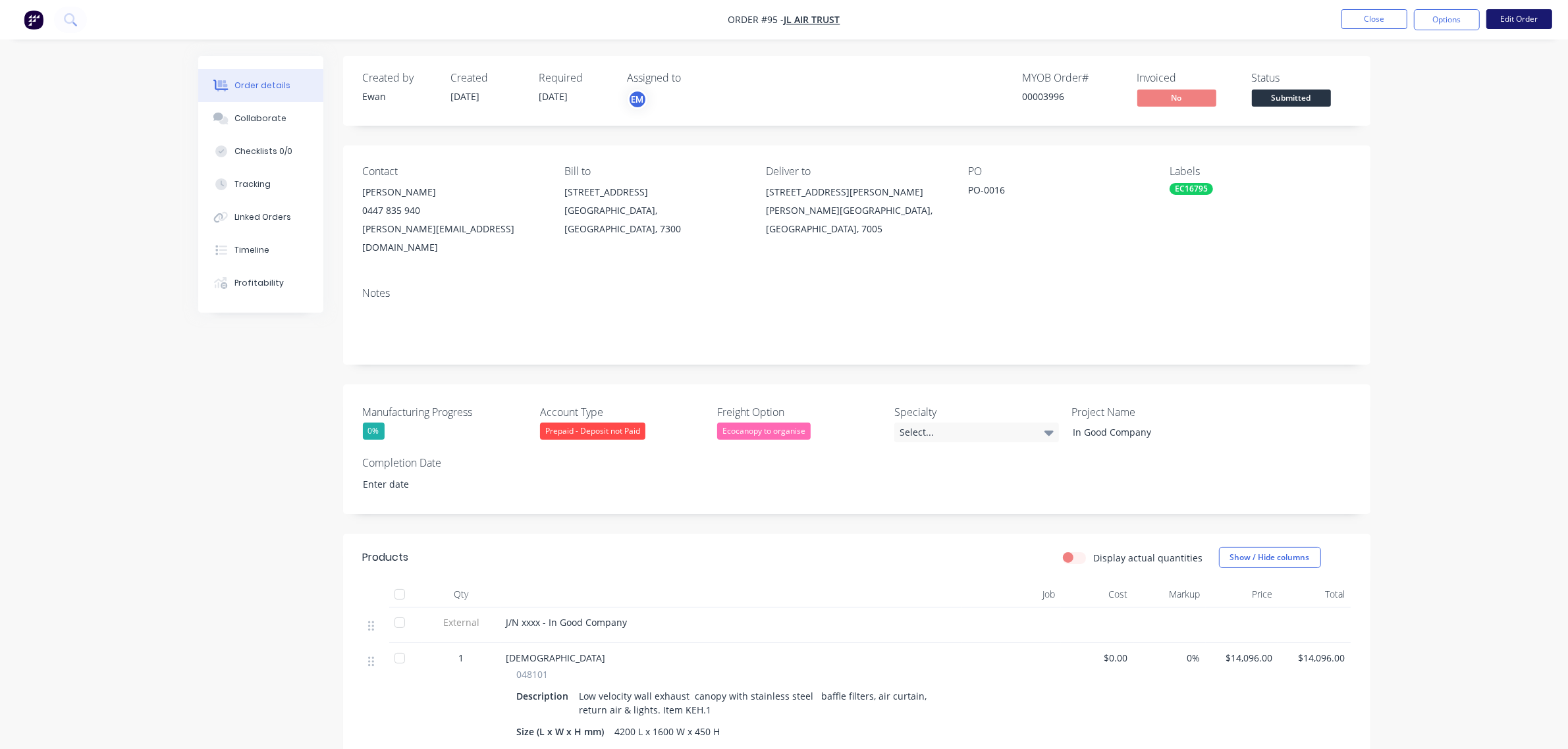
click at [1506, 20] on button "Edit Order" at bounding box center [1518, 19] width 66 height 20
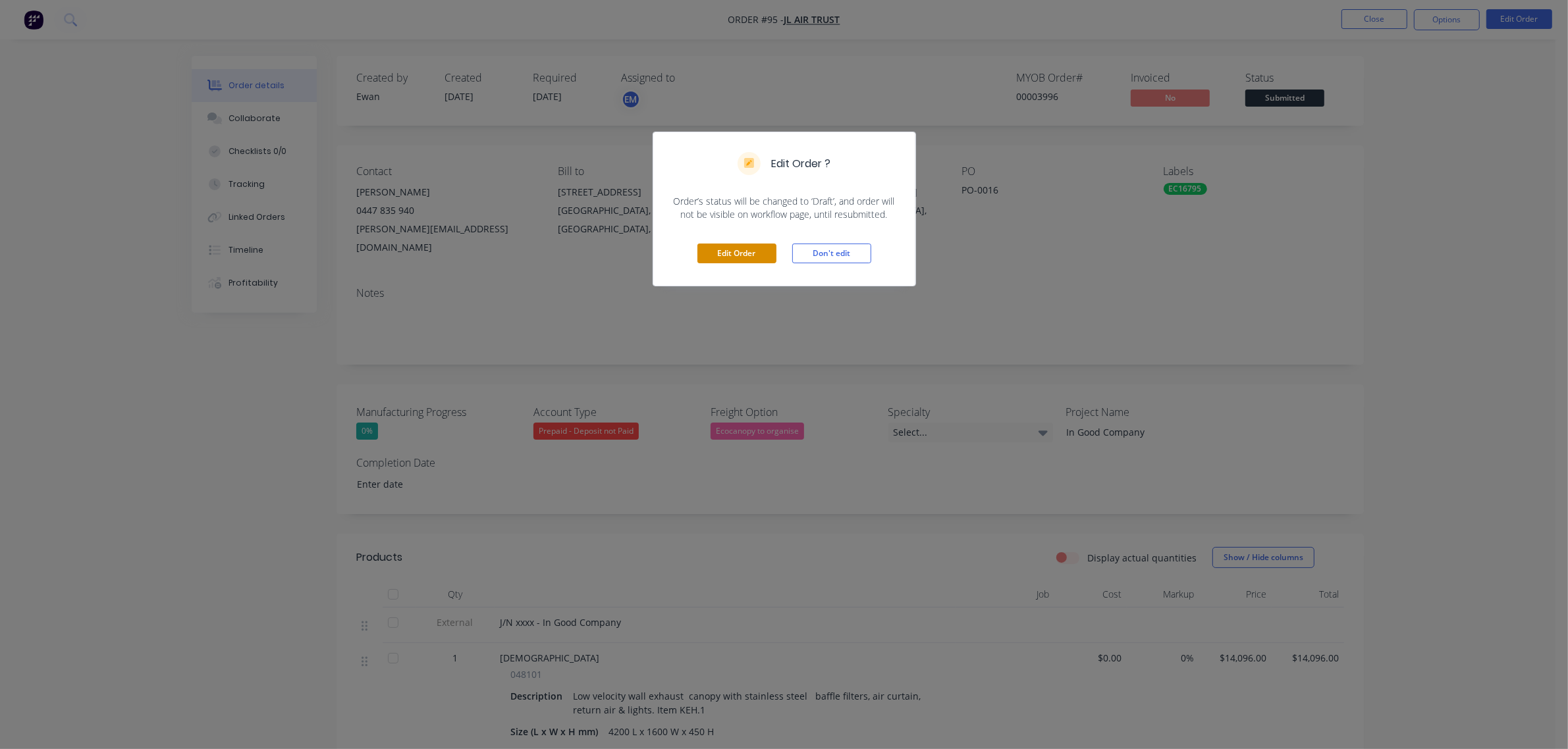
click at [768, 249] on button "Edit Order" at bounding box center [737, 253] width 79 height 20
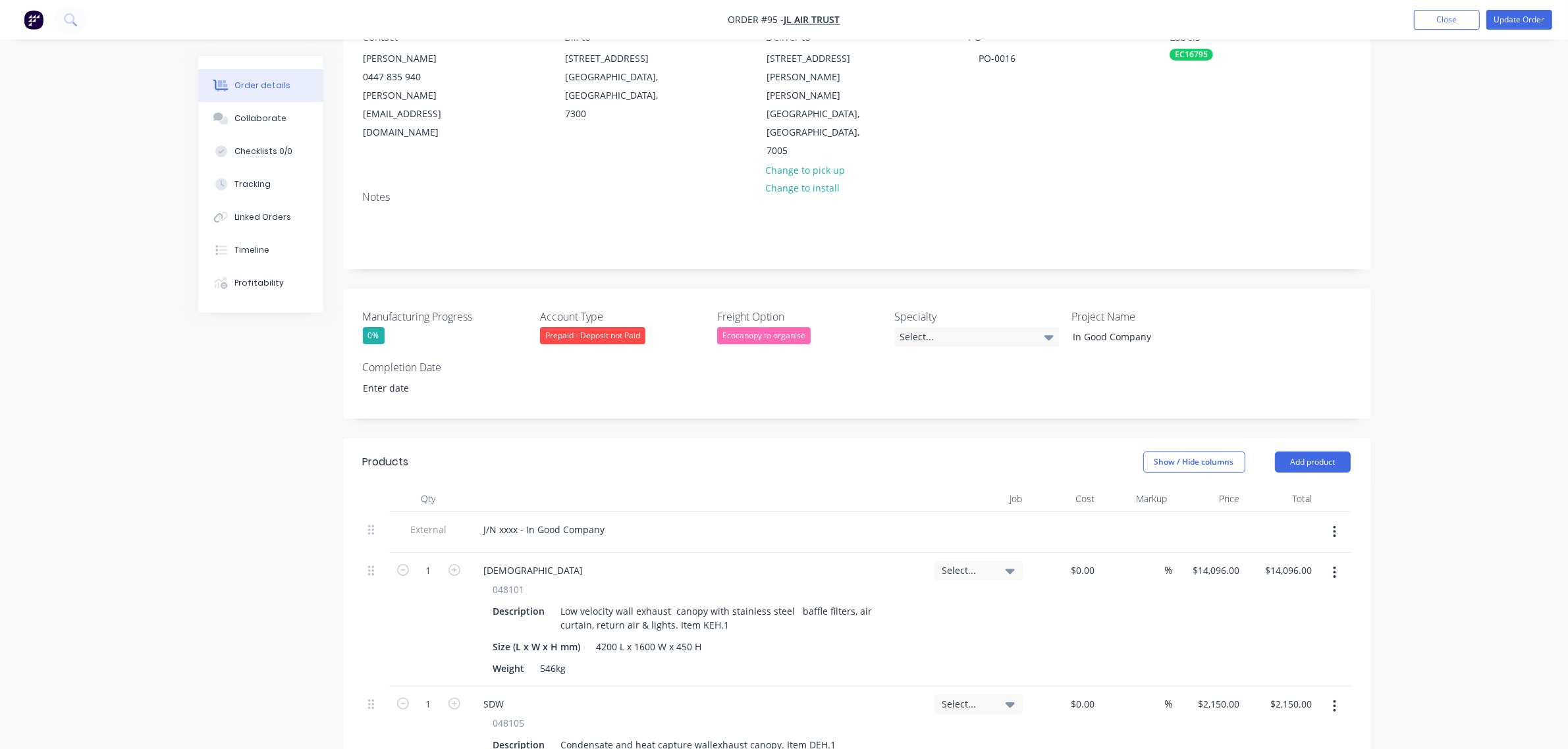
scroll to position [165, 0]
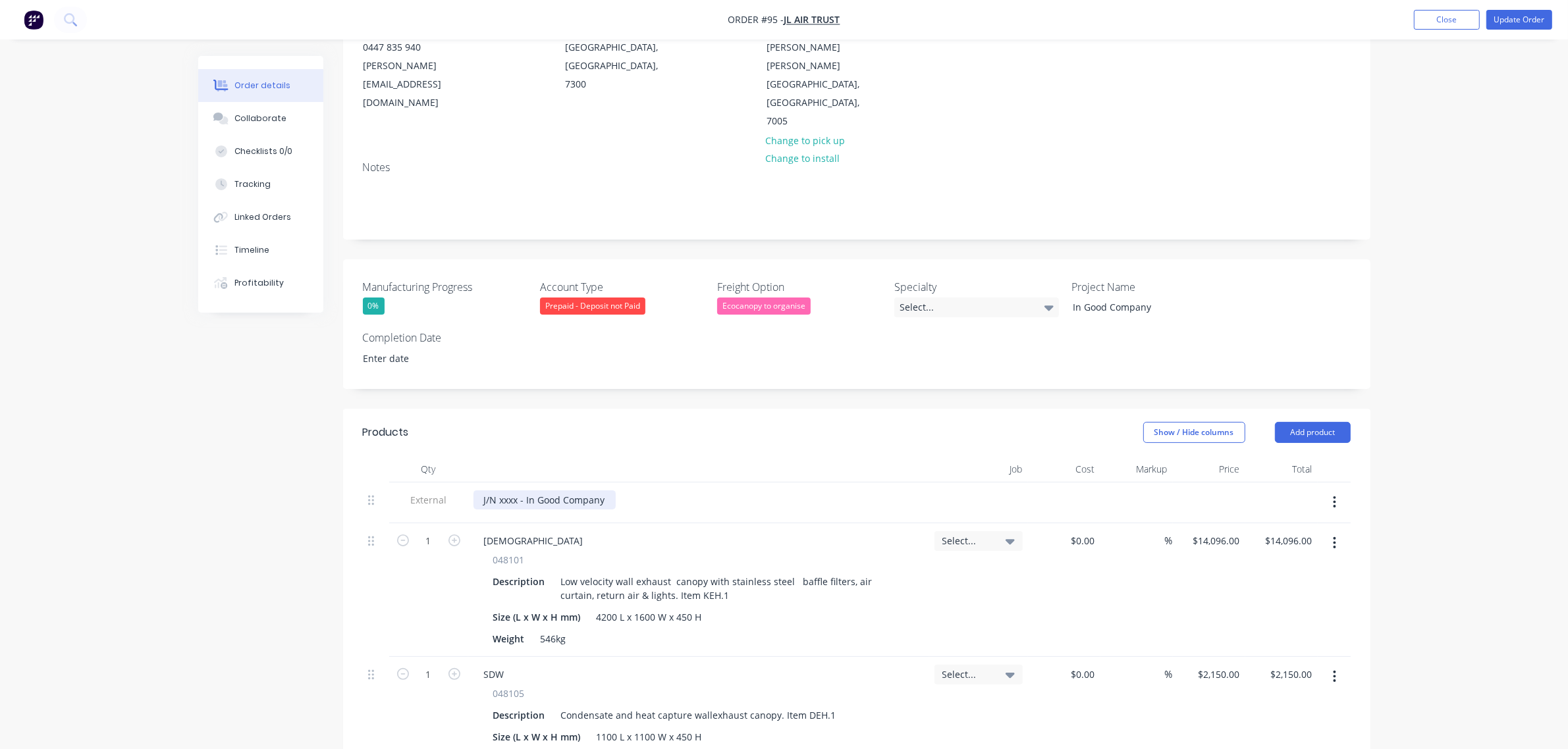
click at [504, 490] on div "J/N xxxx - In Good Company" at bounding box center [544, 500] width 142 height 19
click at [731, 490] on div "J/N 3996 - In Good Company" at bounding box center [698, 500] width 450 height 19
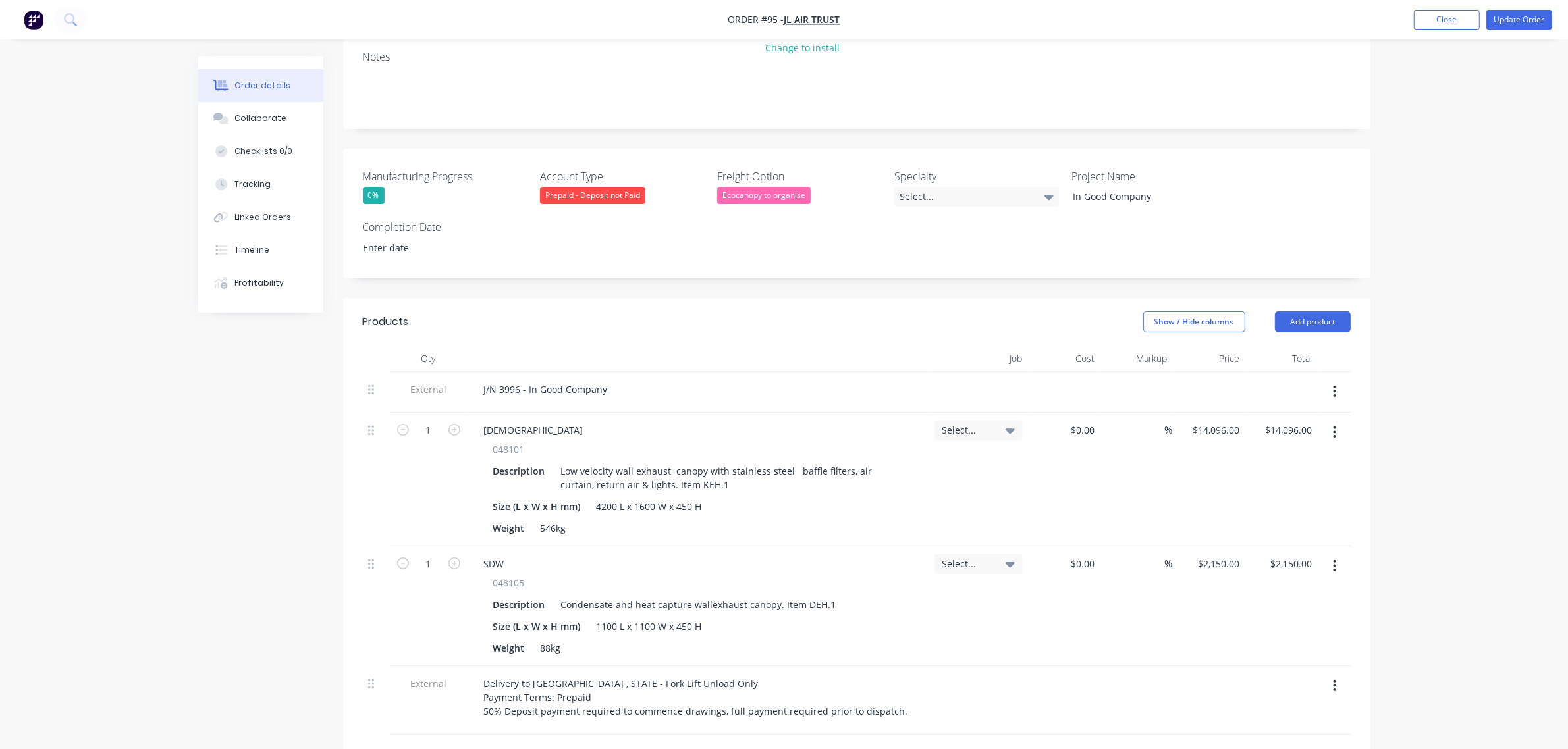
scroll to position [247, 0]
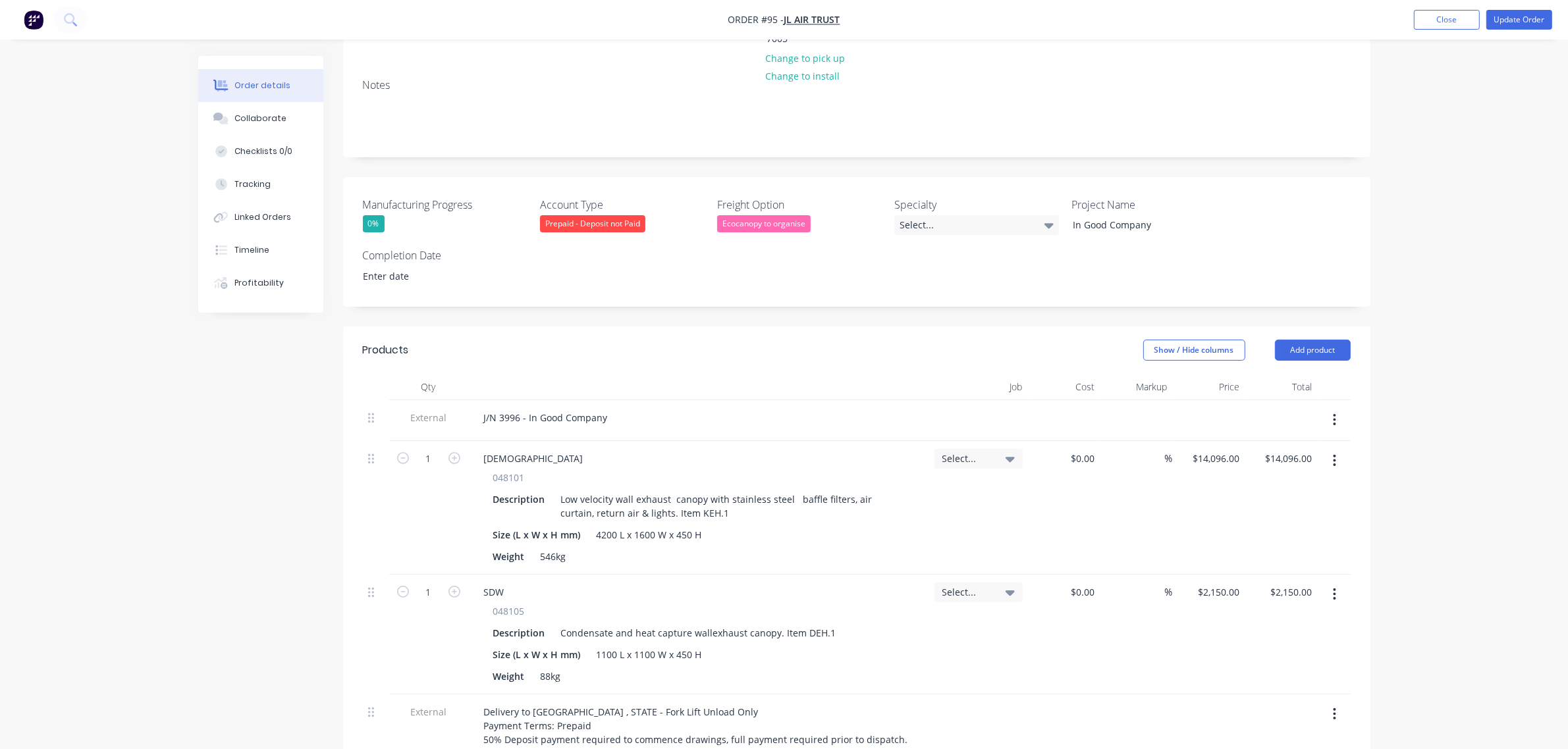
click at [986, 452] on span "Select..." at bounding box center [967, 459] width 50 height 14
click at [962, 521] on button "Create new job" at bounding box center [931, 532] width 171 height 21
click at [922, 508] on input "Job Number" at bounding box center [931, 517] width 171 height 20
type input "3996"
click at [931, 555] on input "Job Name" at bounding box center [931, 565] width 171 height 20
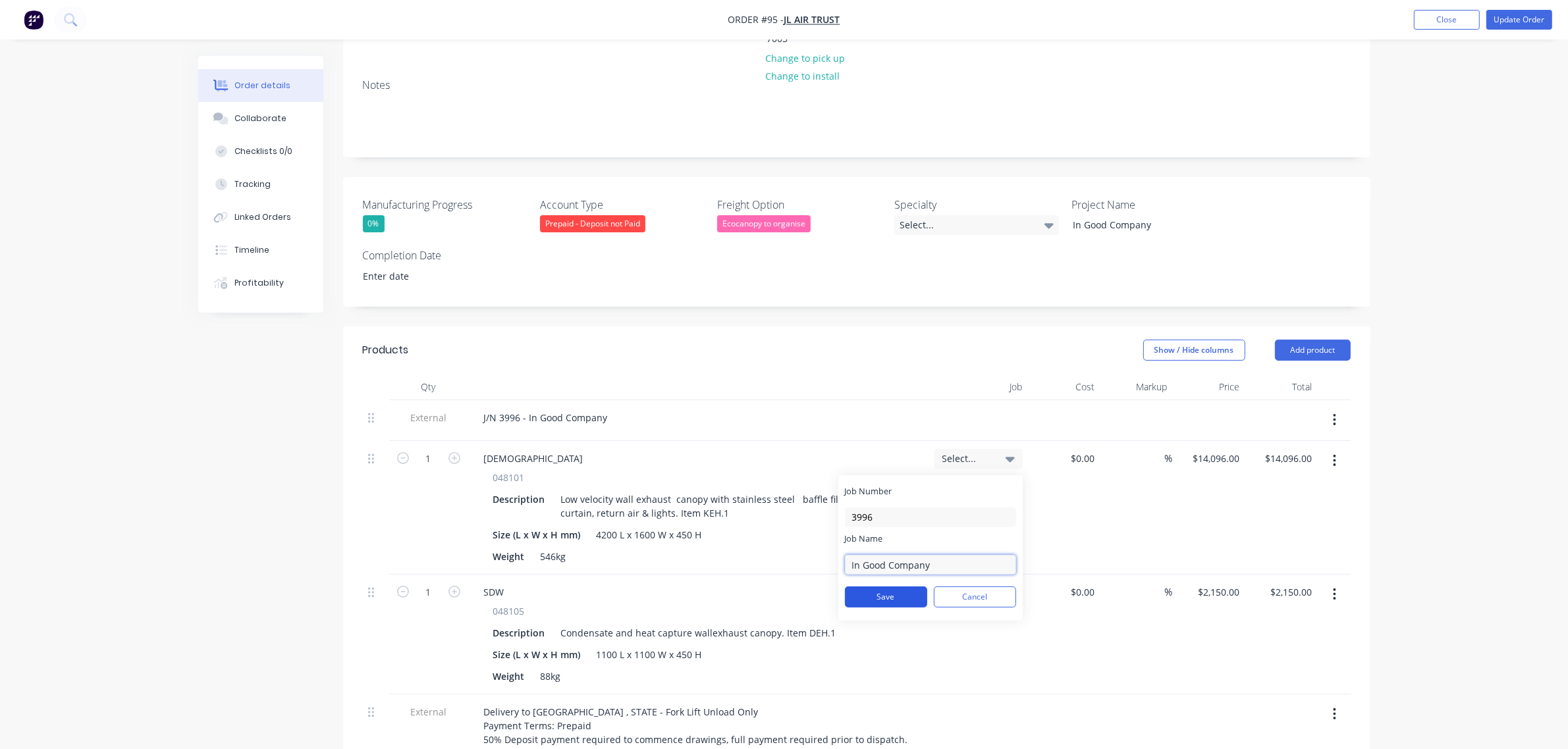
type input "In Good Company"
click at [910, 586] on button "Save" at bounding box center [886, 597] width 82 height 21
click at [917, 485] on input at bounding box center [941, 498] width 135 height 26
type input "3996"
click at [863, 583] on div at bounding box center [851, 597] width 26 height 26
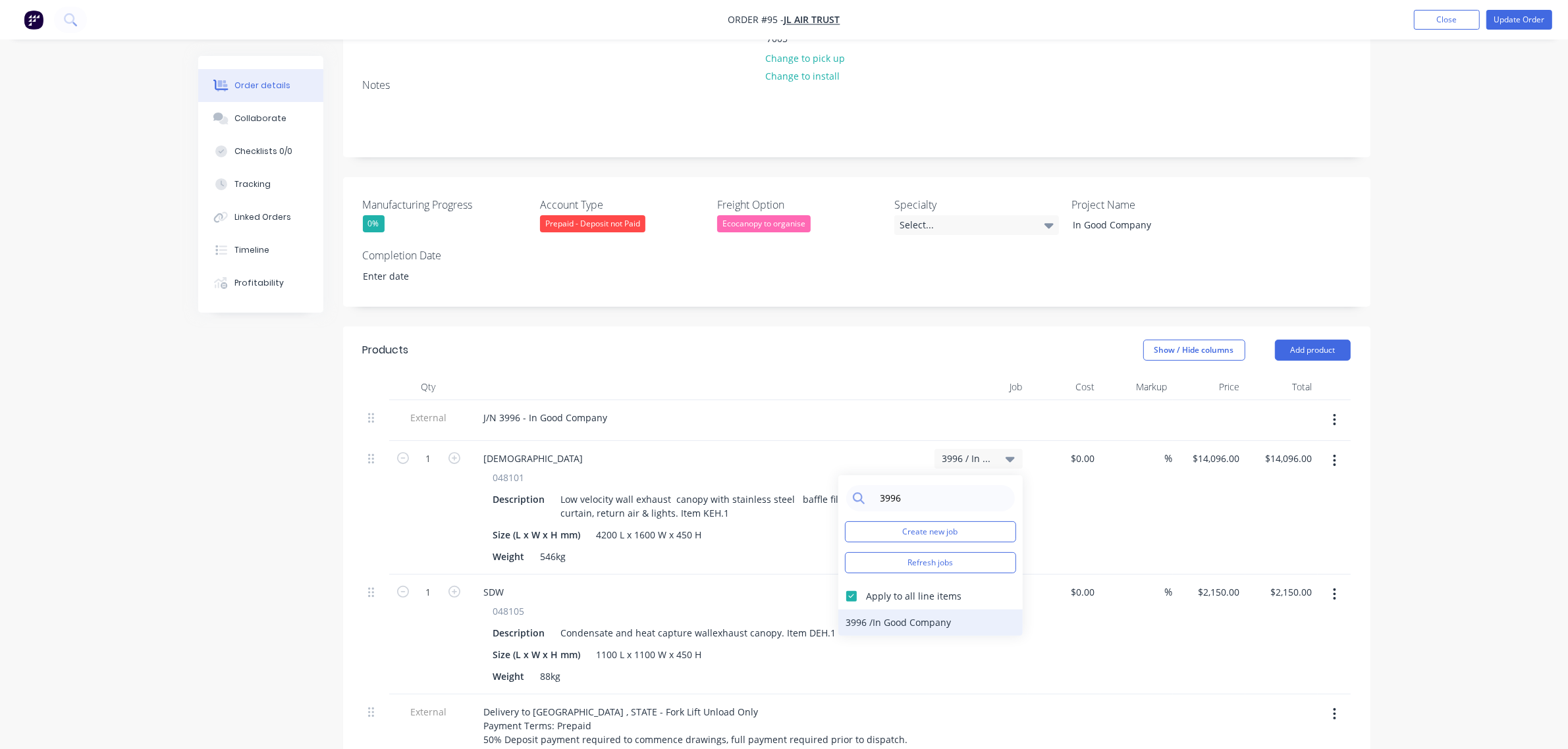
click at [857, 610] on div "3996 / In Good Company" at bounding box center [930, 623] width 184 height 26
click at [1480, 463] on div "Order details Collaborate Checklists 0/0 Tracking Linked Orders Timeline Profit…" at bounding box center [784, 443] width 1568 height 1381
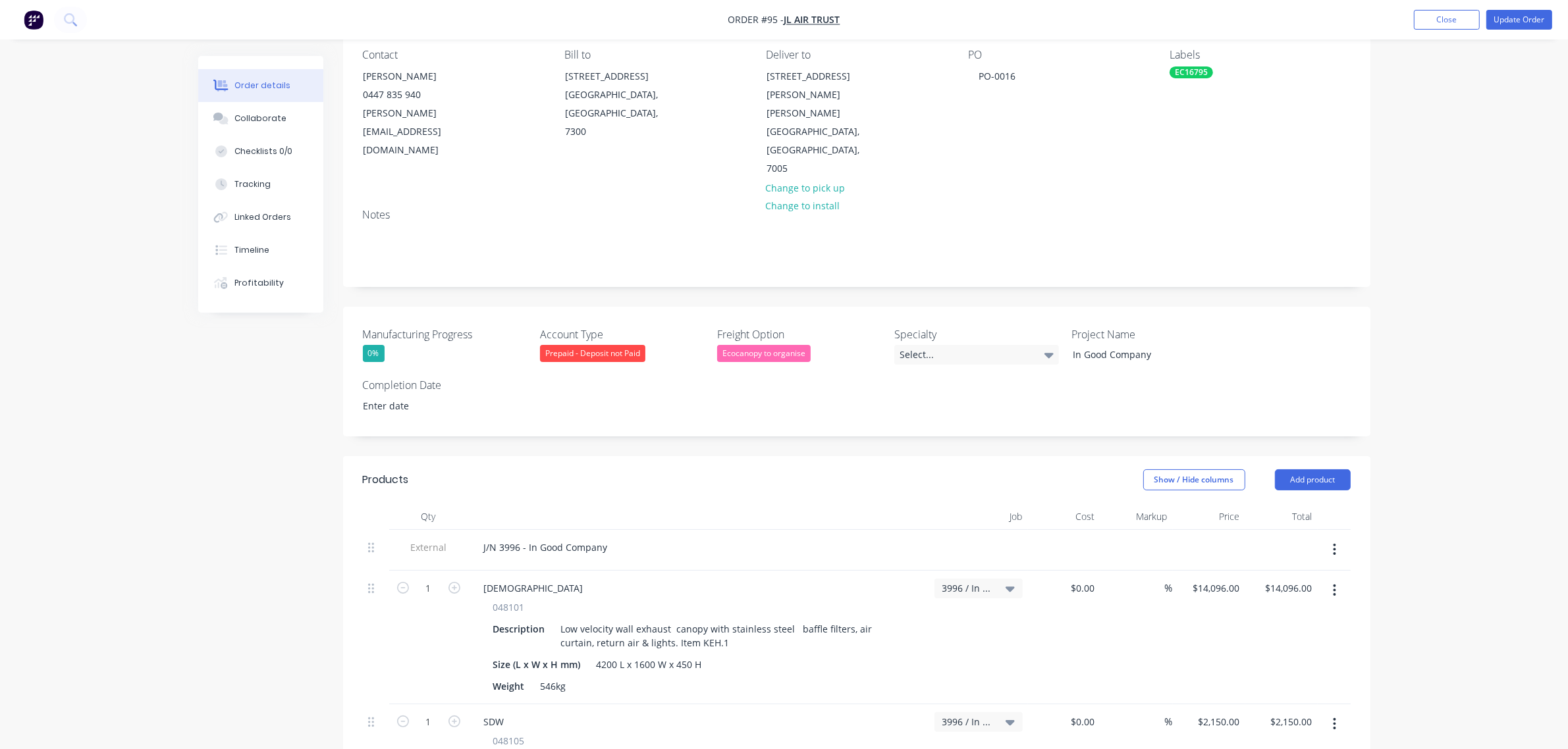
scroll to position [0, 0]
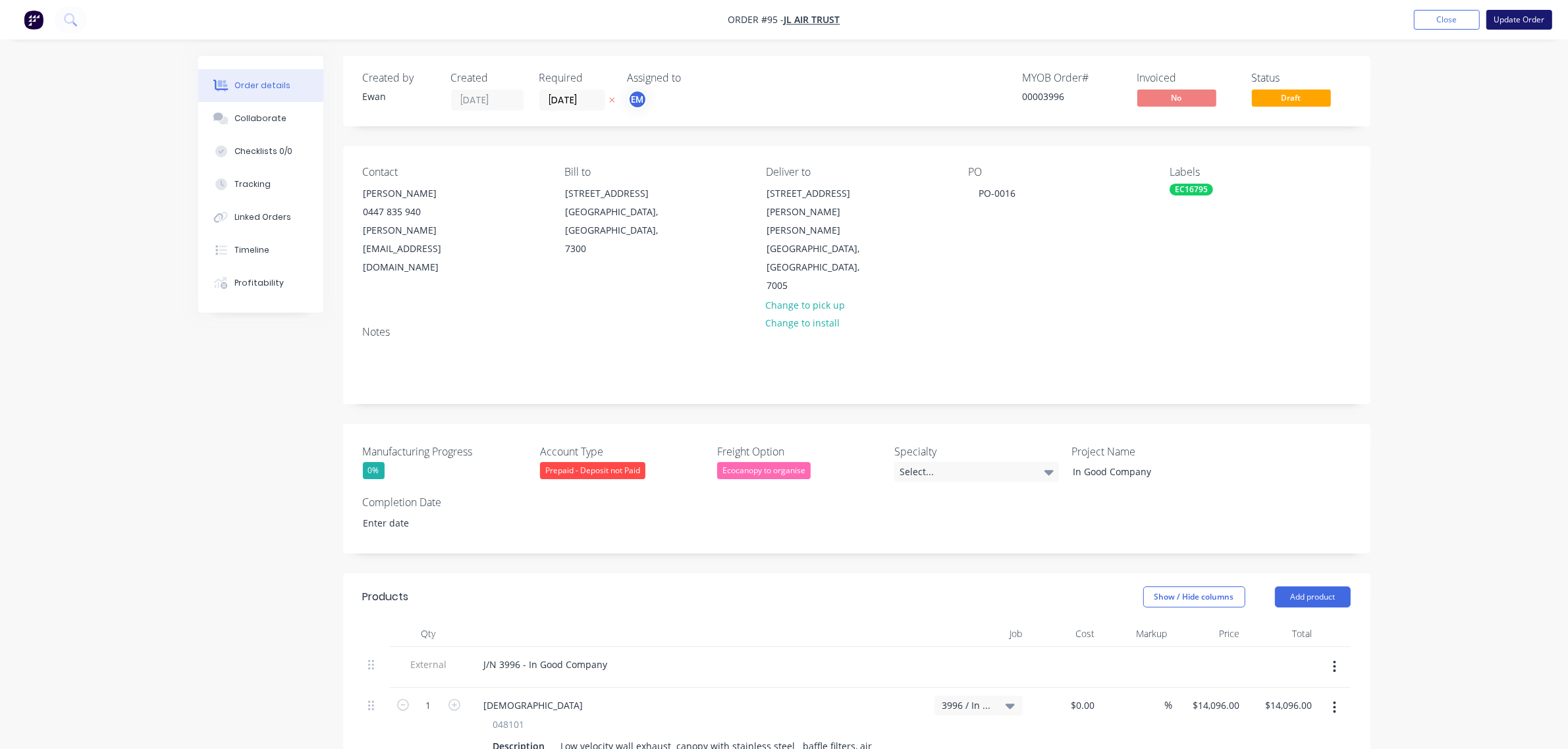
click at [1516, 14] on button "Update Order" at bounding box center [1518, 19] width 66 height 20
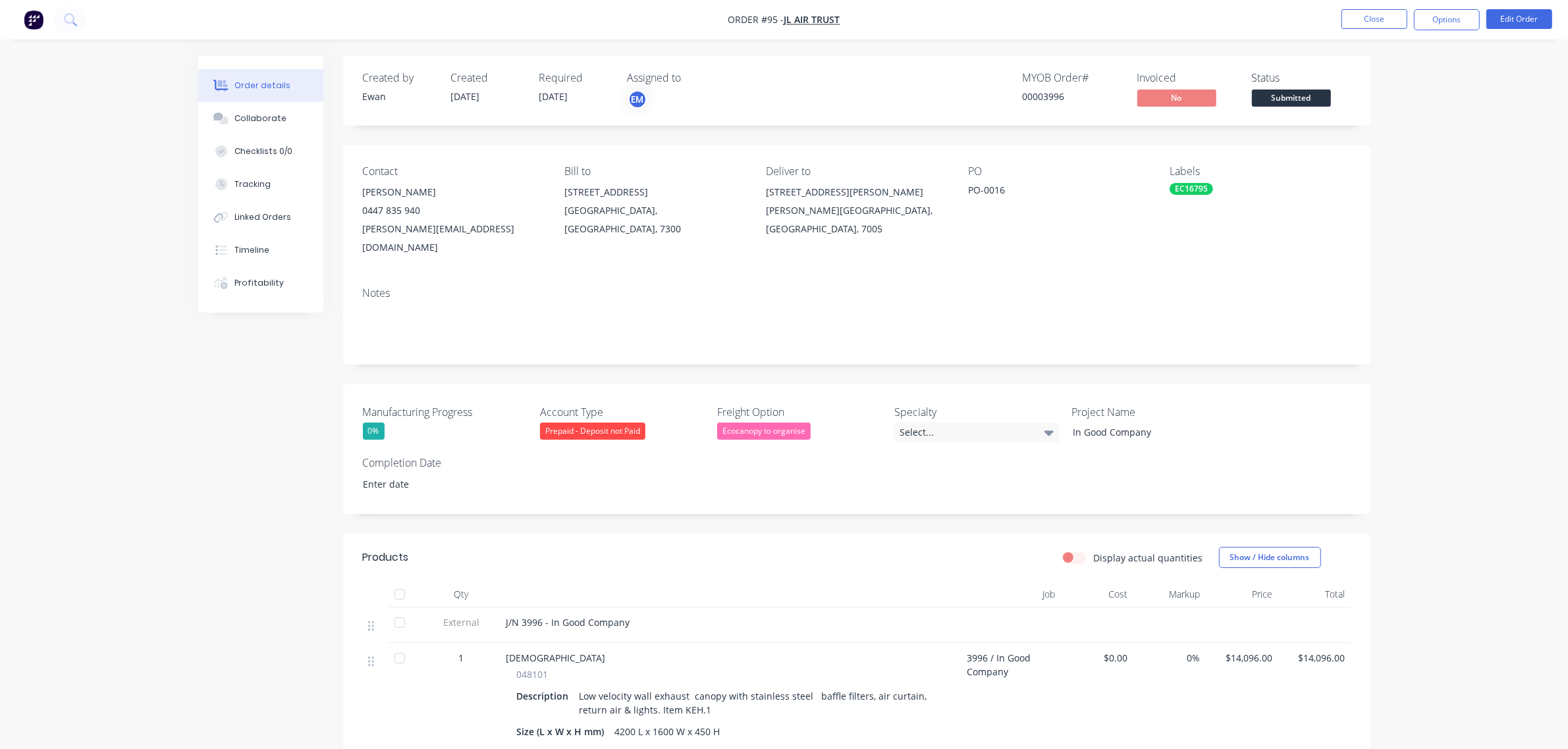
click at [1411, 303] on div "Order details Collaborate Checklists 0/0 Tracking Linked Orders Timeline Profit…" at bounding box center [784, 606] width 1568 height 1212
click at [1455, 21] on button "Options" at bounding box center [1446, 19] width 66 height 21
click at [1417, 101] on div "Partial Invoice" at bounding box center [1407, 106] width 121 height 19
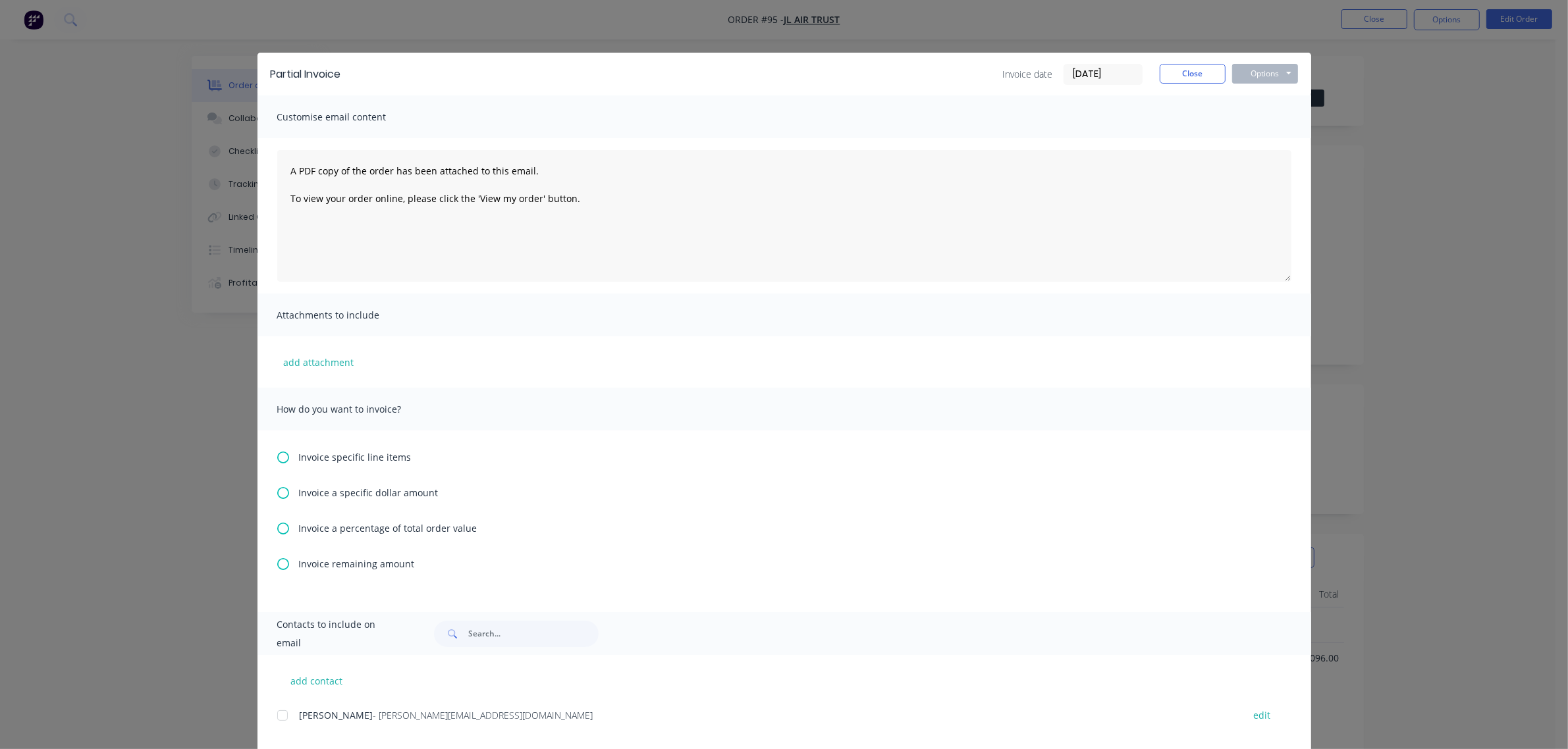
click at [346, 458] on span "Invoice specific line items" at bounding box center [355, 457] width 112 height 14
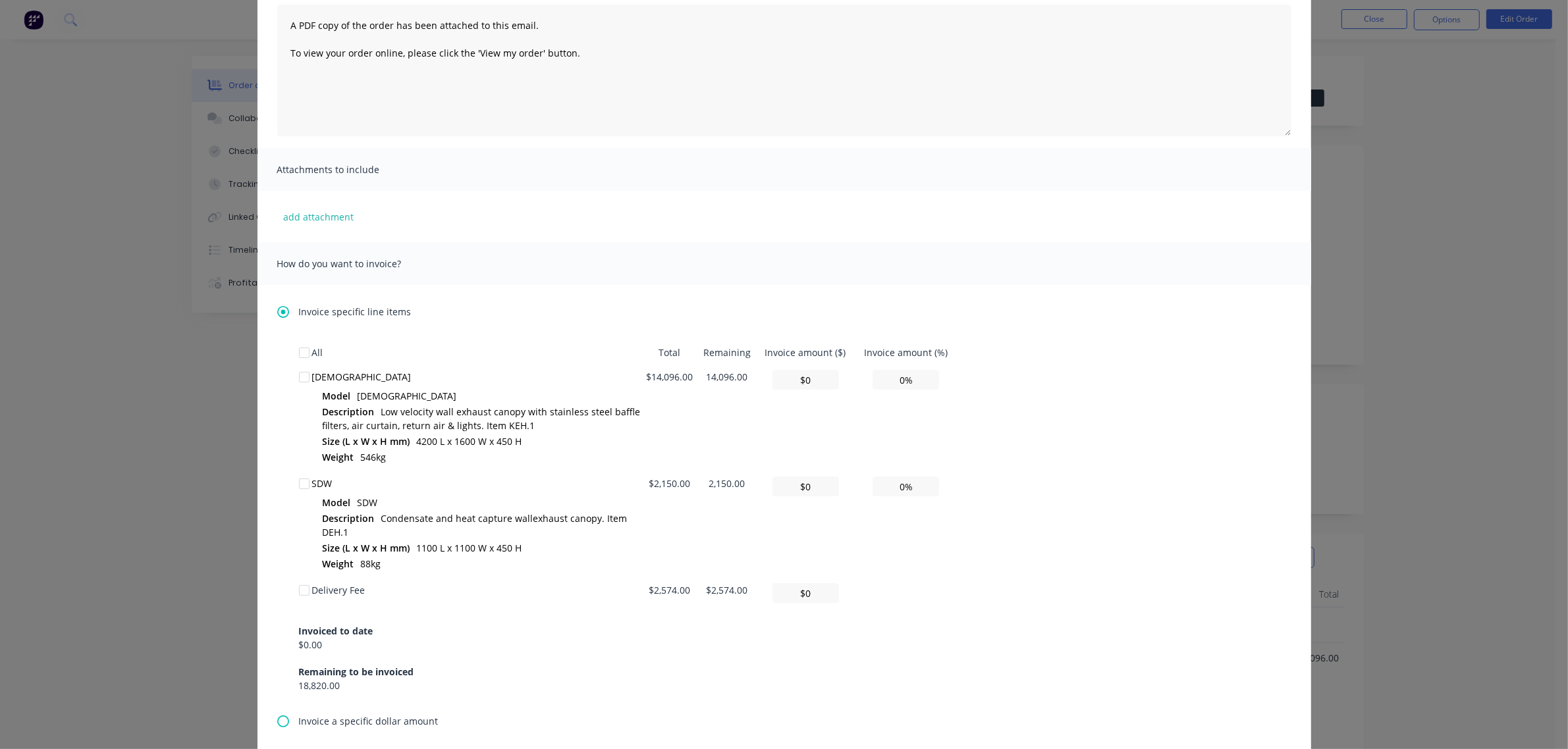
scroll to position [165, 0]
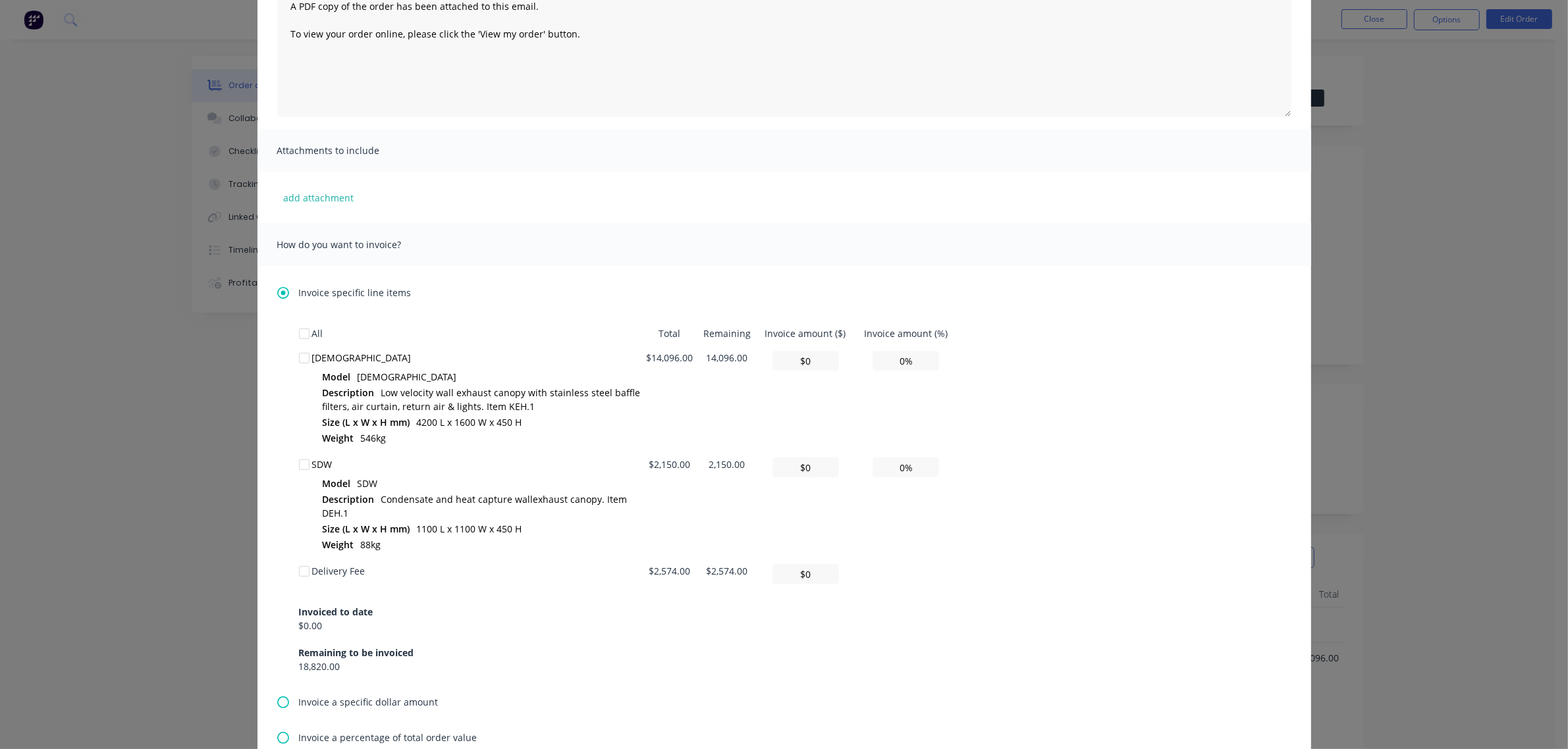
click at [297, 350] on div at bounding box center [304, 358] width 26 height 26
click at [294, 461] on div at bounding box center [304, 465] width 26 height 26
click at [882, 361] on input "0%" at bounding box center [906, 361] width 66 height 20
type input "$7,048.00"
type input "50%"
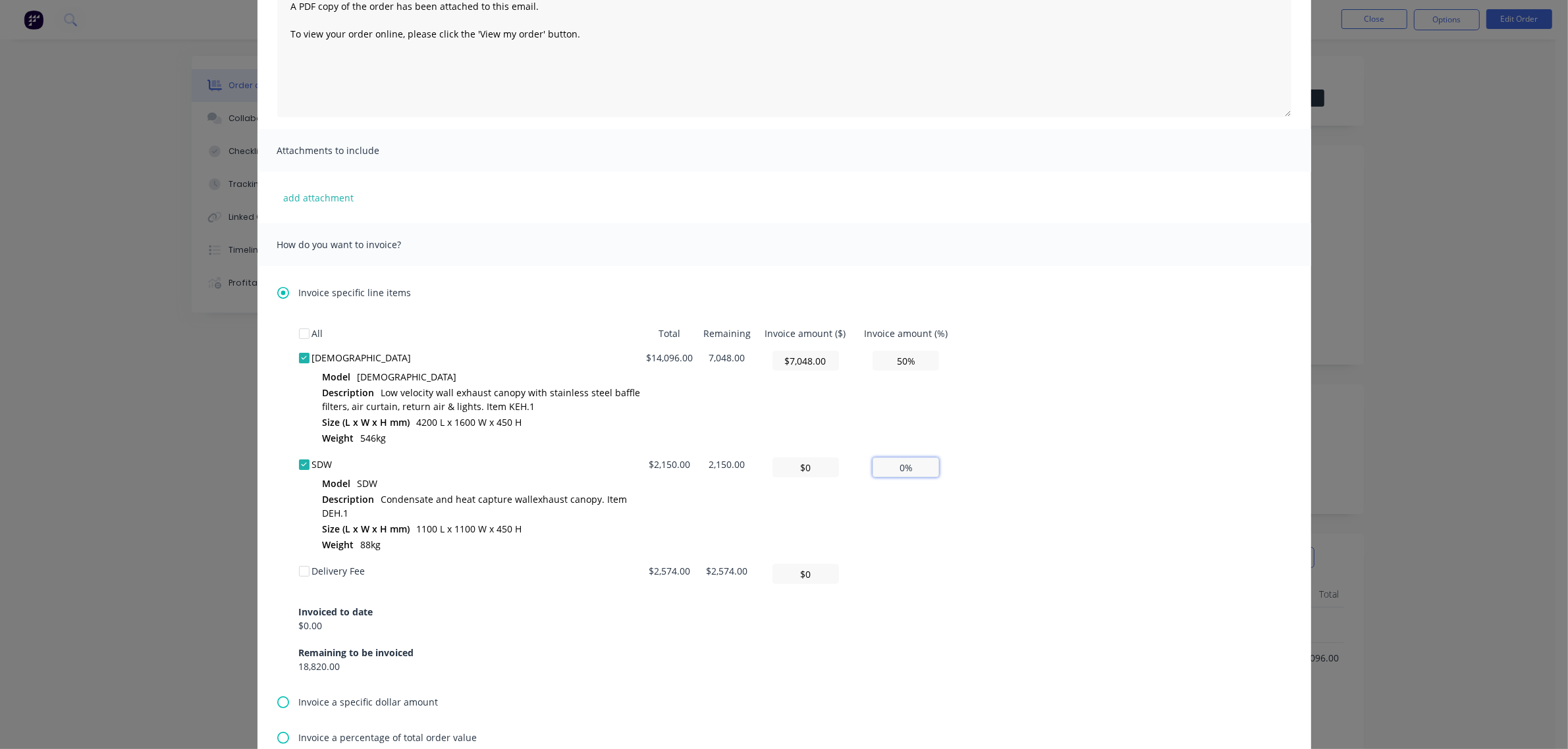
click at [890, 466] on input "0%" at bounding box center [906, 467] width 66 height 20
type input "$1,075.00"
type input "50%"
click at [1126, 442] on div "All Total Remaining Invoice amount ($) Invoice amount (%) SACRA Model SACRA Des…" at bounding box center [784, 497] width 971 height 352
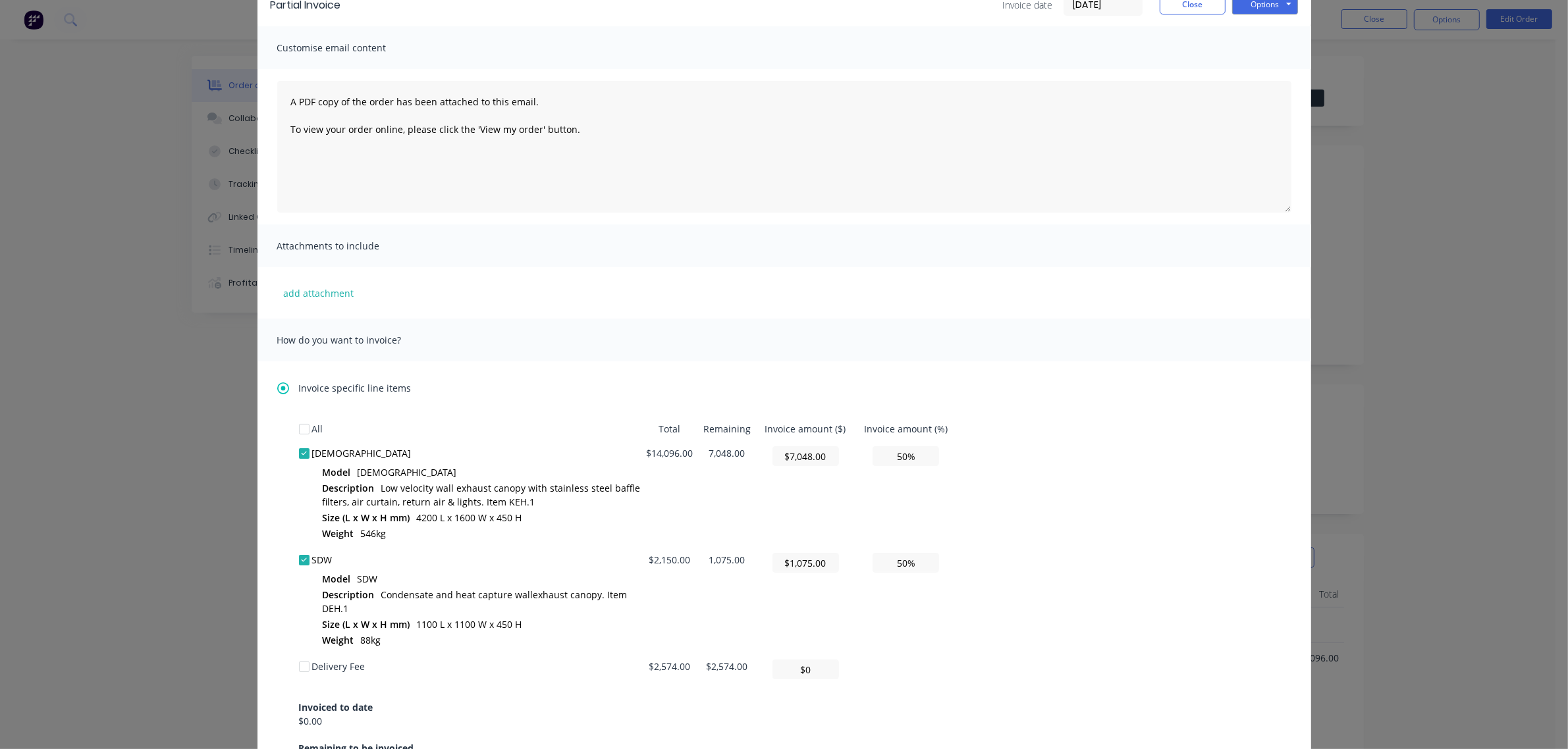
scroll to position [0, 0]
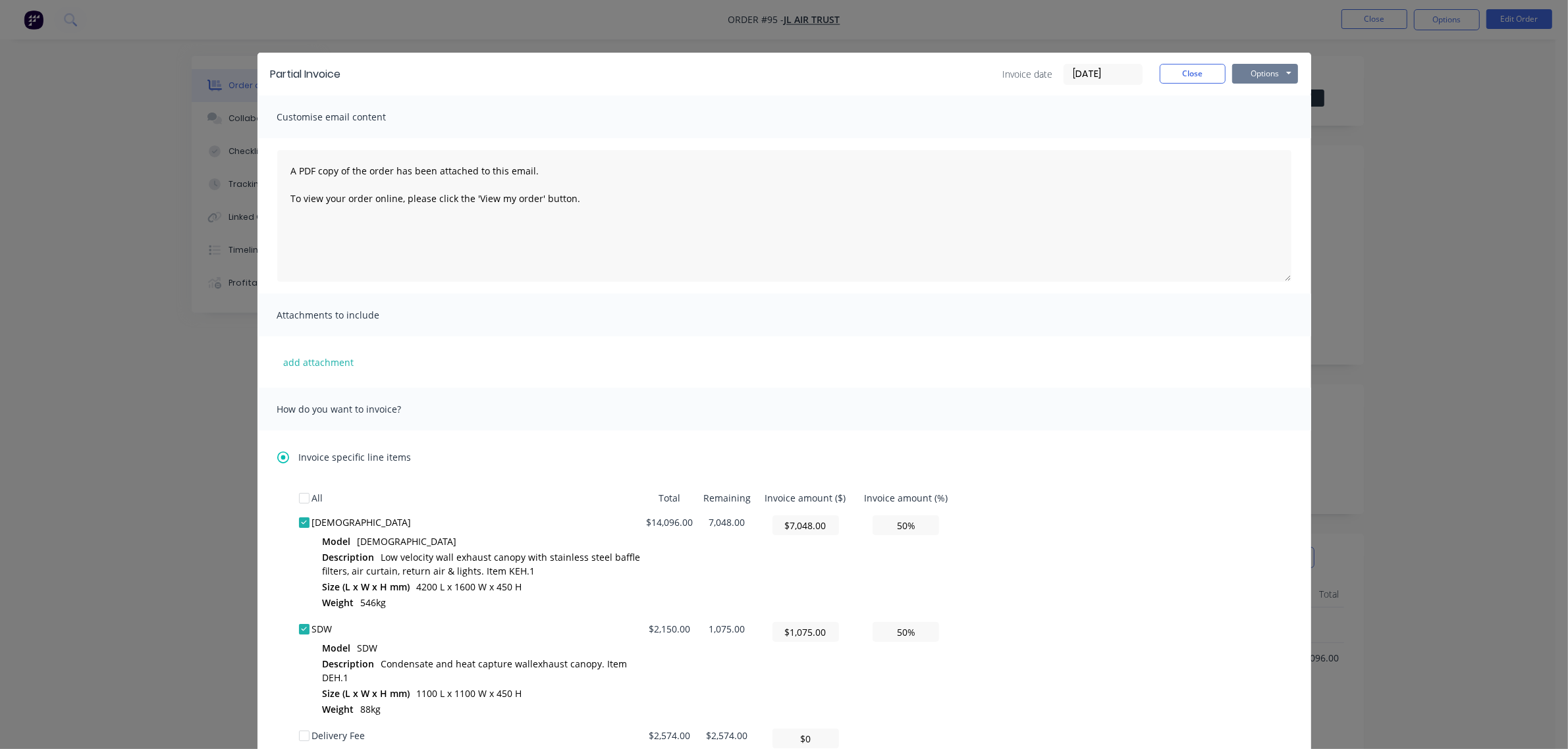
click at [1242, 77] on button "Options" at bounding box center [1264, 74] width 66 height 20
click at [1263, 126] on button "Print" at bounding box center [1274, 119] width 84 height 21
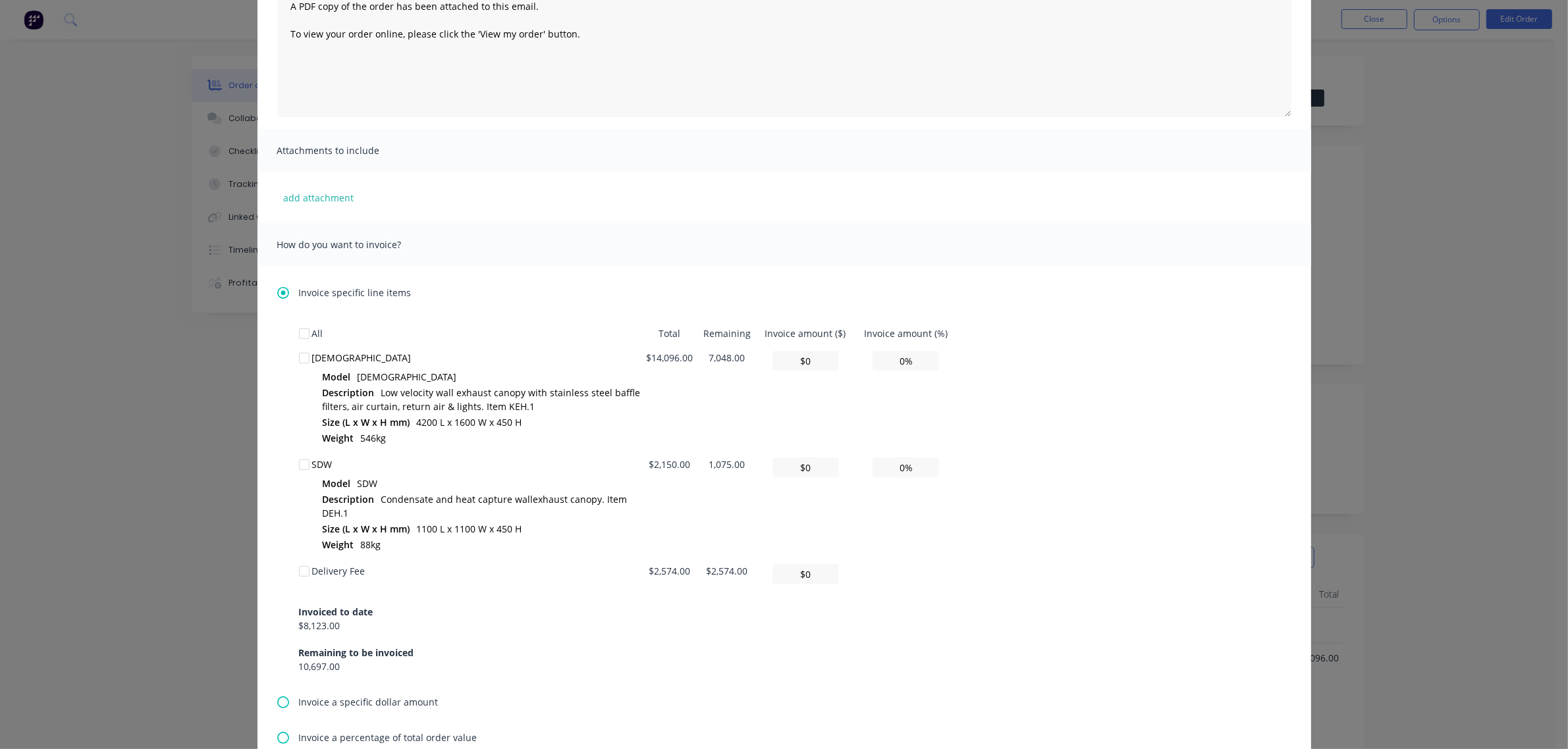
scroll to position [247, 0]
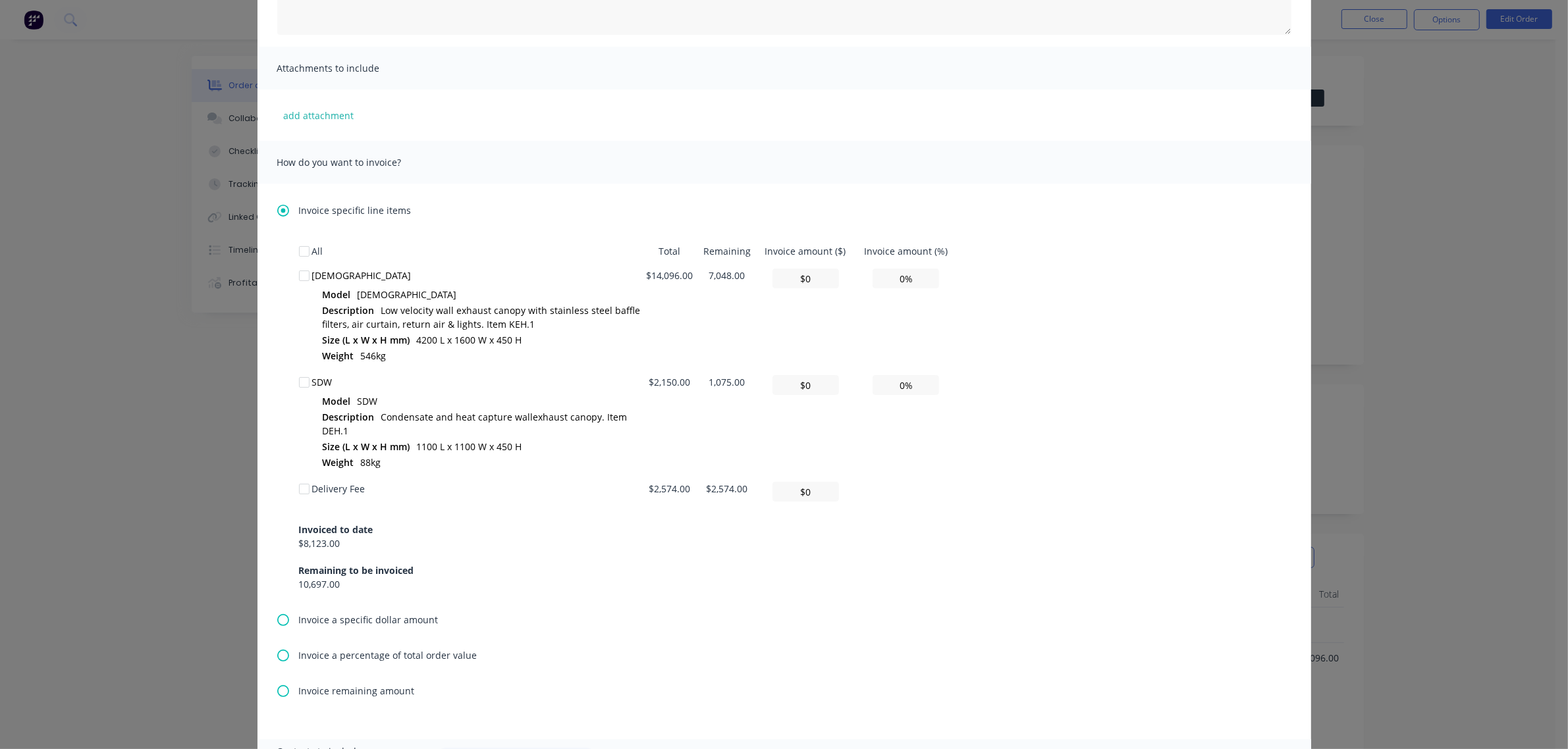
click at [324, 650] on span "Invoice a percentage of total order value" at bounding box center [388, 655] width 179 height 14
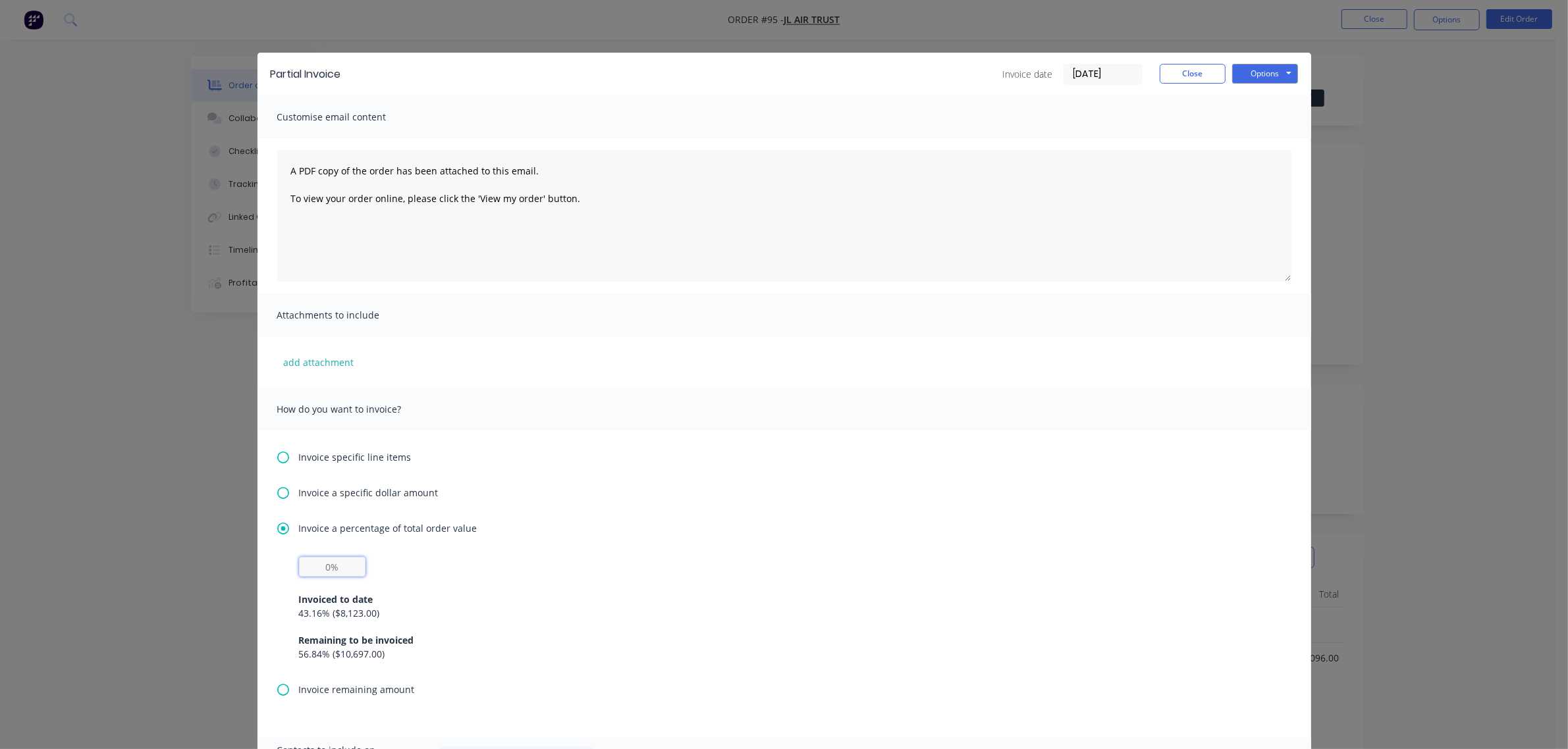
click at [328, 567] on input "text" at bounding box center [332, 566] width 66 height 20
type input "50%"
click at [436, 572] on div "50% Invoiced to date 43.16 % ( $8,123.00 ) Remaining to be invoiced 56.84 % ( $…" at bounding box center [784, 608] width 971 height 104
click at [1202, 74] on button "Close" at bounding box center [1192, 74] width 66 height 20
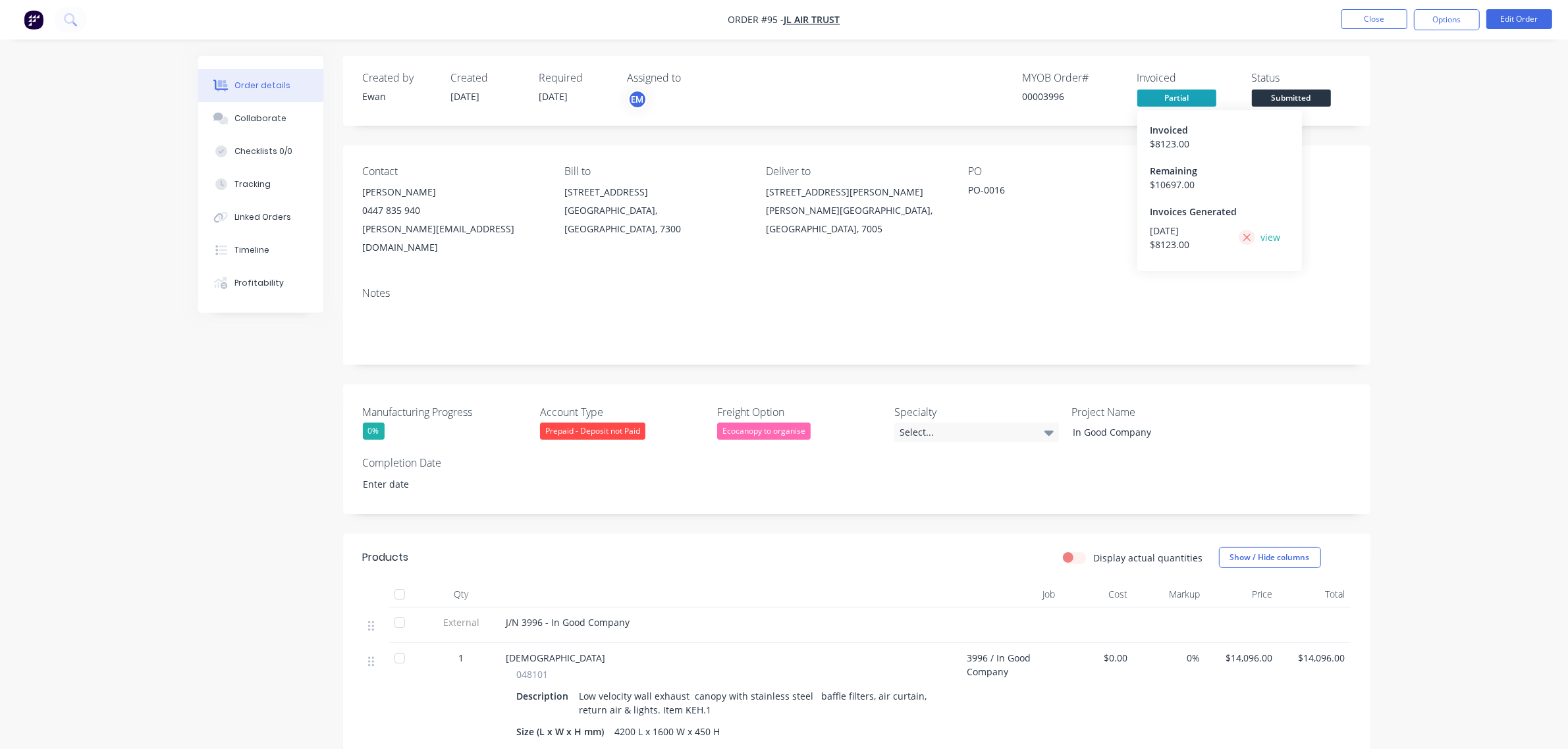
click at [1242, 240] on icon at bounding box center [1247, 237] width 8 height 12
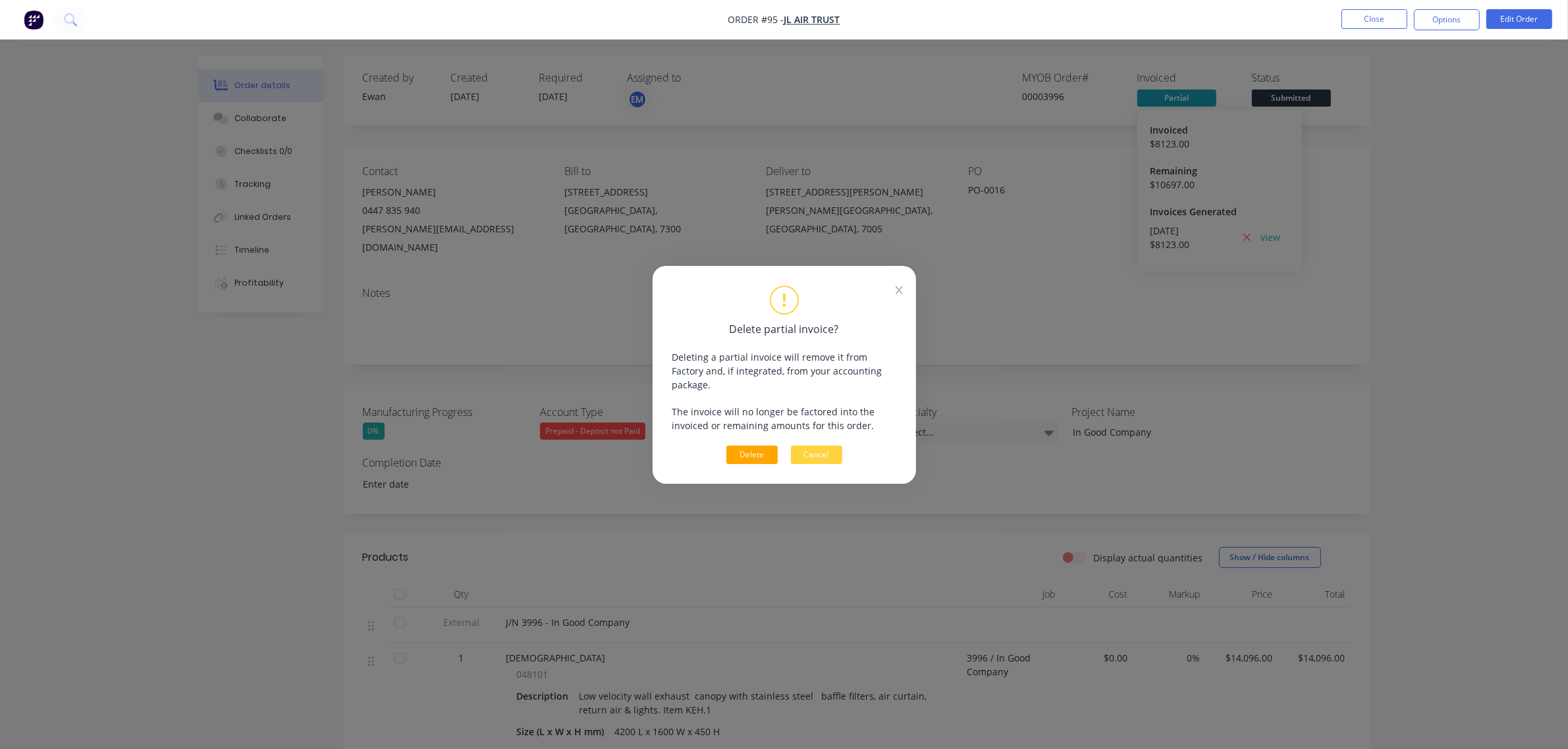
click at [753, 449] on button "Delete" at bounding box center [752, 455] width 51 height 19
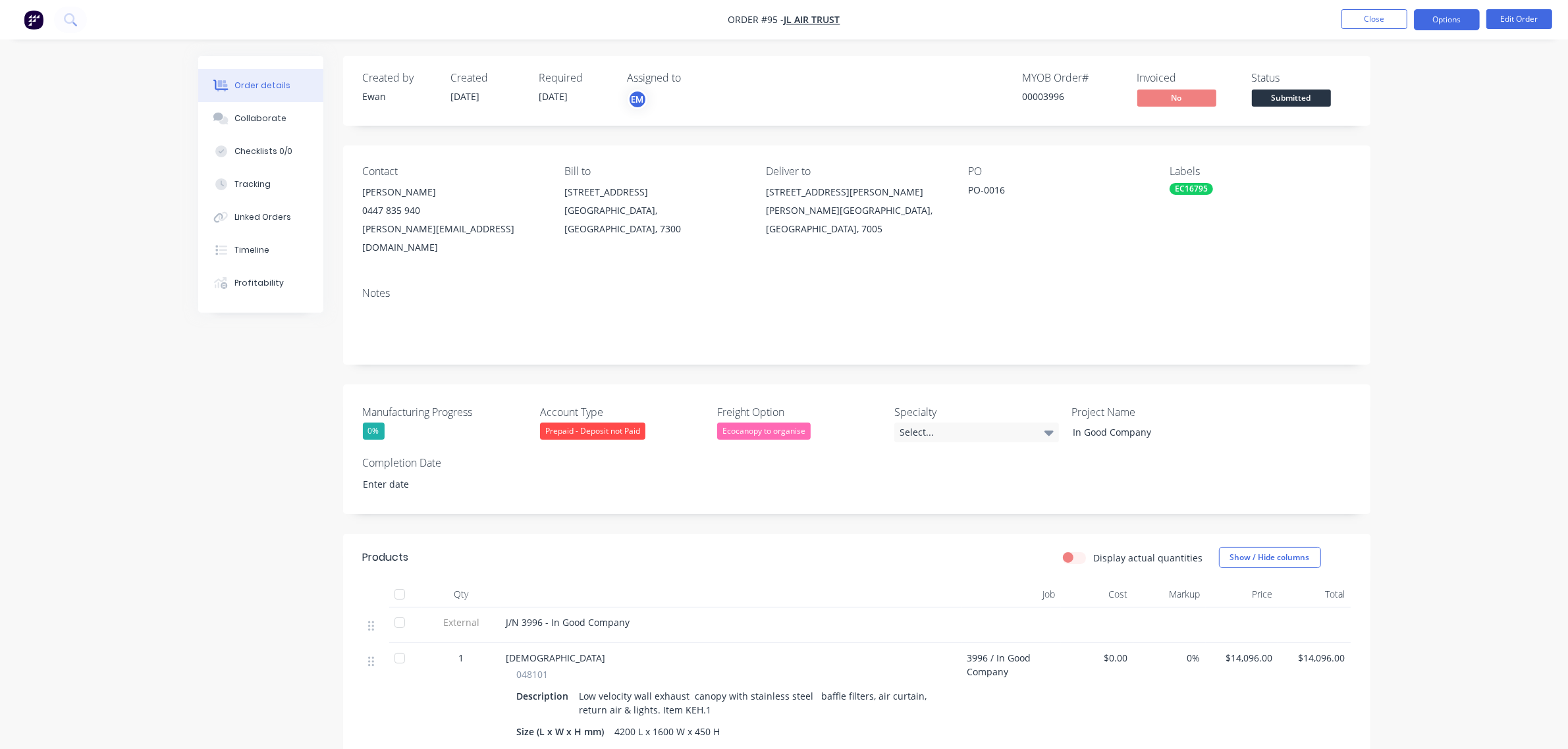
click at [1429, 17] on button "Options" at bounding box center [1446, 19] width 66 height 21
click at [1396, 99] on div "Partial Invoice" at bounding box center [1407, 106] width 121 height 19
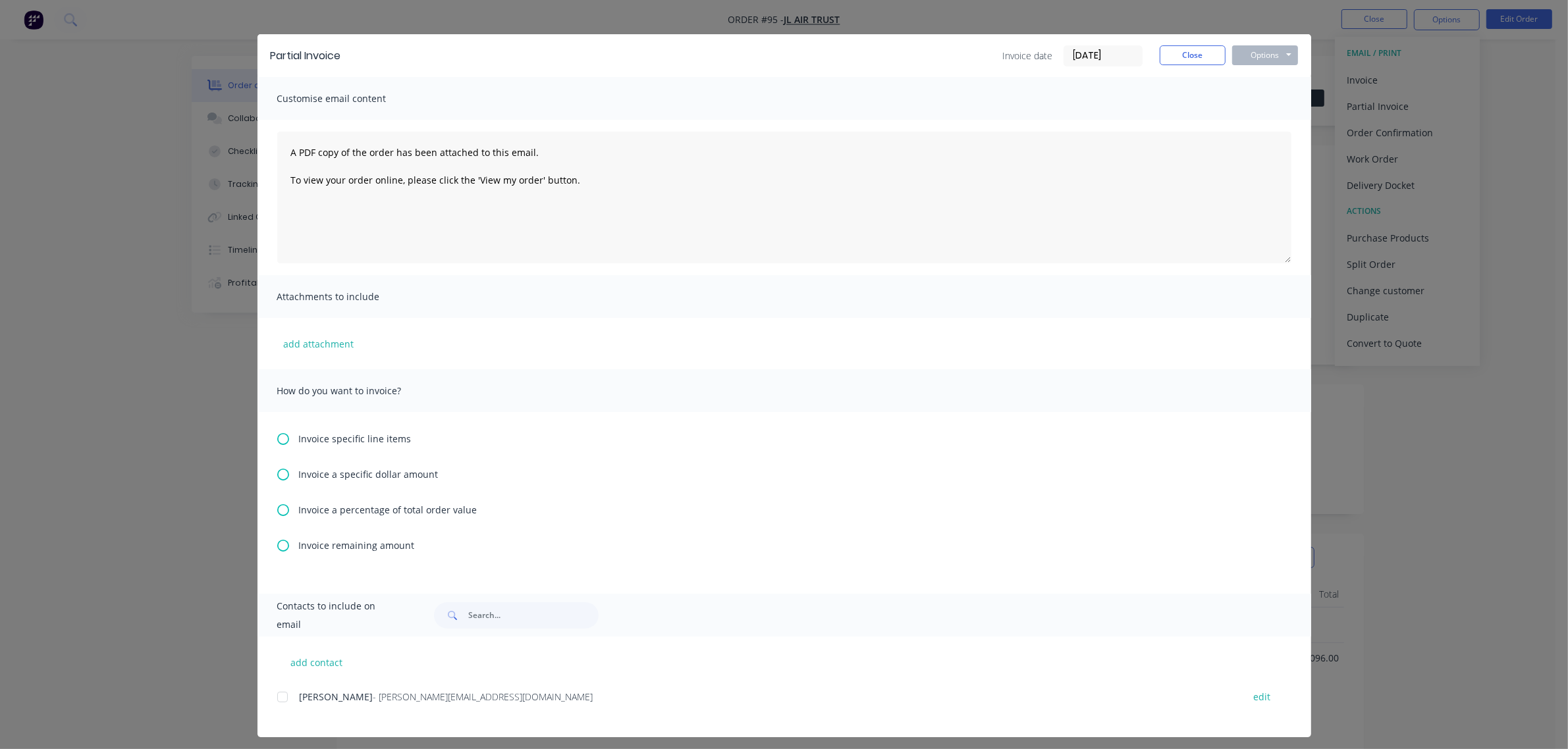
scroll to position [24, 0]
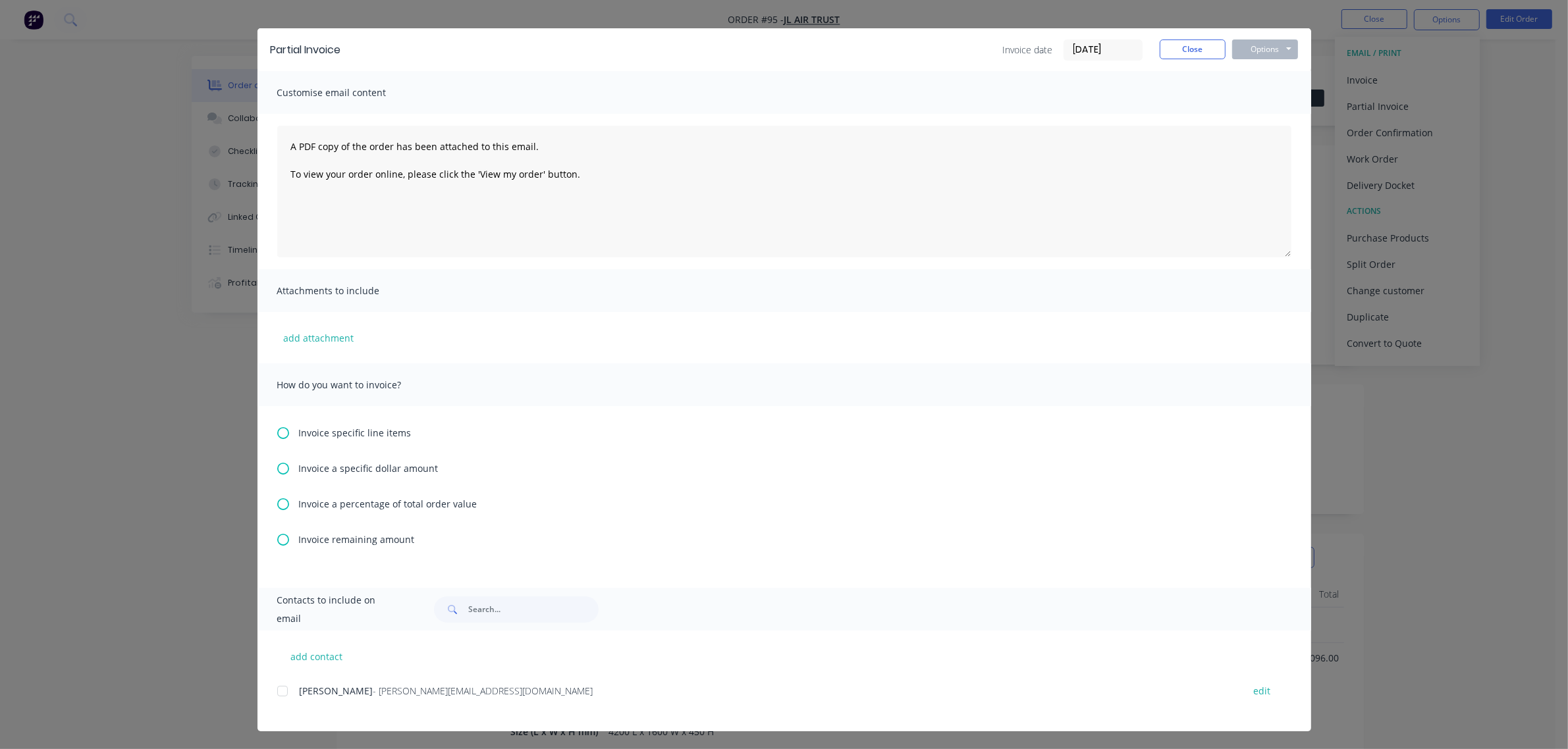
click at [368, 503] on span "Invoice a percentage of total order value" at bounding box center [388, 504] width 179 height 14
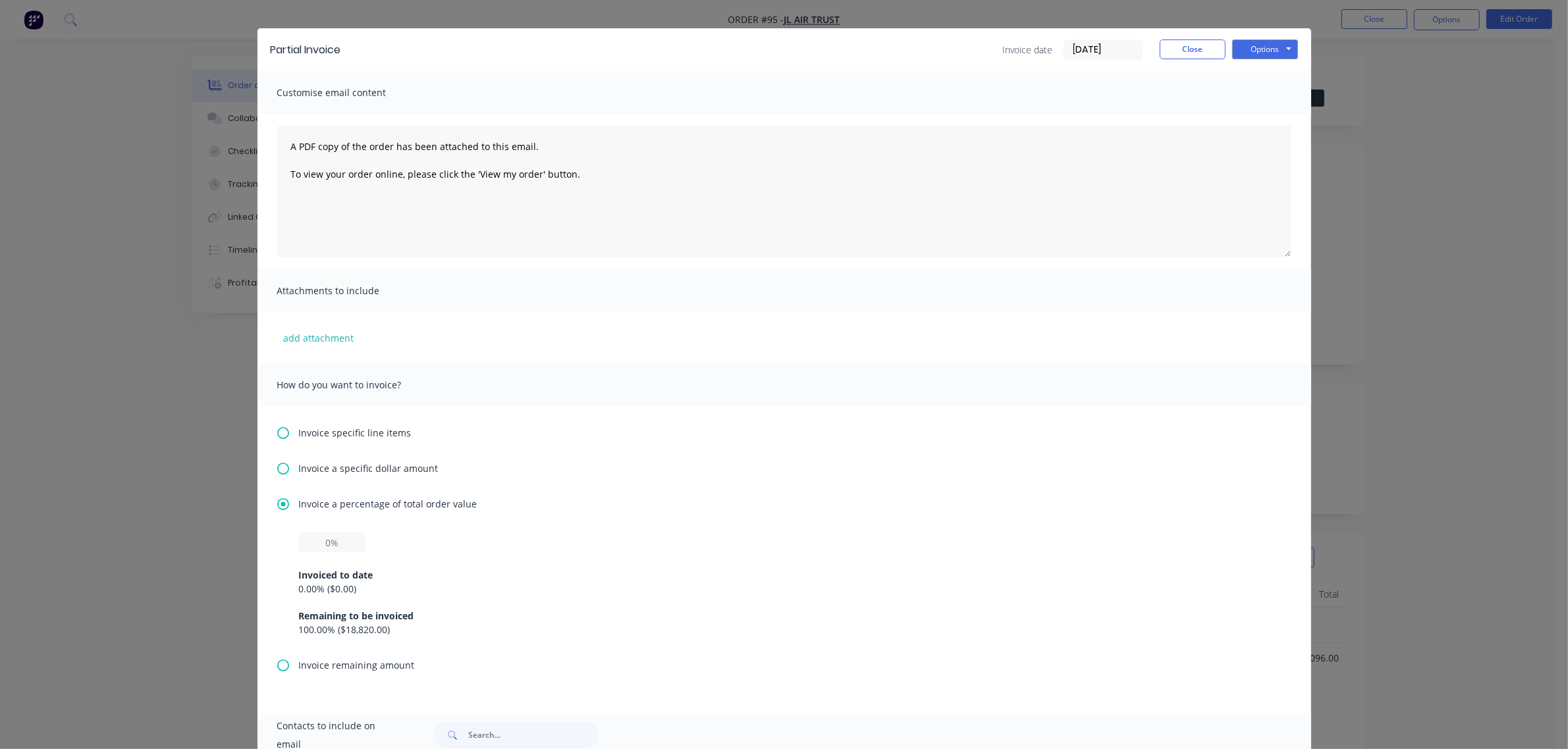
scroll to position [0, 0]
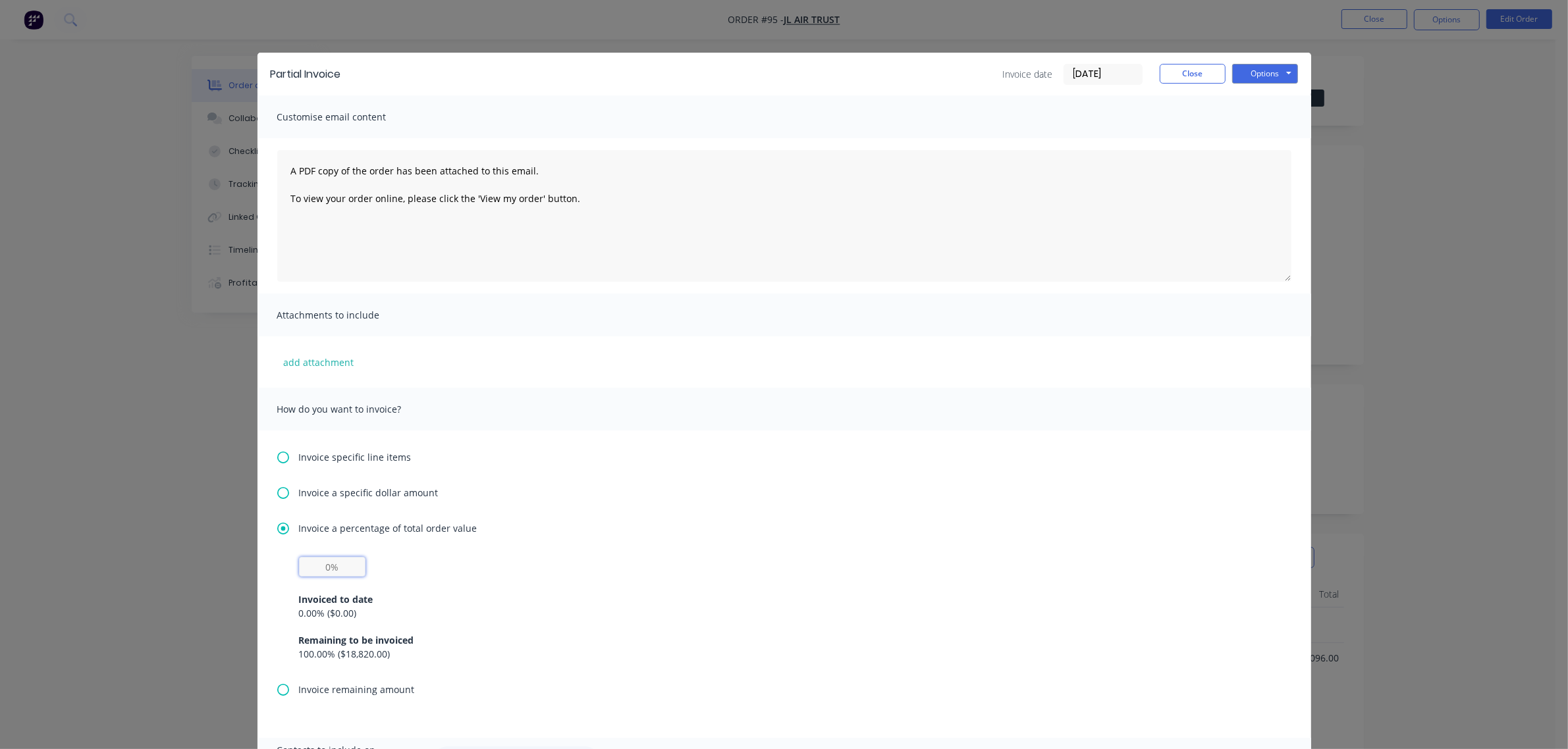
click at [329, 568] on input "text" at bounding box center [332, 566] width 66 height 20
type input "50%"
click at [1244, 71] on button "Options" at bounding box center [1264, 74] width 66 height 20
click at [1256, 120] on button "Print" at bounding box center [1274, 119] width 84 height 21
click at [1200, 71] on button "Close" at bounding box center [1192, 74] width 66 height 20
